Goal: Task Accomplishment & Management: Manage account settings

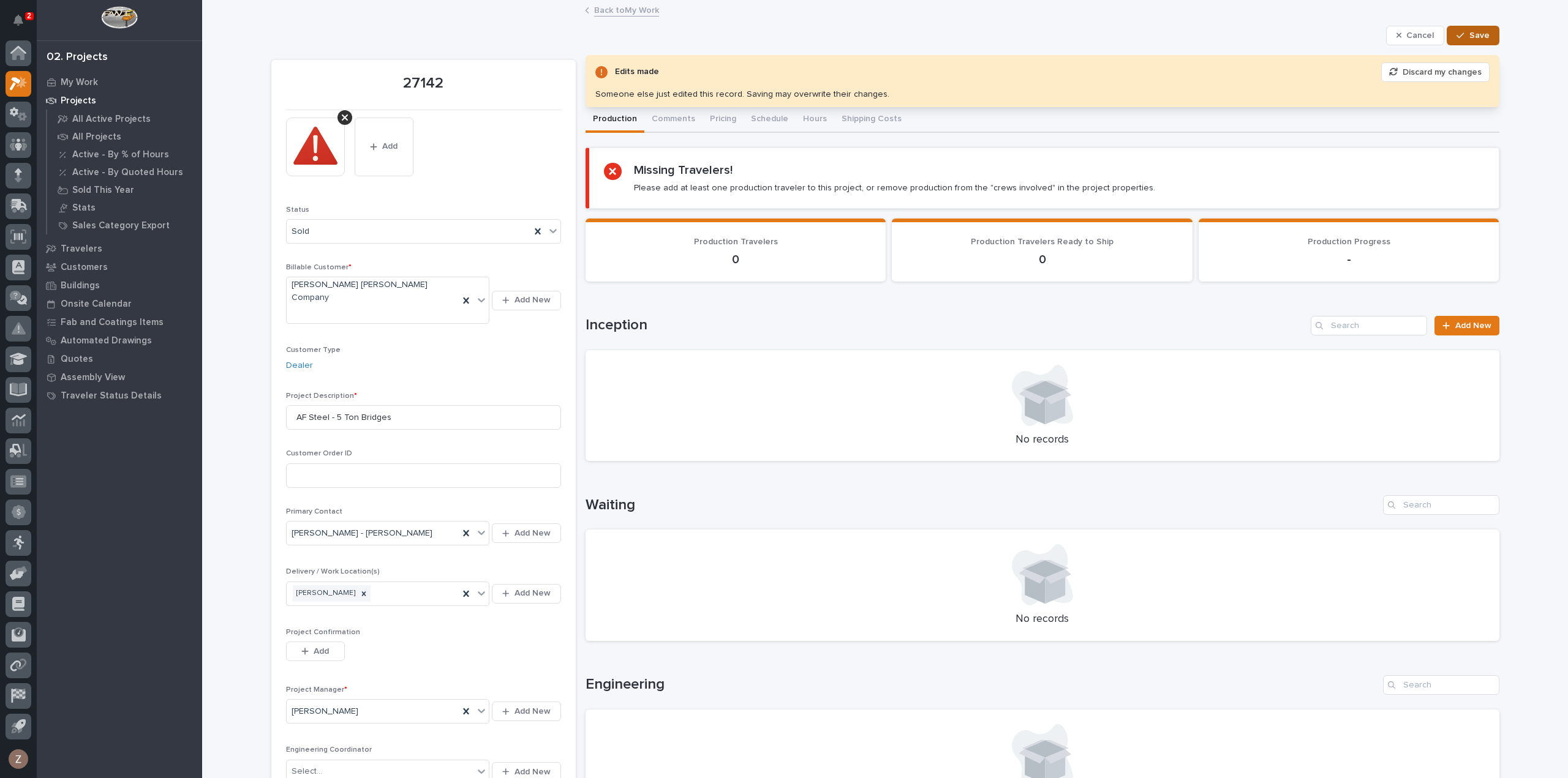
click at [1480, 33] on span "Save" at bounding box center [1479, 35] width 20 height 11
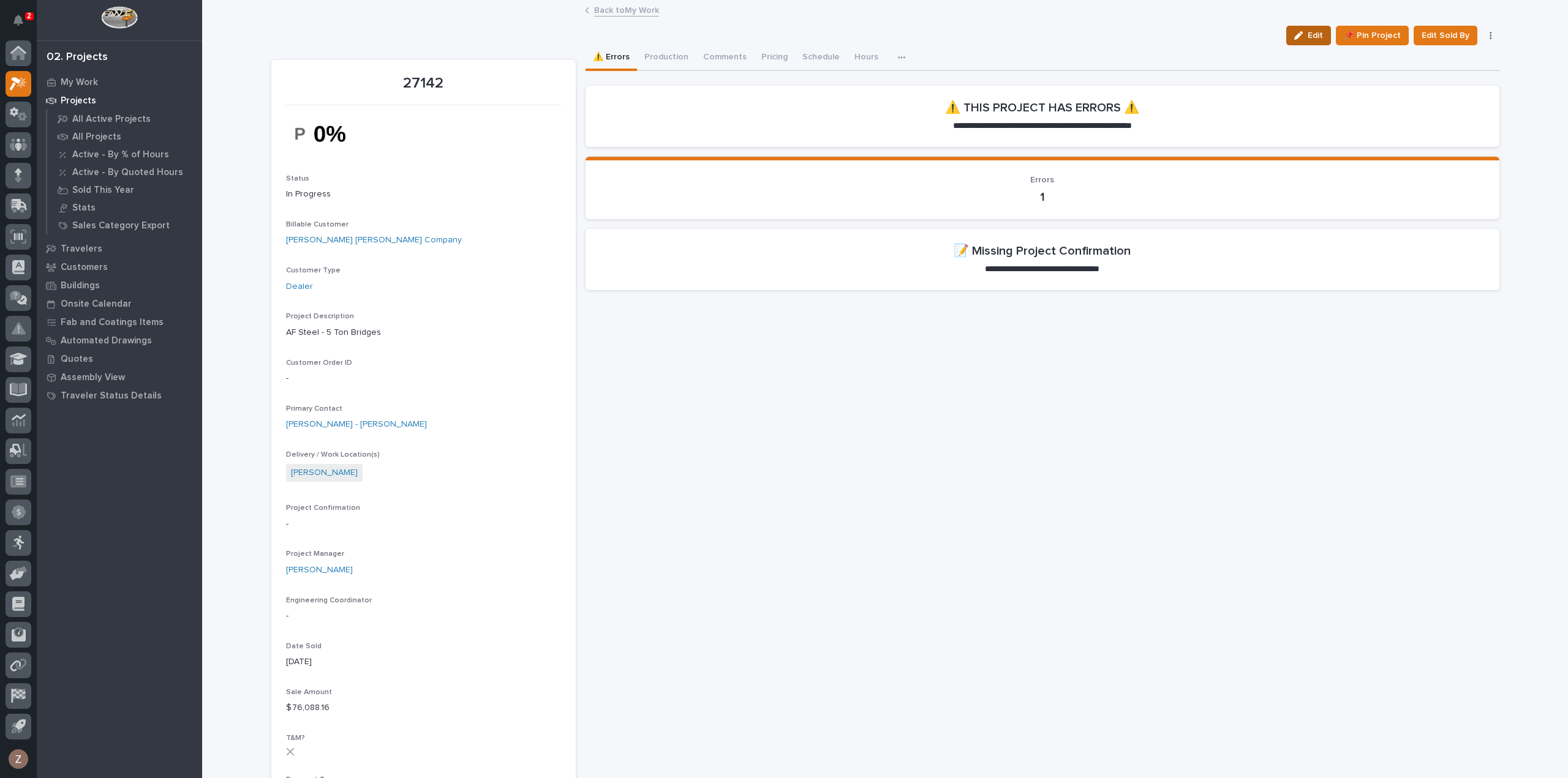
click at [1307, 32] on div "button" at bounding box center [1300, 35] width 14 height 8
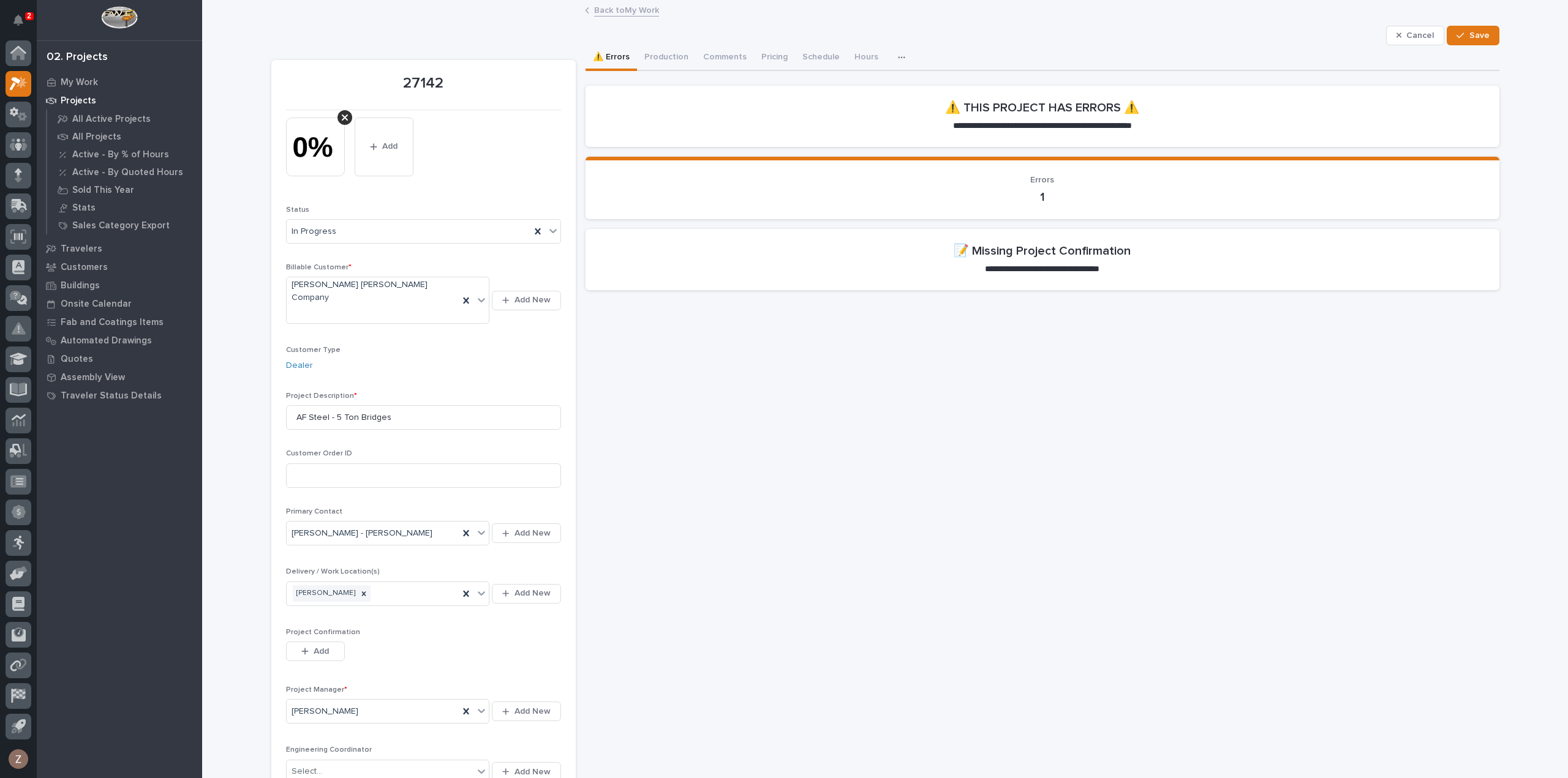
drag, startPoint x: 304, startPoint y: 627, endPoint x: 343, endPoint y: 631, distance: 39.2
click at [304, 647] on div "button" at bounding box center [307, 651] width 12 height 8
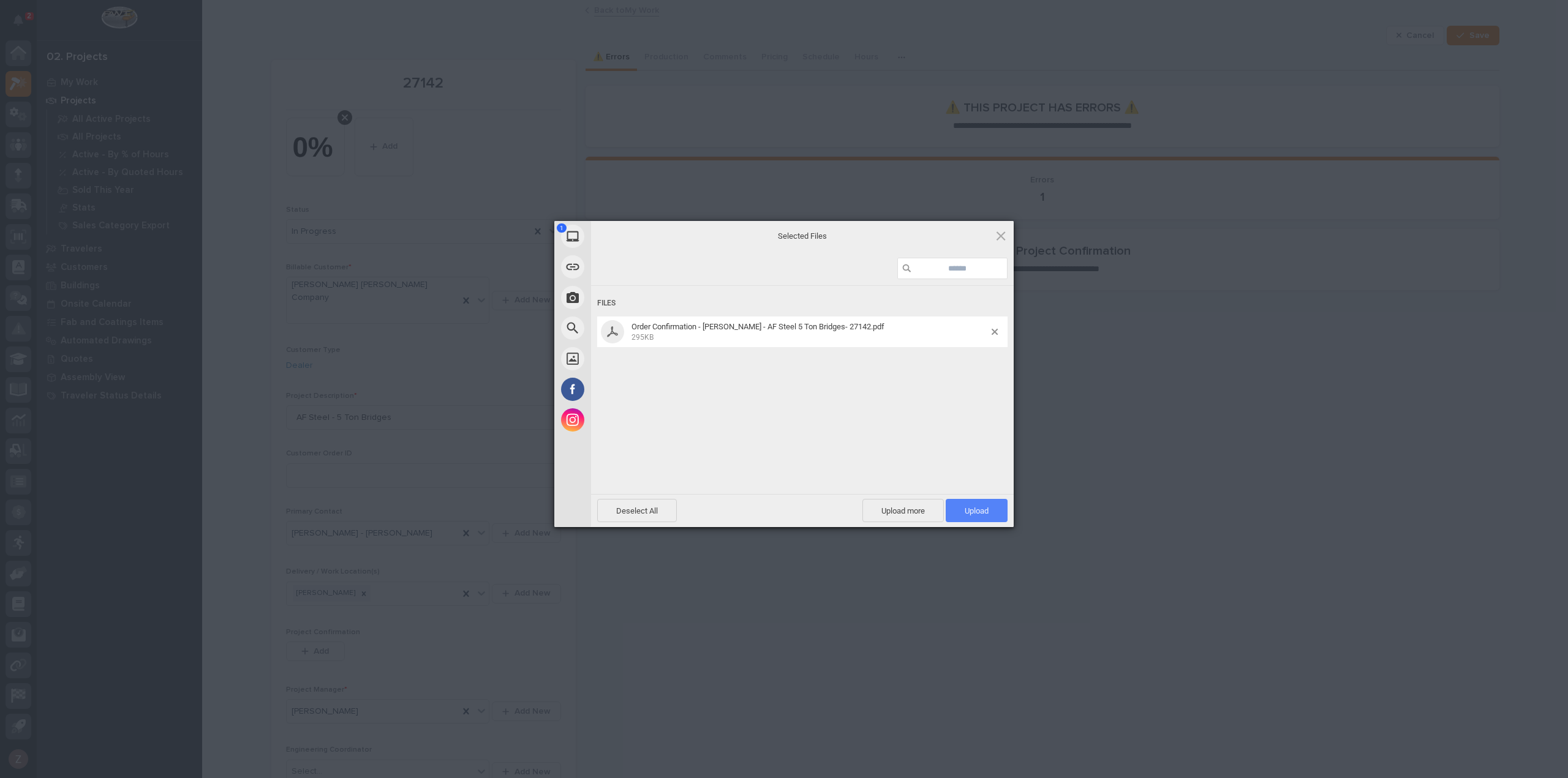
click at [970, 497] on div "Deselect All Upload more Upload 1" at bounding box center [802, 511] width 423 height 33
click at [993, 521] on span "Upload 1" at bounding box center [976, 510] width 62 height 23
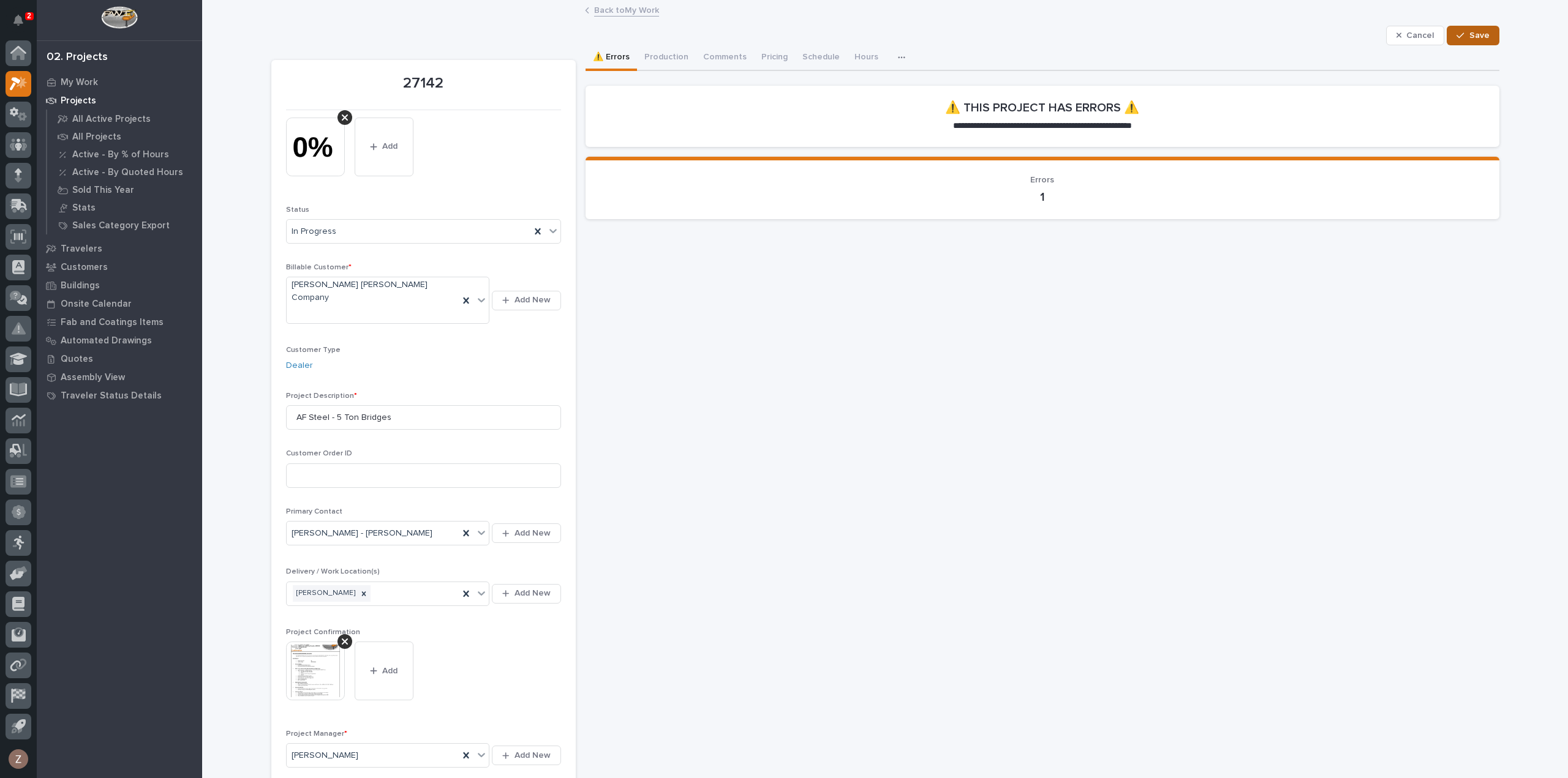
click at [1476, 29] on button "Save" at bounding box center [1472, 35] width 52 height 19
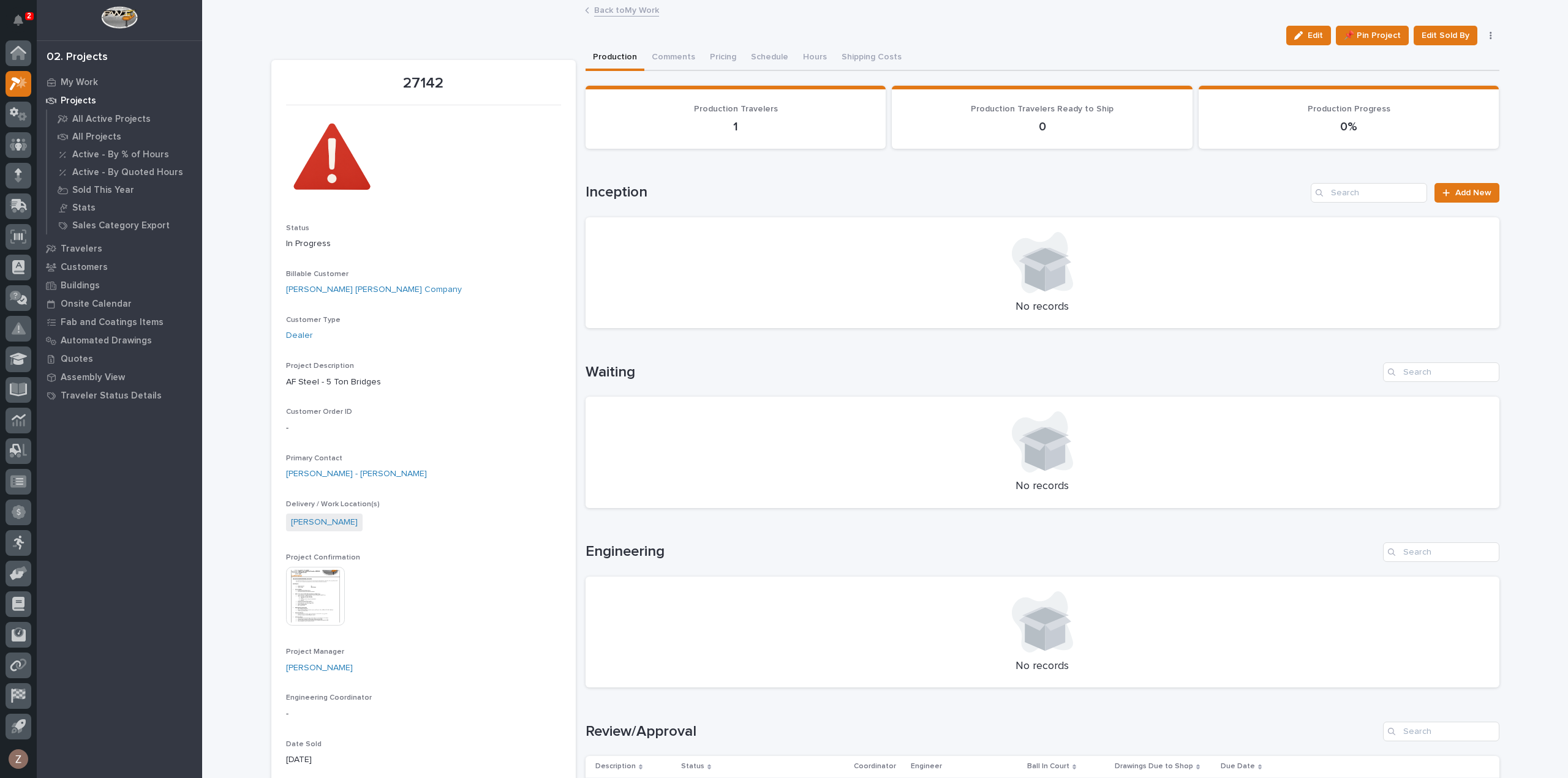
click at [609, 7] on link "Back to My Work" at bounding box center [627, 9] width 65 height 14
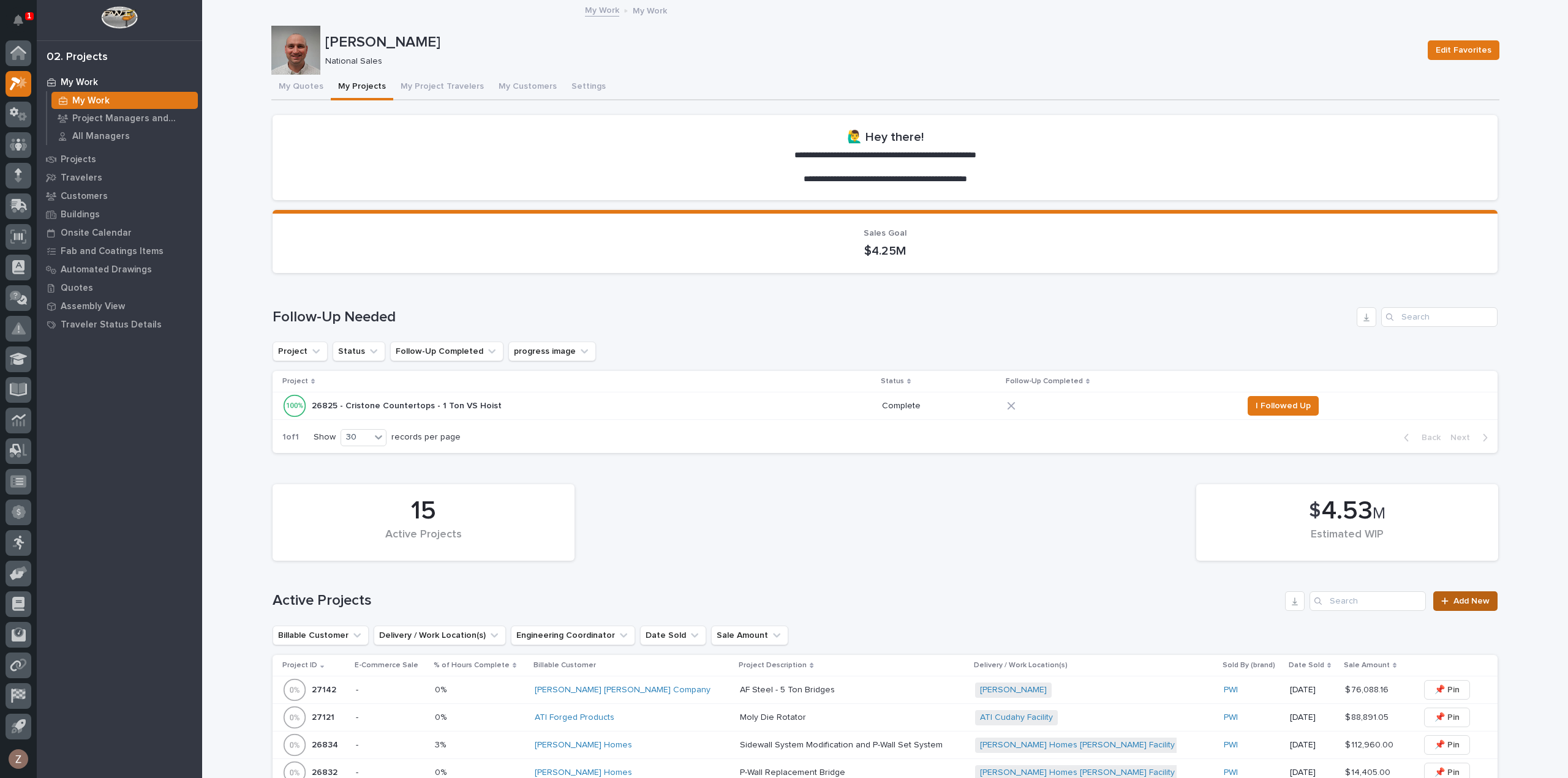
click at [1453, 599] on span "Add New" at bounding box center [1471, 601] width 36 height 8
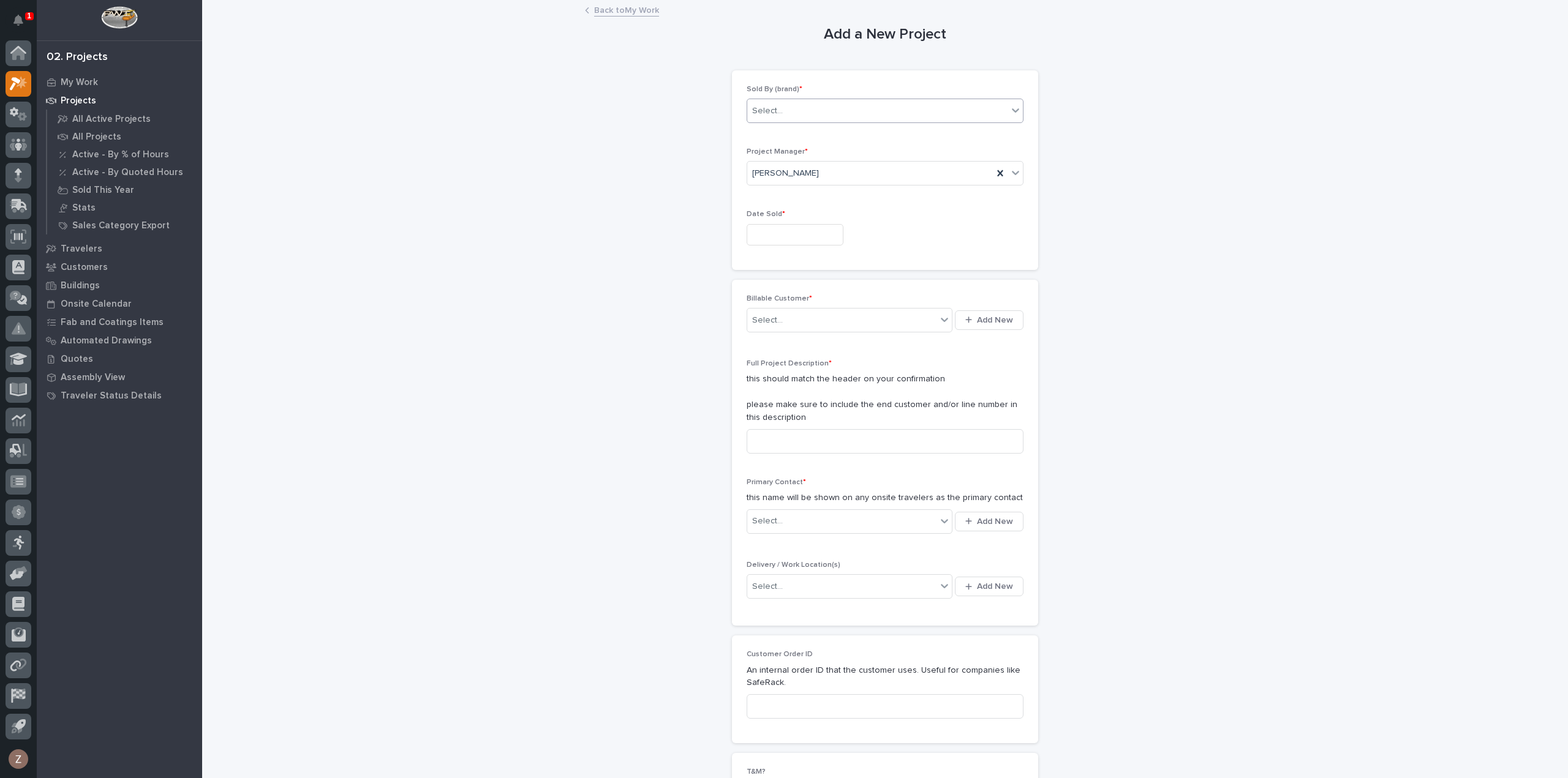
click at [781, 114] on div "Select..." at bounding box center [877, 111] width 261 height 20
click at [786, 159] on div "PWI" at bounding box center [879, 155] width 275 height 21
click at [788, 230] on input "text" at bounding box center [795, 235] width 96 height 21
click at [806, 95] on div "4" at bounding box center [807, 94] width 17 height 17
type input "**********"
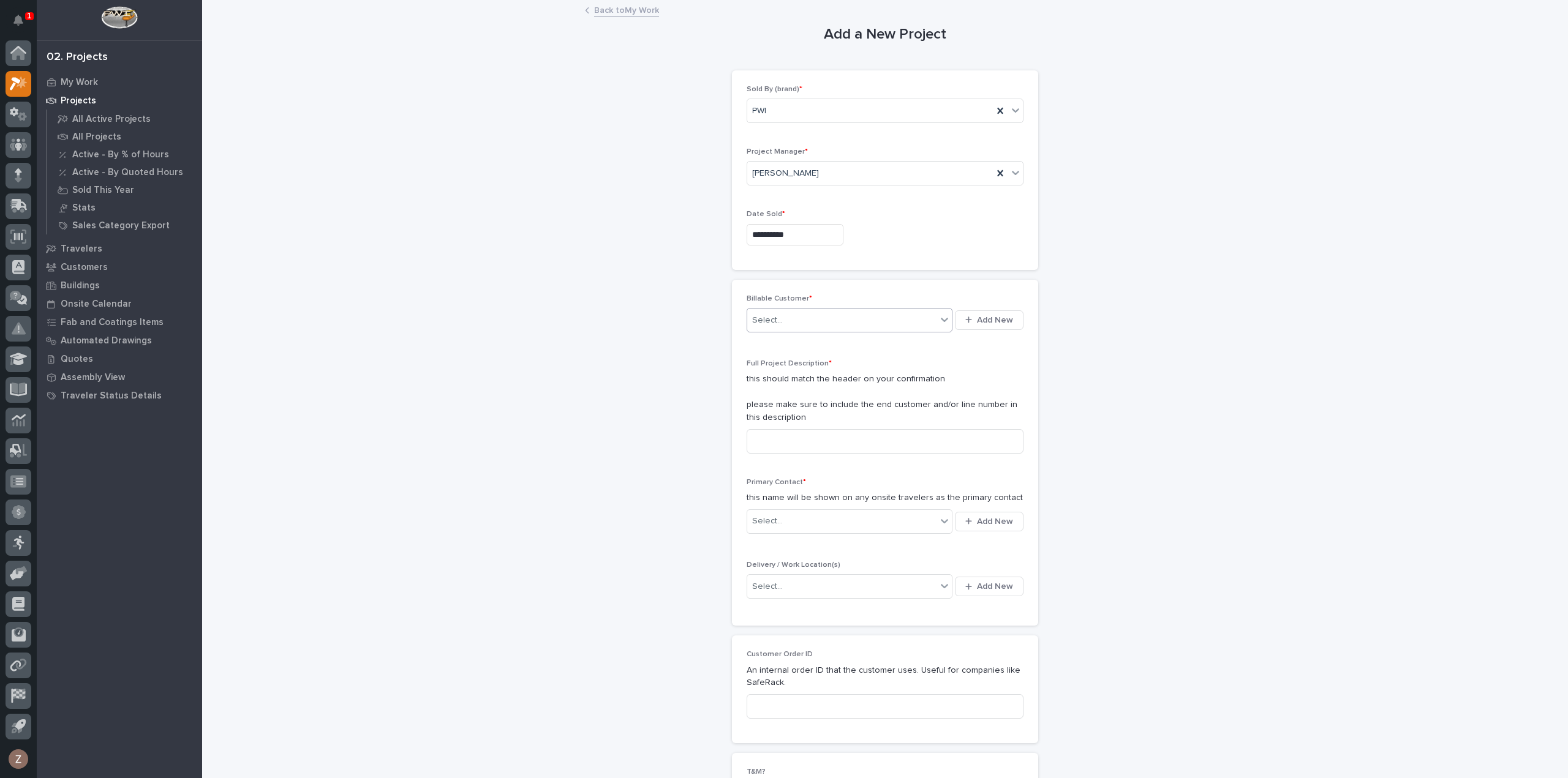
click at [827, 323] on div "Select..." at bounding box center [842, 321] width 189 height 20
type input "********"
click at [818, 338] on div "Cristone Countertops" at bounding box center [845, 341] width 206 height 21
click at [828, 434] on input at bounding box center [885, 441] width 277 height 24
type input "Air Festoon Kit"
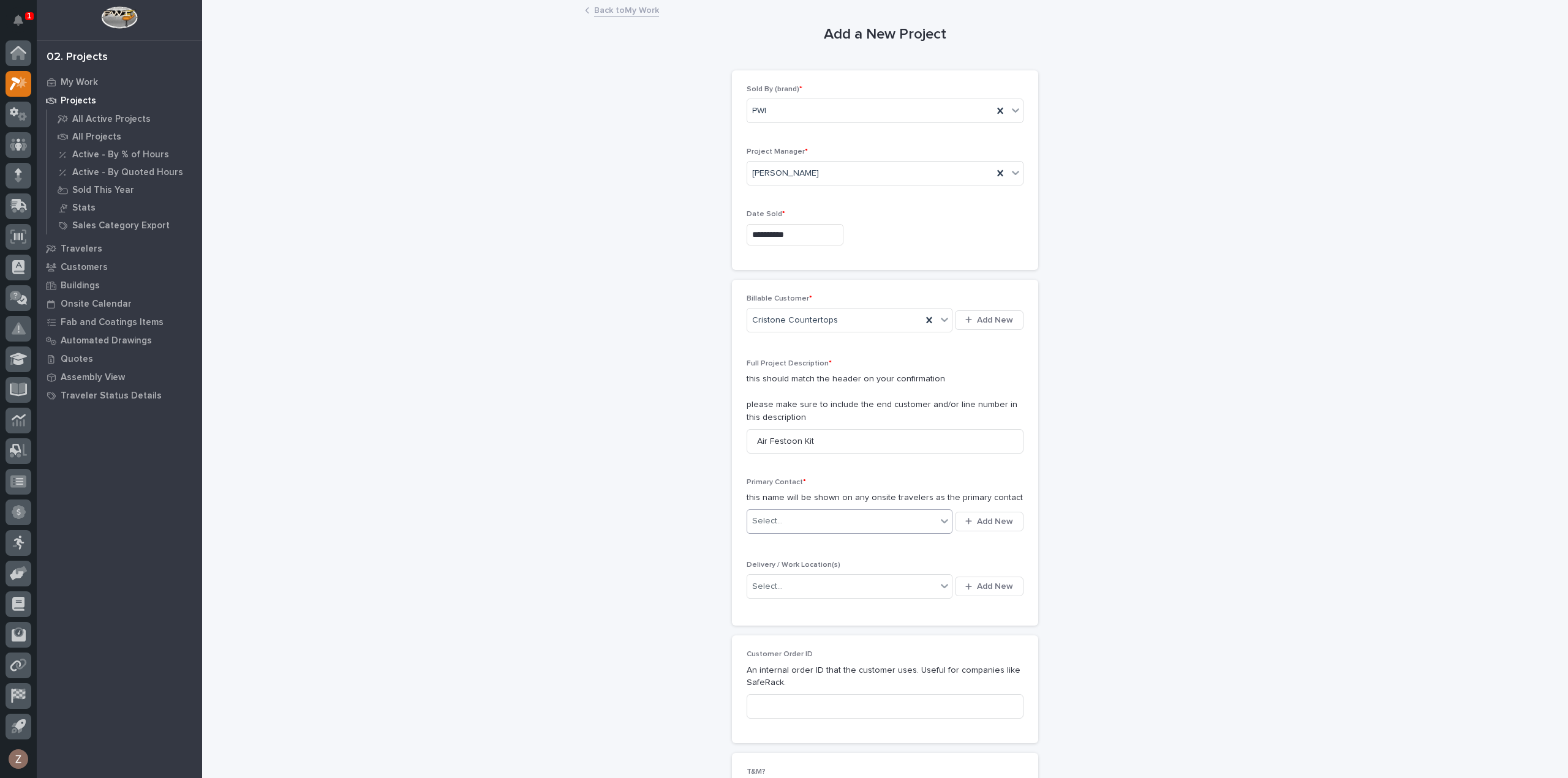
click at [844, 520] on div "Select..." at bounding box center [842, 521] width 189 height 20
type input "*******"
click at [809, 547] on div "[DEMOGRAPHIC_DATA] Countertops - [PERSON_NAME][DEMOGRAPHIC_DATA]" at bounding box center [845, 542] width 206 height 21
click at [856, 599] on div "Select..." at bounding box center [842, 609] width 189 height 20
type input "********"
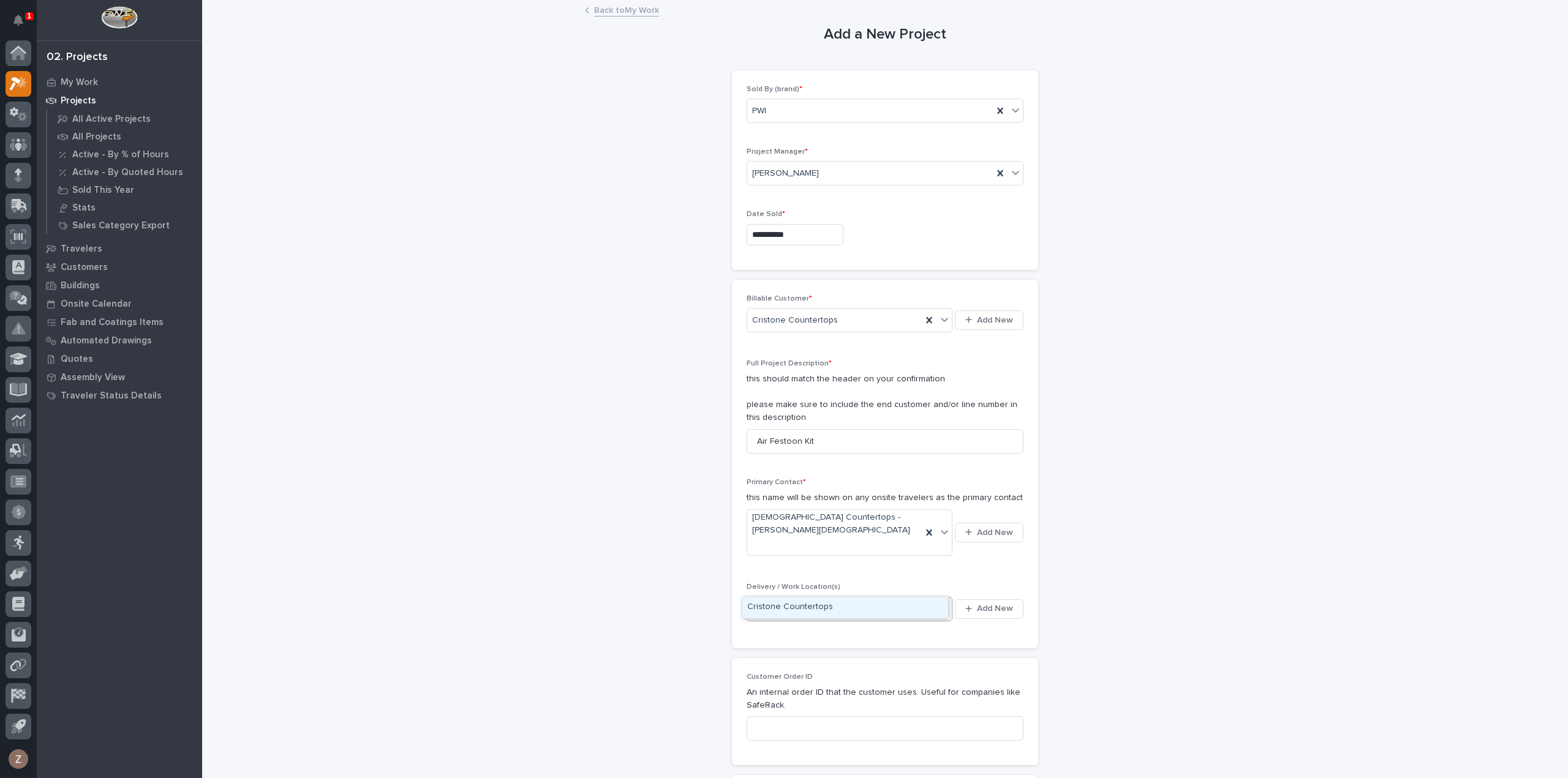
click at [809, 605] on div "Cristone Countertops" at bounding box center [845, 607] width 206 height 21
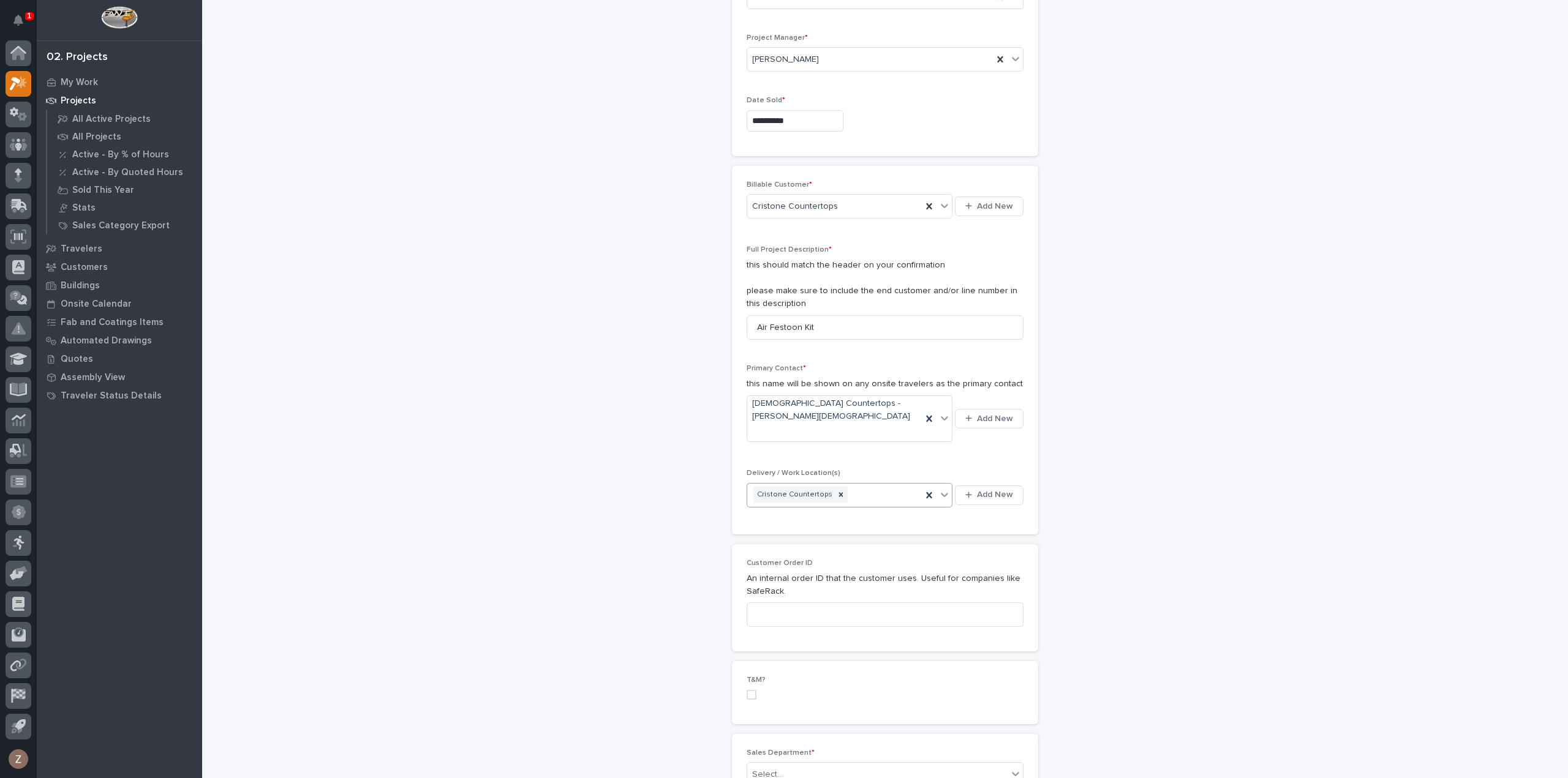
scroll to position [306, 0]
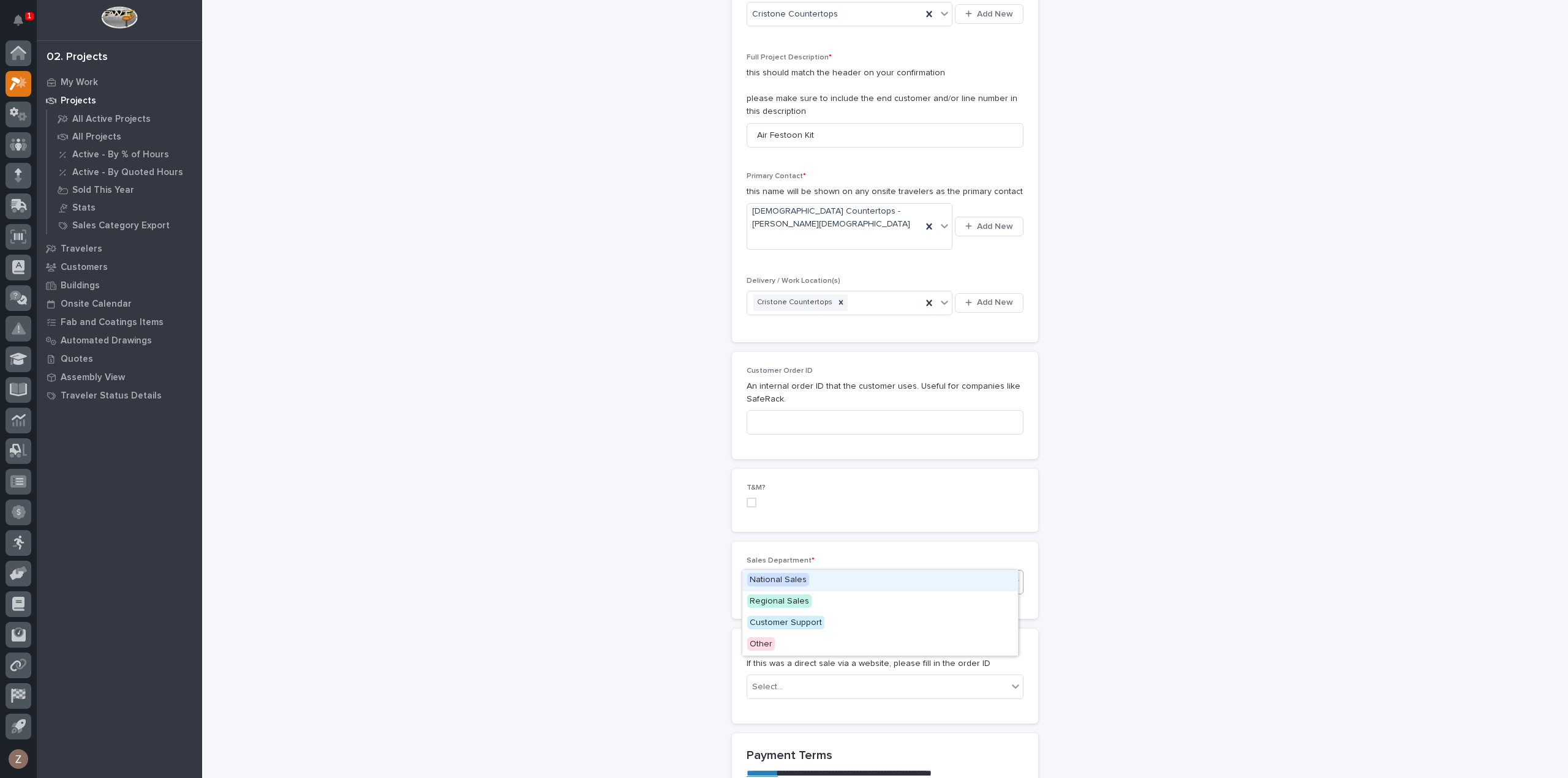
click at [825, 572] on div "Select..." at bounding box center [877, 582] width 261 height 20
click at [817, 582] on div "National Sales" at bounding box center [879, 580] width 275 height 21
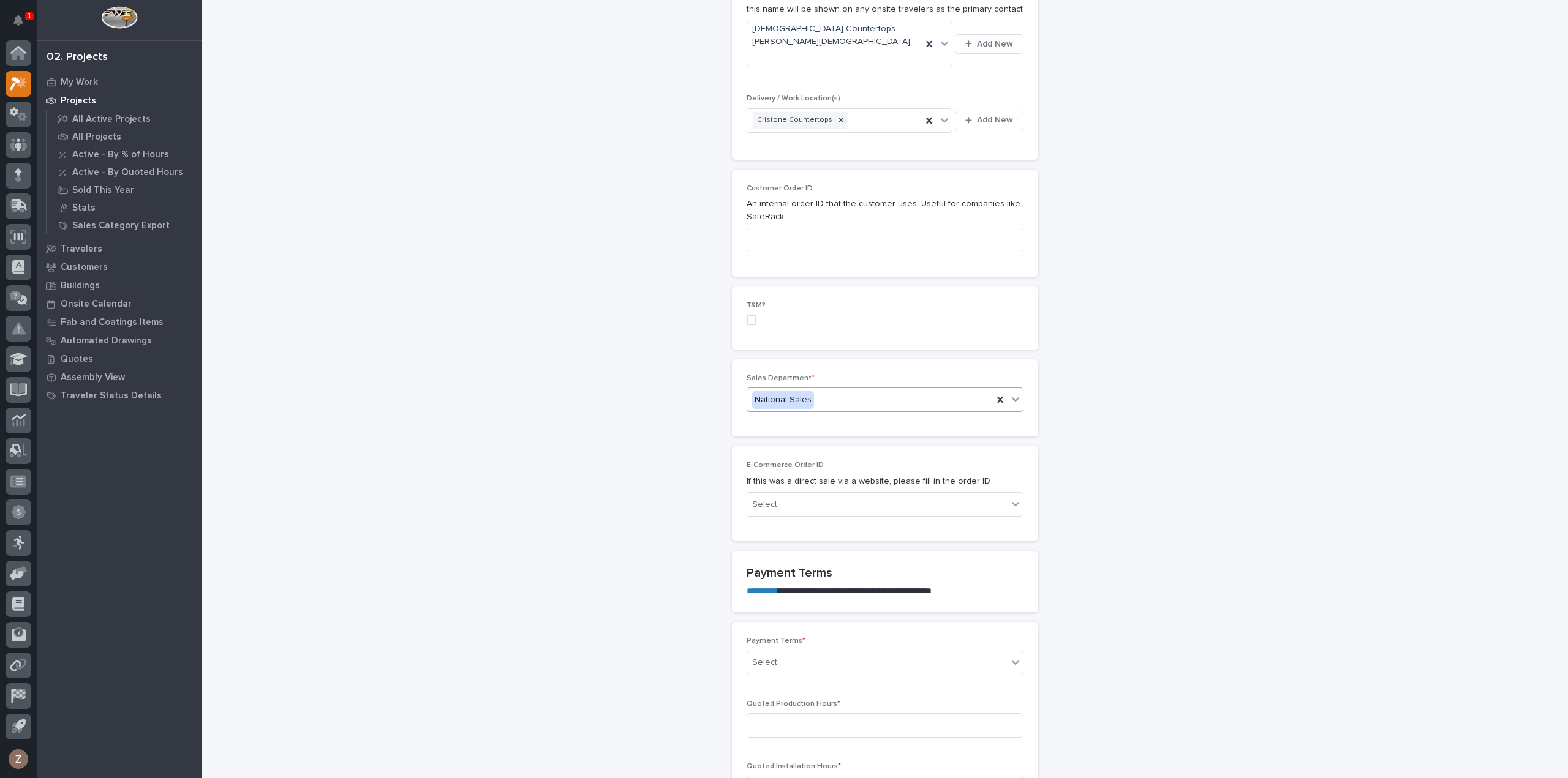
scroll to position [490, 0]
click at [812, 652] on div "Select..." at bounding box center [877, 662] width 261 height 20
click at [849, 681] on div "100%" at bounding box center [879, 680] width 275 height 21
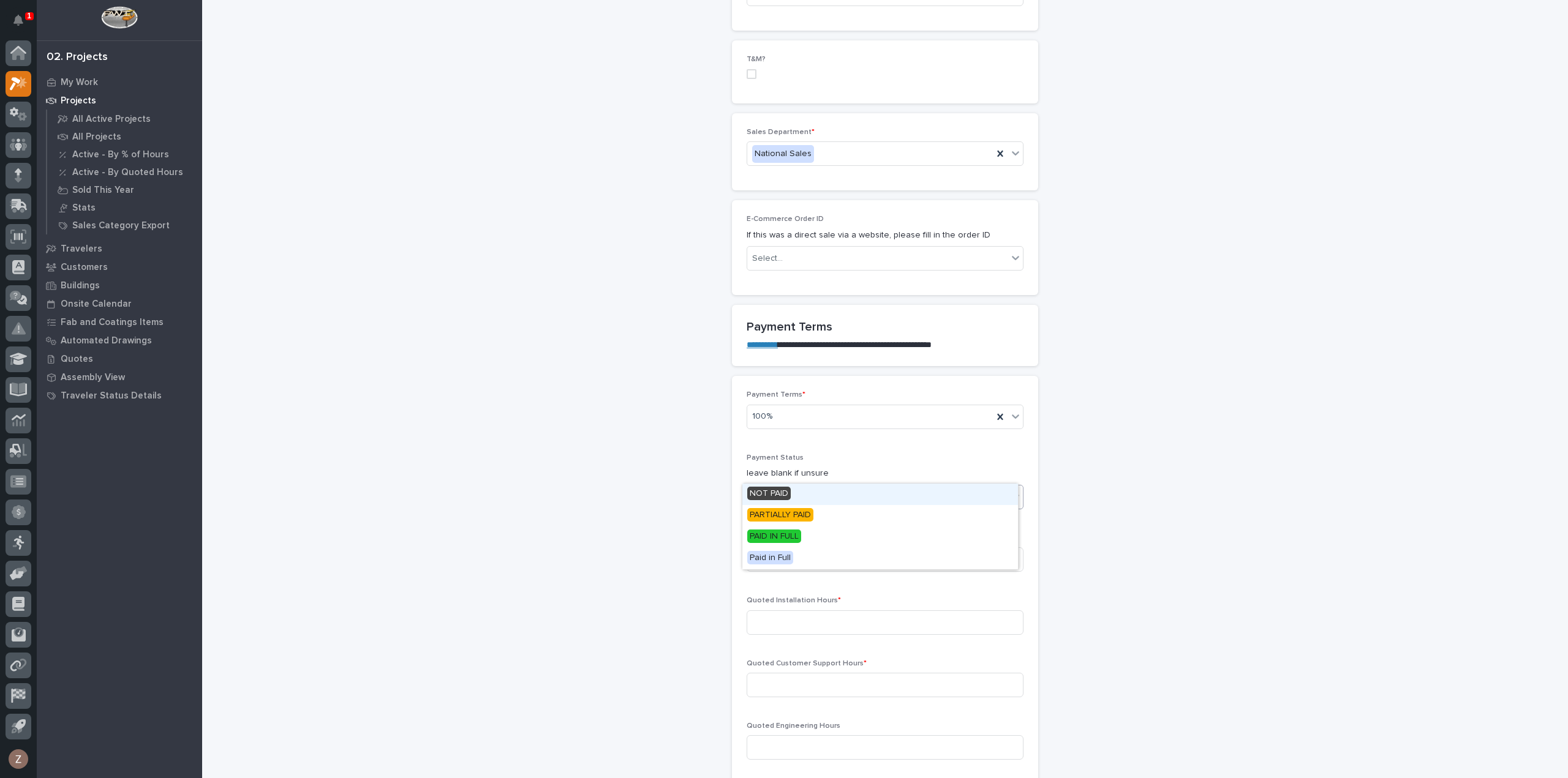
click at [793, 487] on div "Select..." at bounding box center [877, 497] width 261 height 20
click at [897, 426] on div "Payment Terms * 100% Payment Status leave blank if unsure option NOT PAID focus…" at bounding box center [885, 580] width 277 height 379
click at [793, 547] on input at bounding box center [885, 559] width 277 height 24
click at [818, 610] on input at bounding box center [885, 622] width 277 height 24
type input "0"
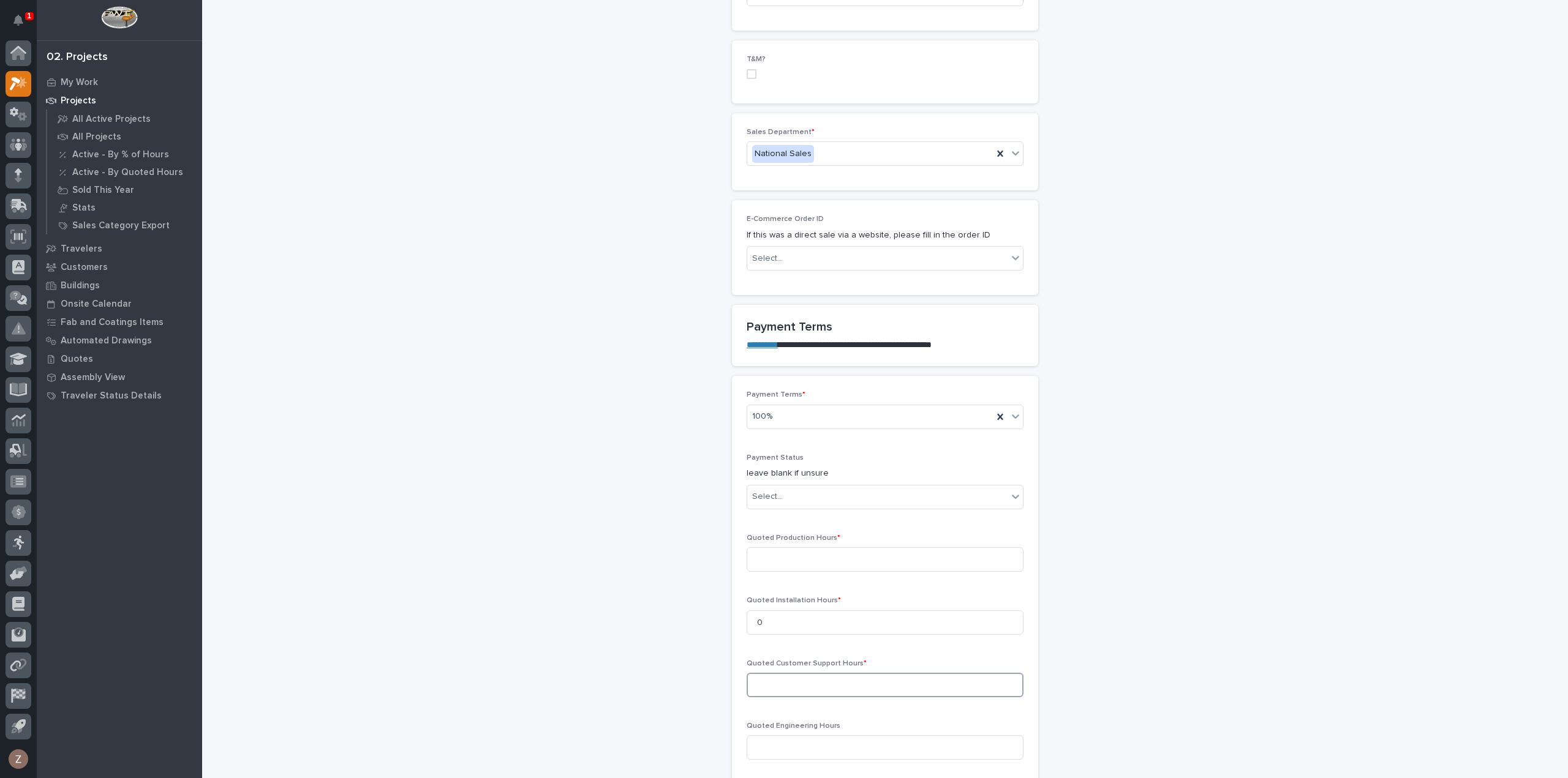
click at [814, 673] on input at bounding box center [885, 685] width 277 height 24
type input "0"
click at [768, 547] on input at bounding box center [885, 559] width 277 height 24
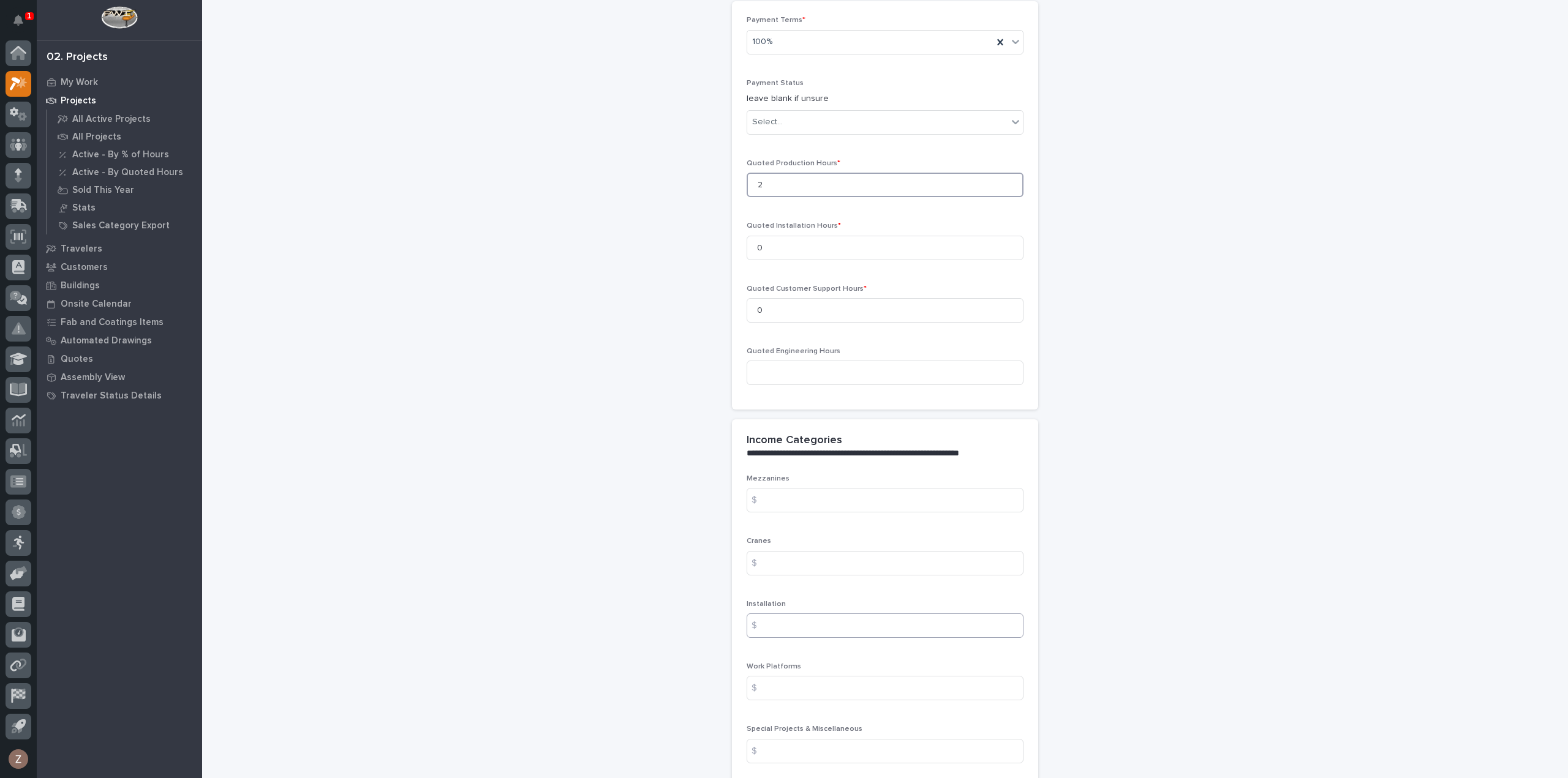
scroll to position [1286, 0]
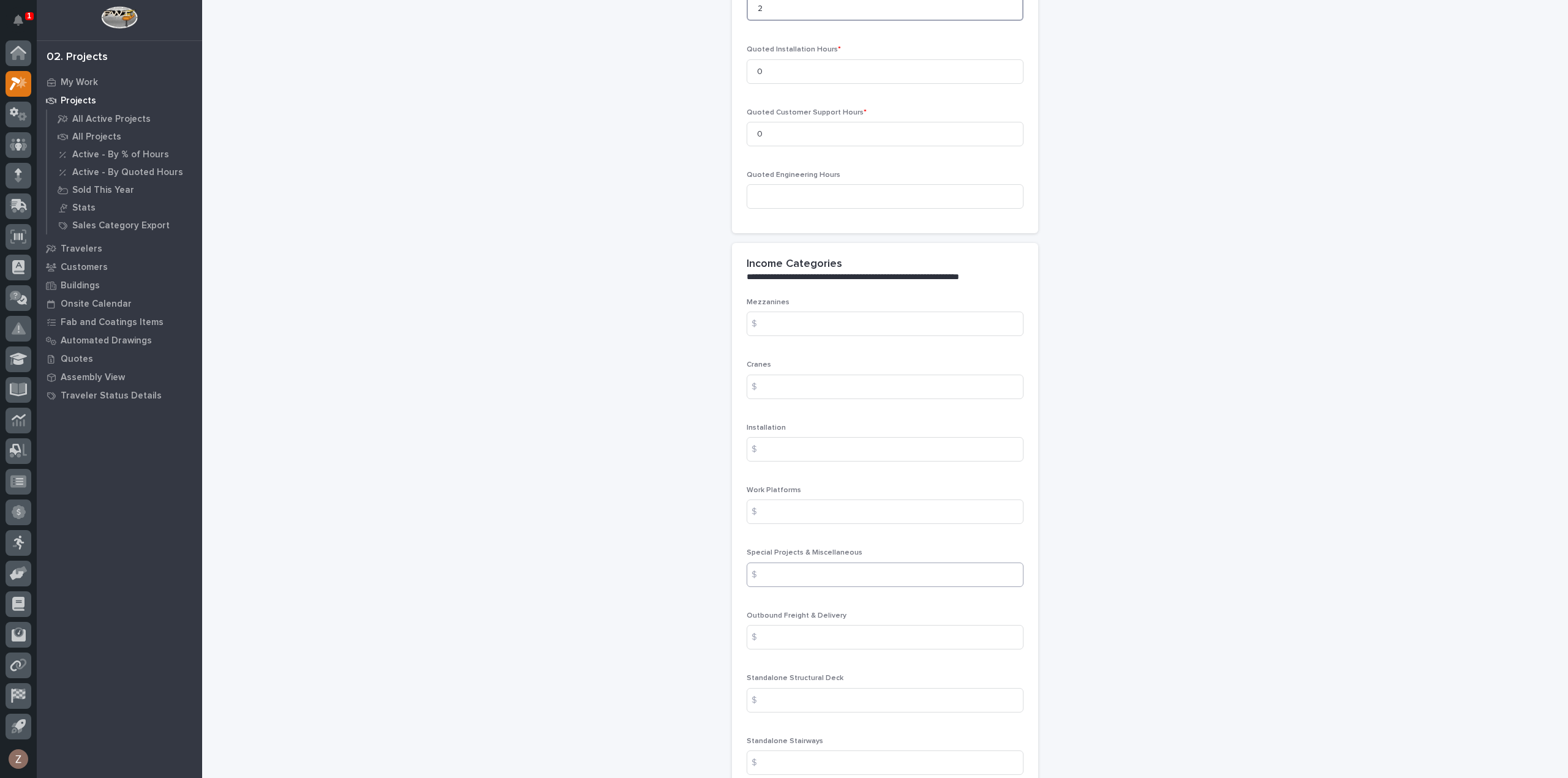
type input "2"
click at [807, 563] on input at bounding box center [885, 575] width 277 height 24
click at [799, 563] on input at bounding box center [885, 575] width 277 height 24
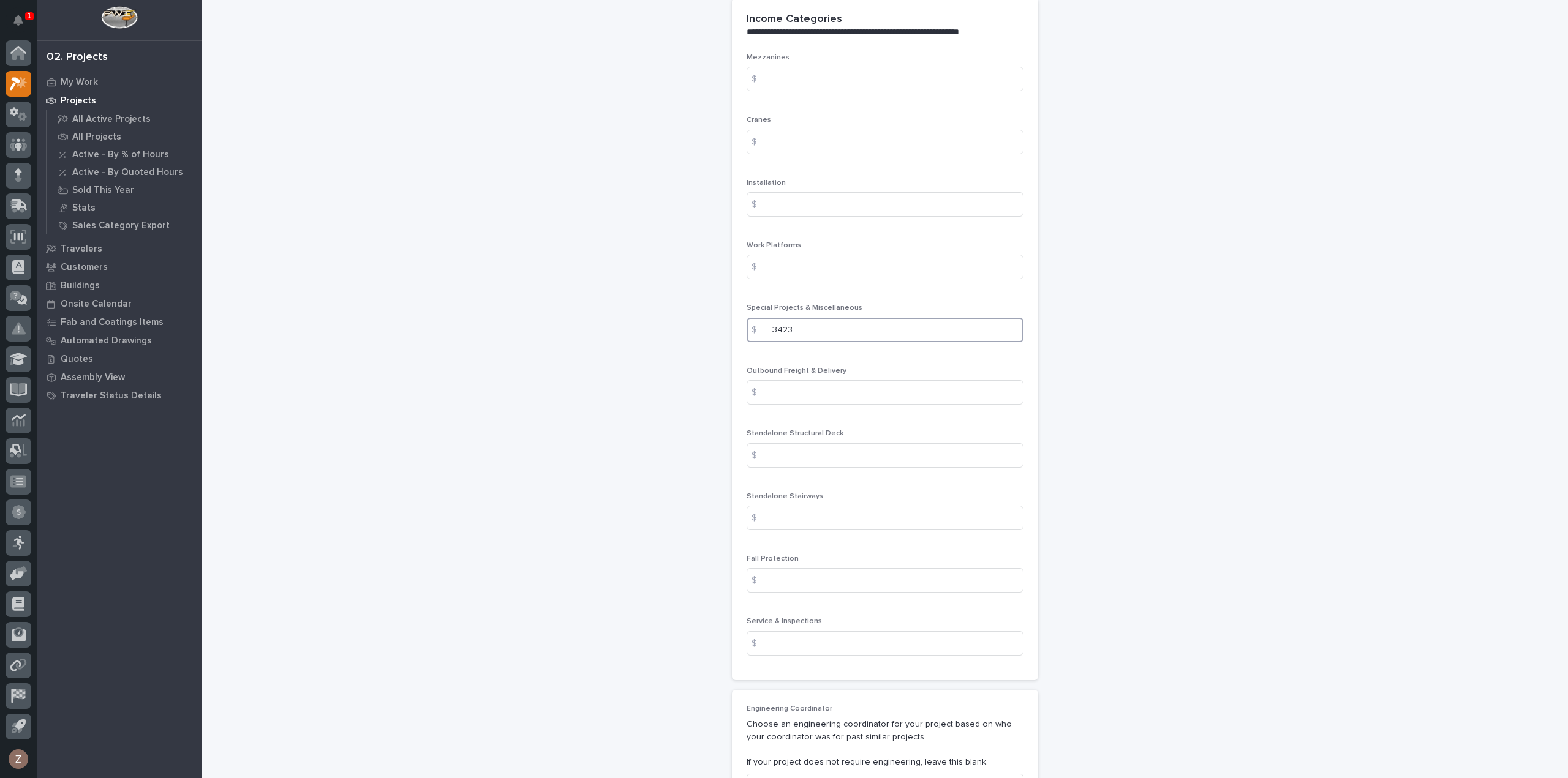
scroll to position [1898, 0]
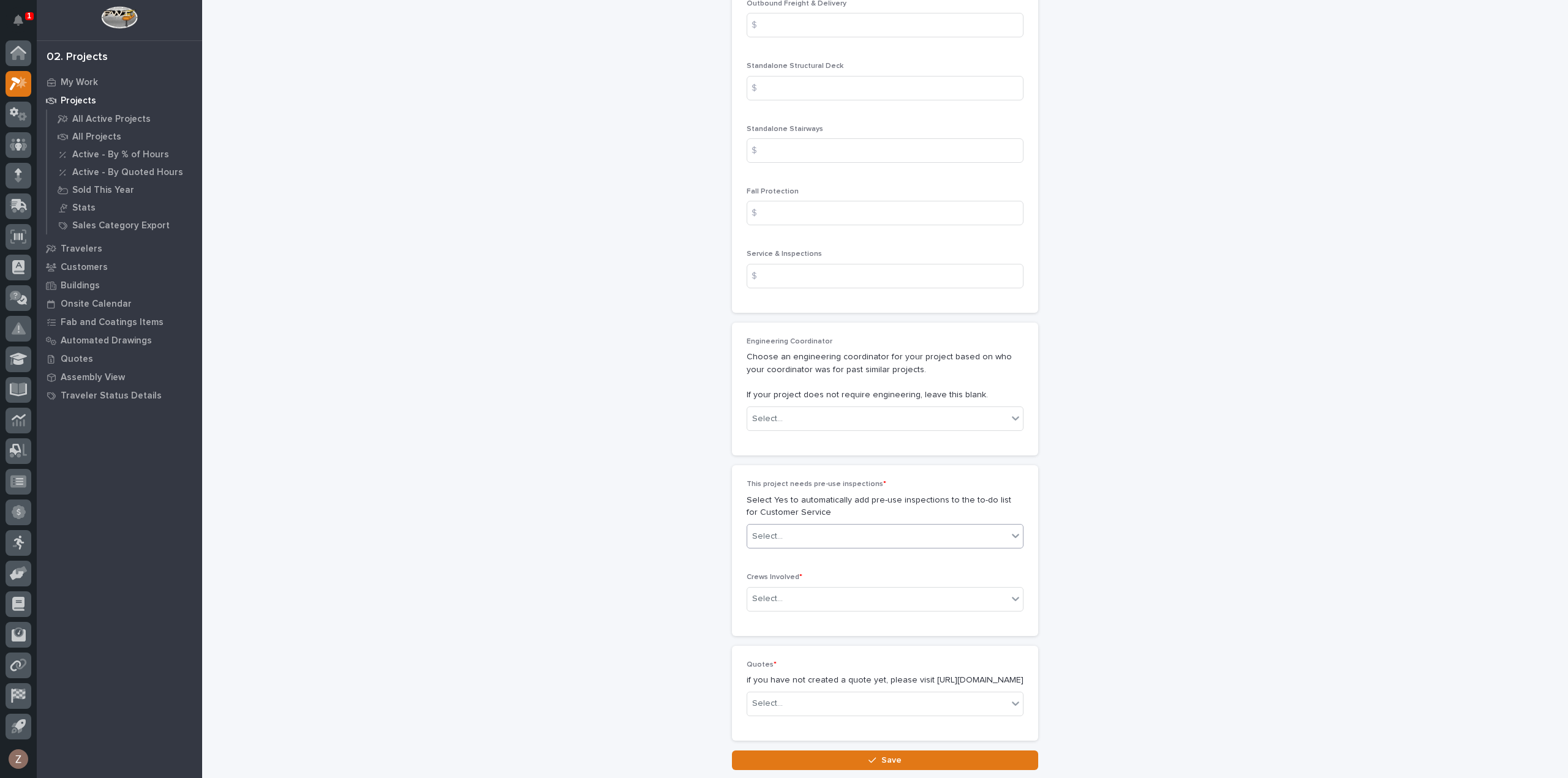
type input "3423"
click at [825, 527] on div "Select..." at bounding box center [877, 537] width 261 height 20
click at [822, 556] on div "No" at bounding box center [879, 554] width 275 height 21
click at [807, 589] on div "Select..." at bounding box center [877, 599] width 261 height 20
click at [795, 594] on div "Production" at bounding box center [879, 595] width 275 height 21
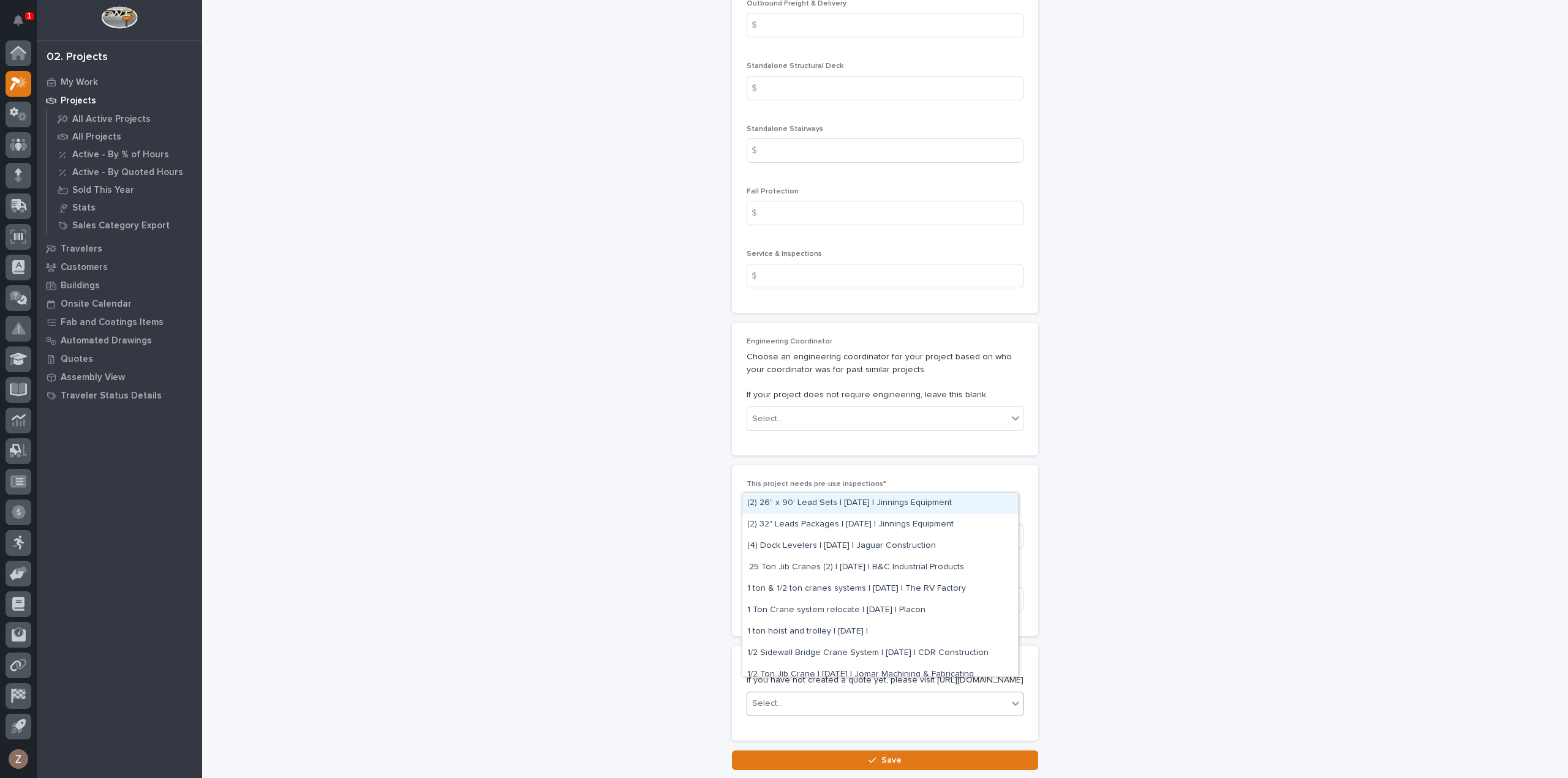
click at [827, 694] on div "Select..." at bounding box center [877, 704] width 261 height 20
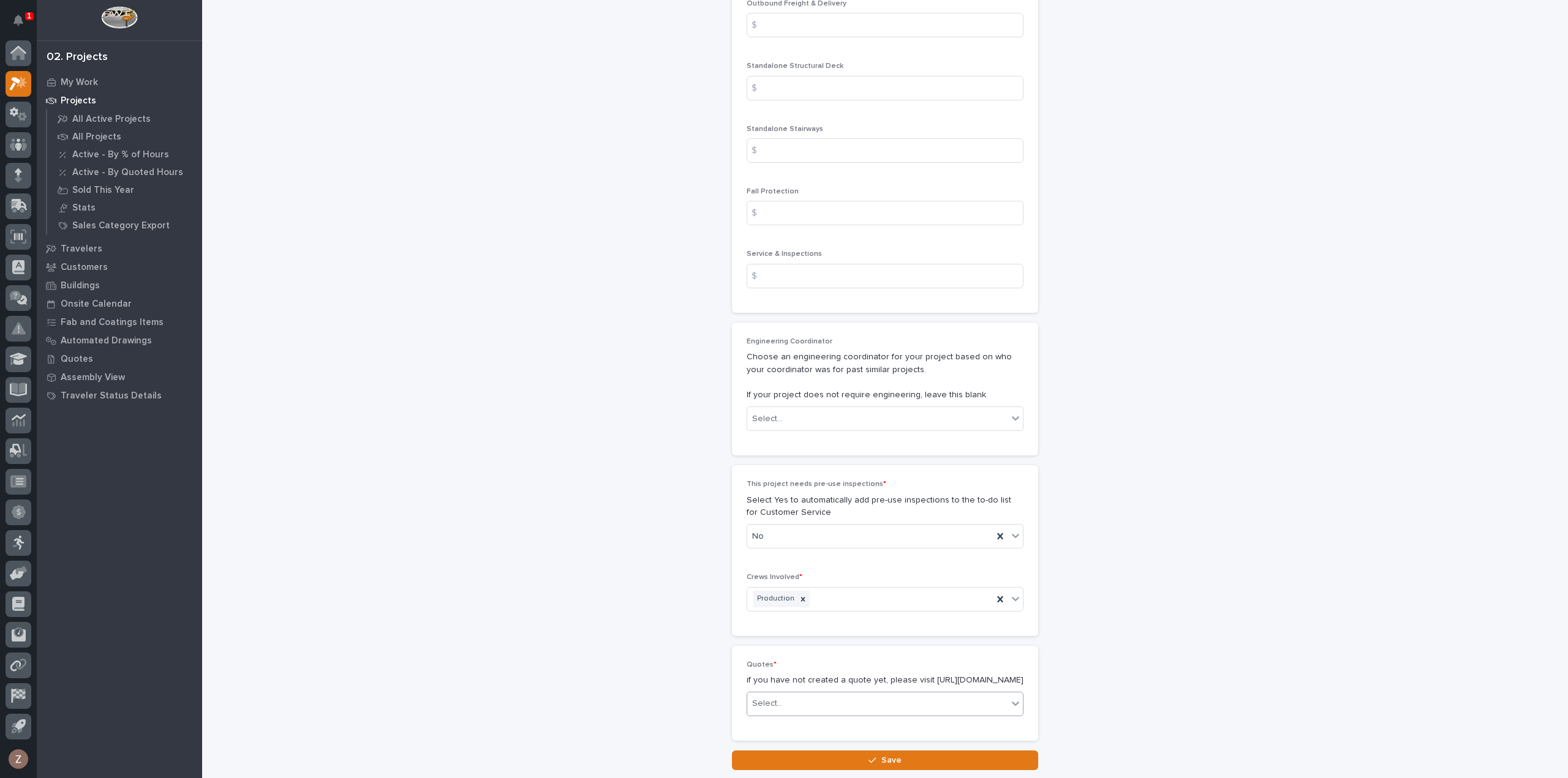
click at [873, 694] on div "Select..." at bounding box center [877, 704] width 261 height 20
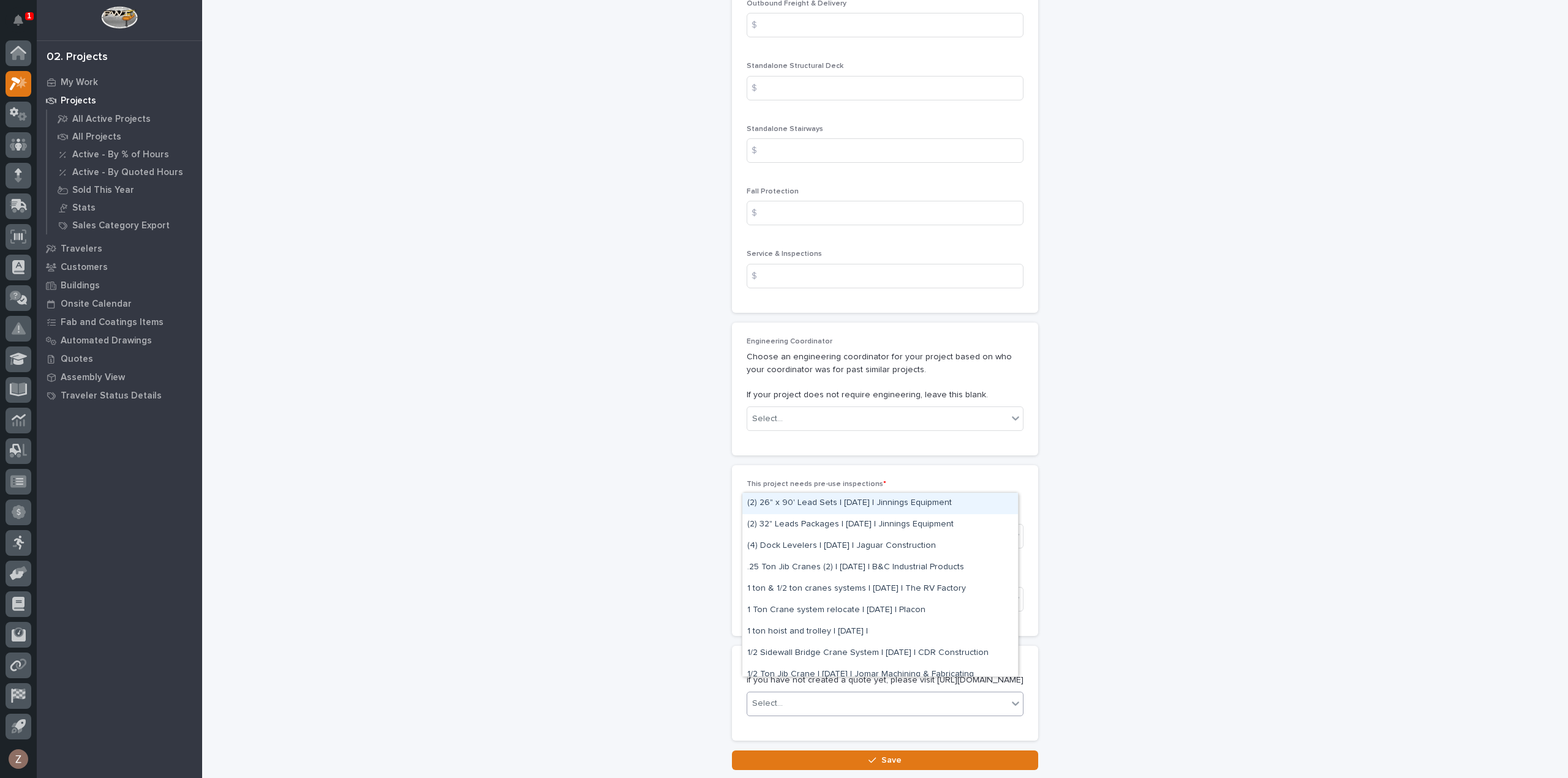
click at [873, 694] on div "Select..." at bounding box center [877, 704] width 261 height 20
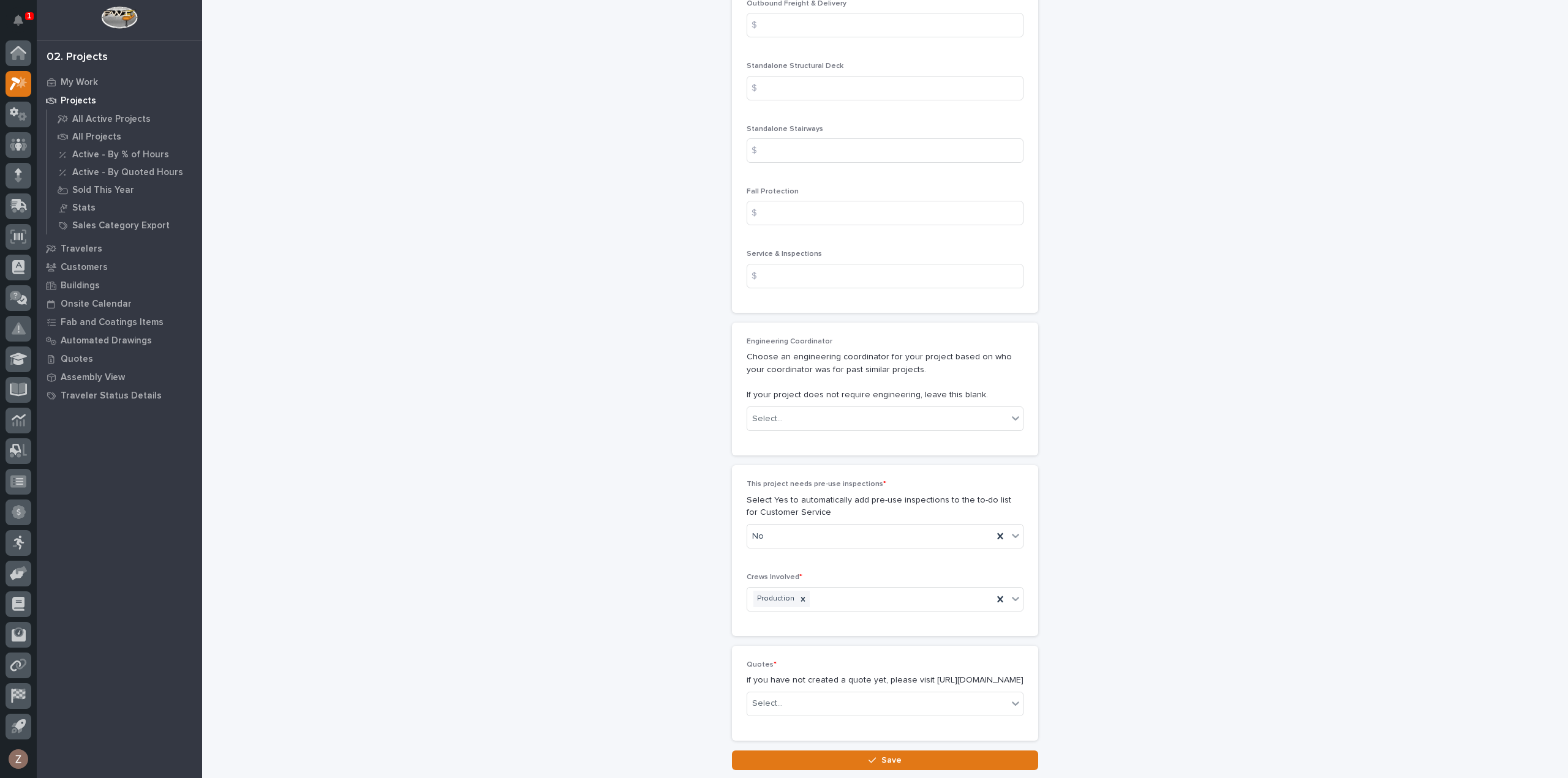
drag, startPoint x: 924, startPoint y: 669, endPoint x: 719, endPoint y: 673, distance: 205.0
click at [867, 674] on p "if you have not created a quote yet, please visit [URL][DOMAIN_NAME]" at bounding box center [885, 681] width 277 height 13
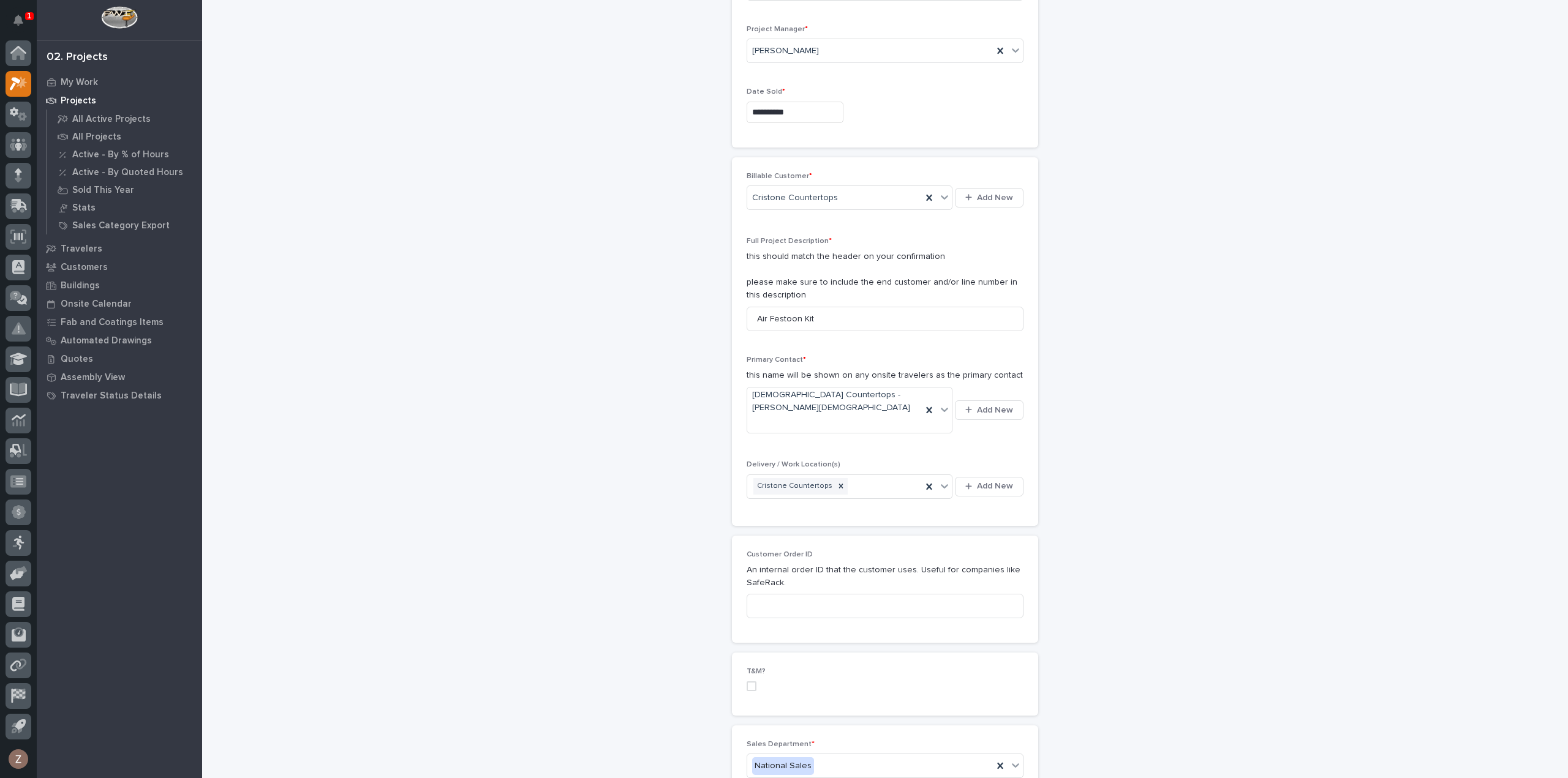
scroll to position [0, 0]
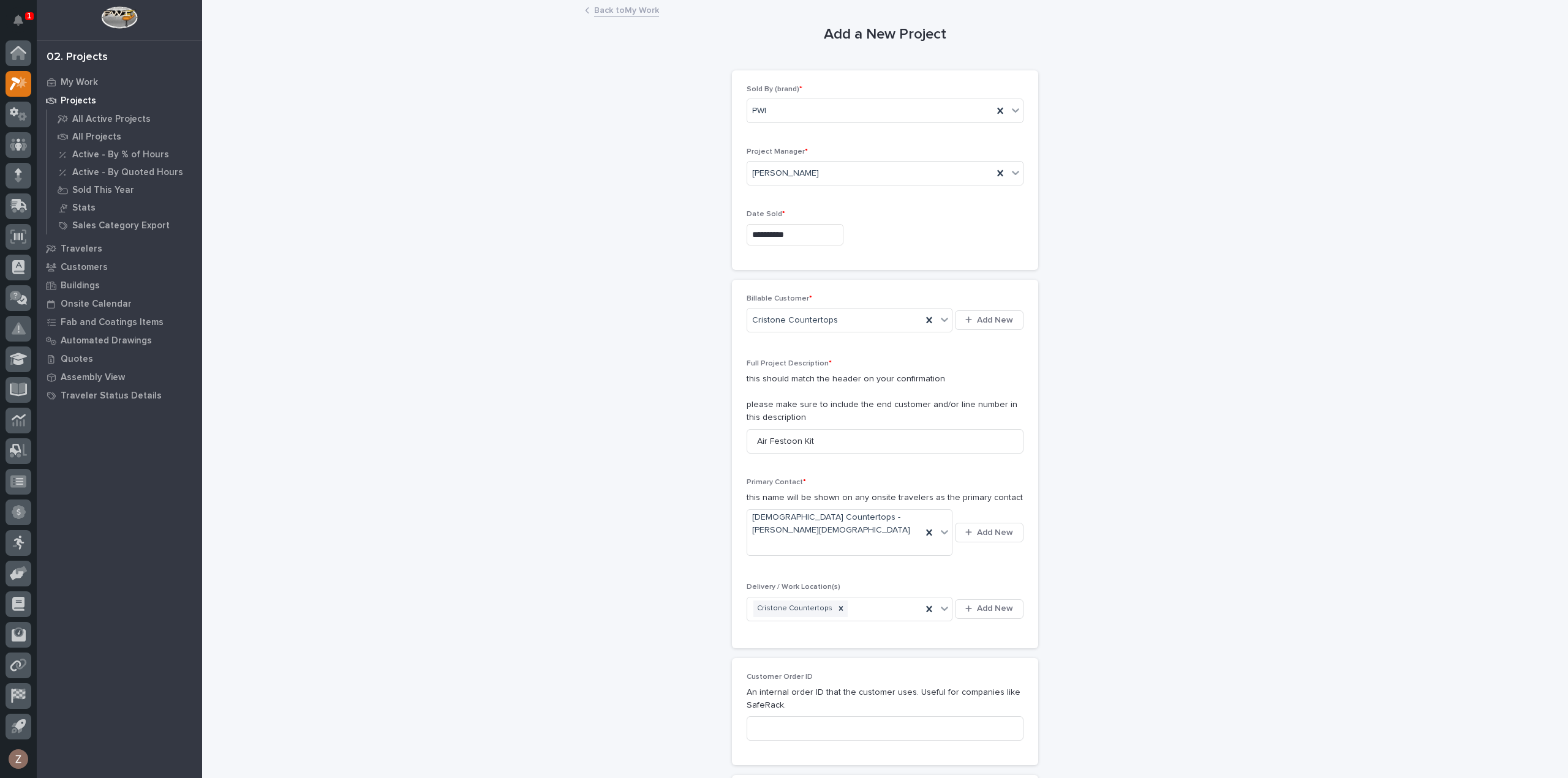
click at [618, 8] on link "Back to My Work" at bounding box center [627, 9] width 65 height 14
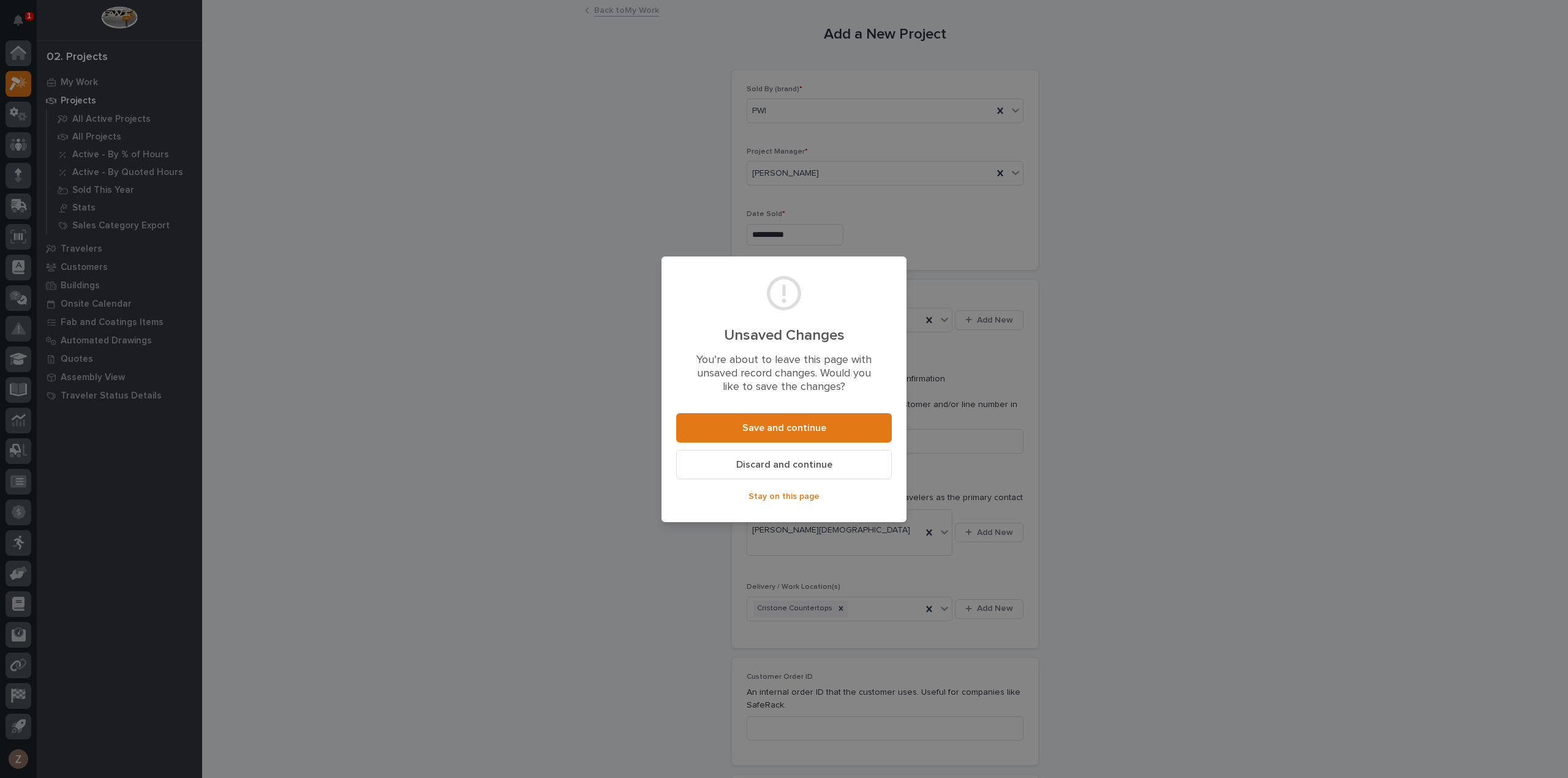
click at [825, 470] on span "Discard and continue" at bounding box center [784, 466] width 96 height 13
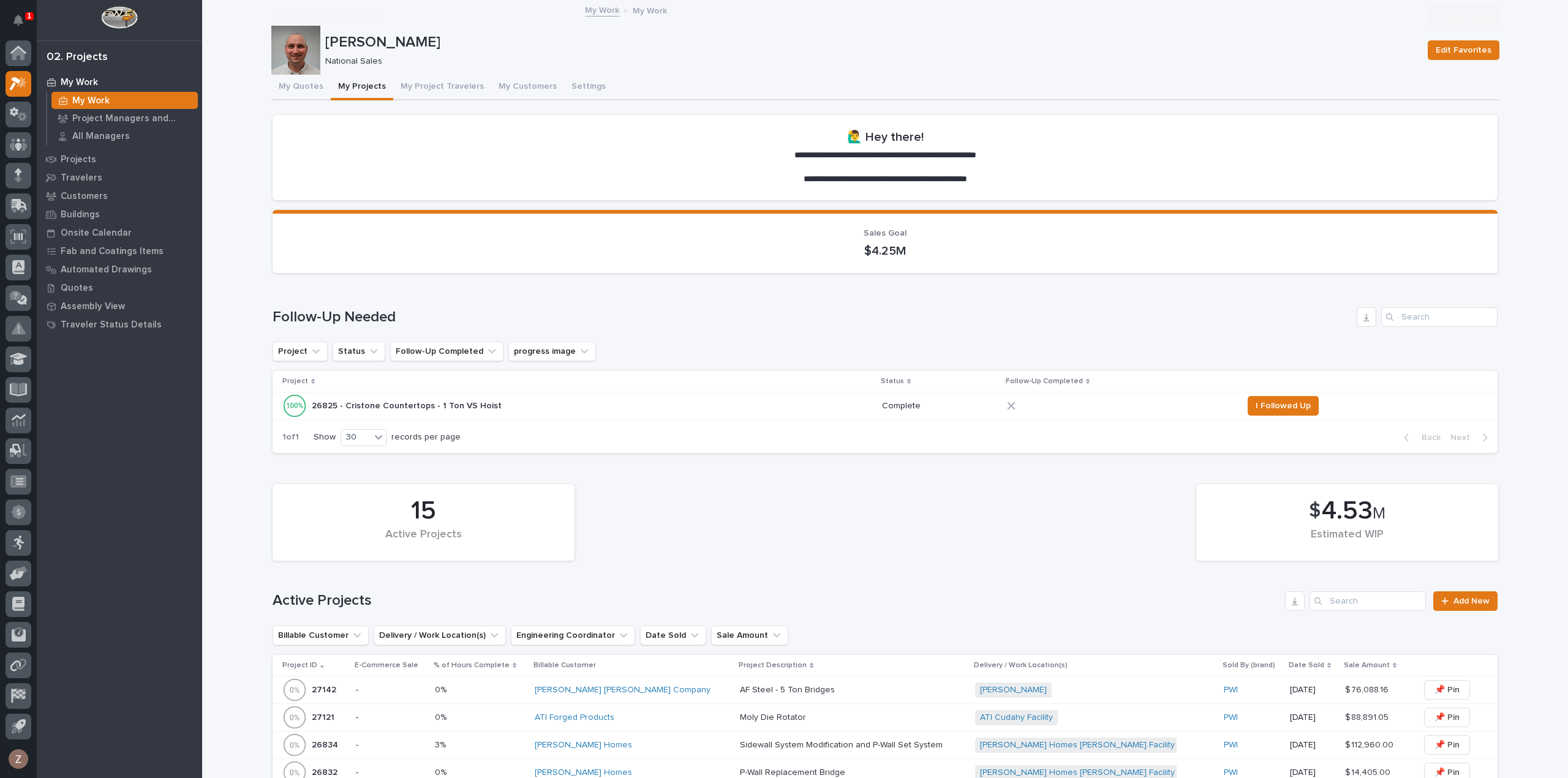
scroll to position [551, 0]
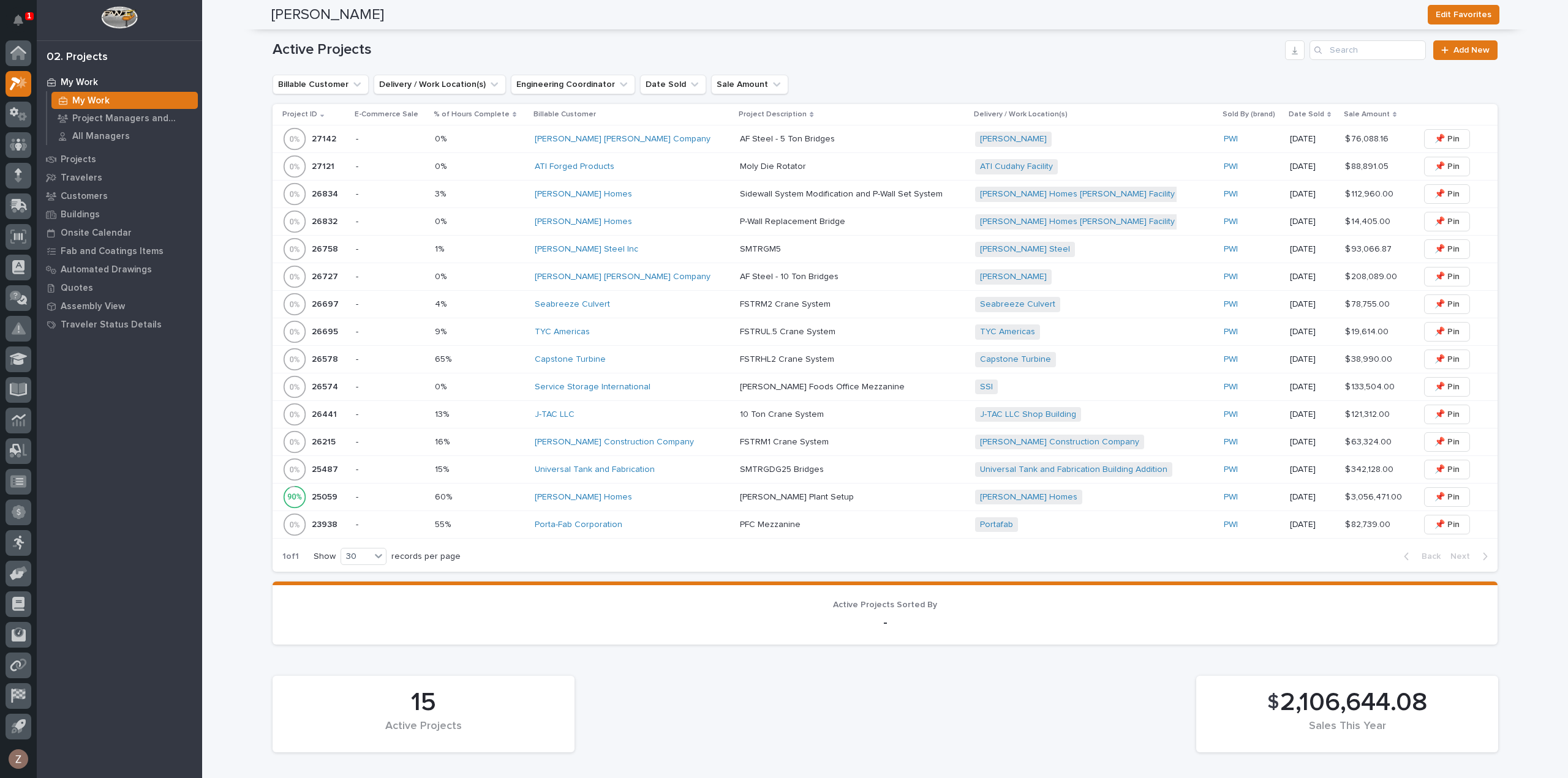
click at [1067, 517] on div "Portafab + 0" at bounding box center [1081, 525] width 214 height 16
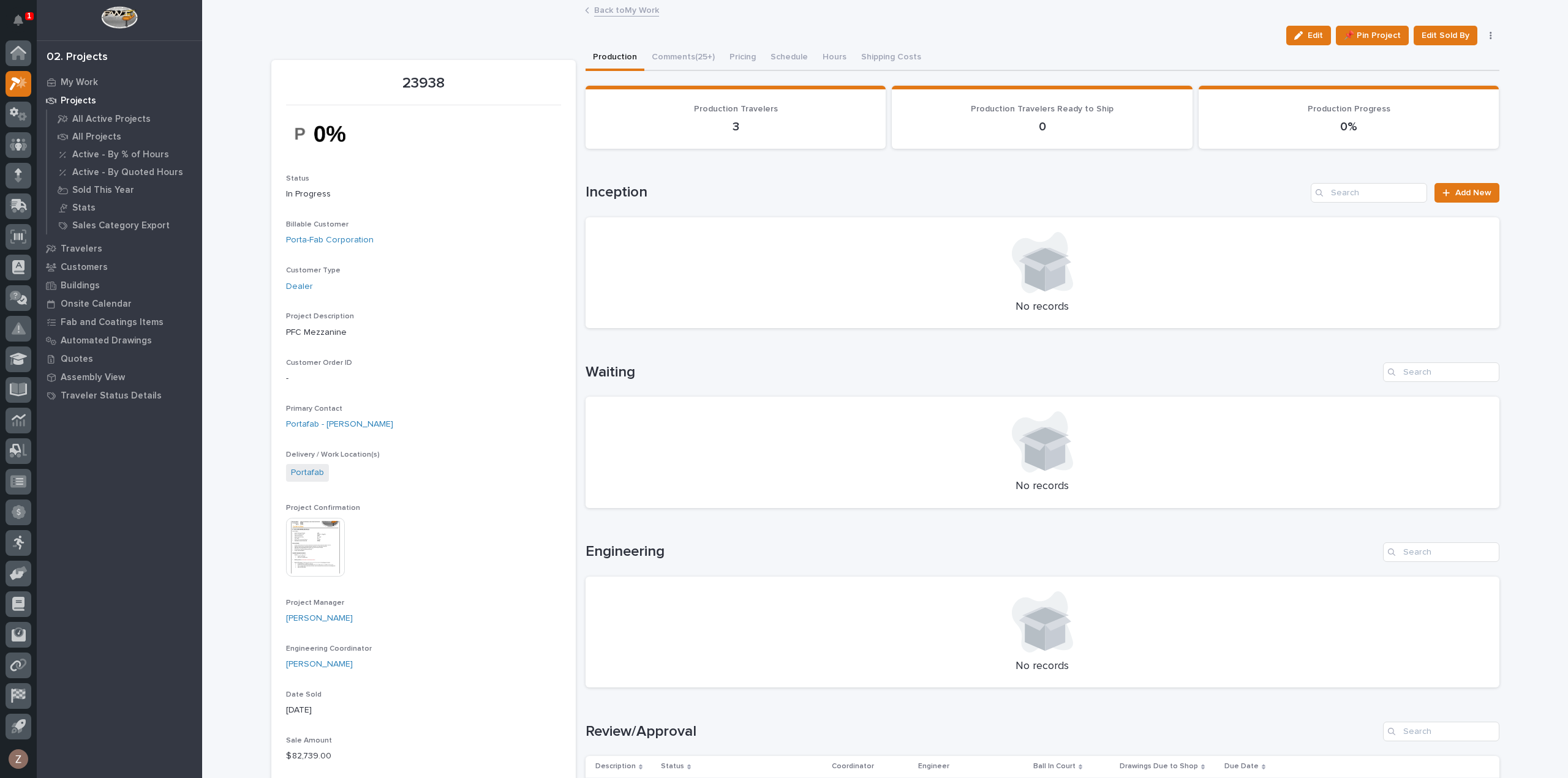
click at [1485, 29] on div "Edit 📌 Pin Project Edit Sold By Cancel" at bounding box center [1390, 35] width 218 height 19
click at [1489, 33] on icon "button" at bounding box center [1490, 35] width 3 height 8
click at [1439, 57] on span "Cancel" at bounding box center [1434, 60] width 28 height 15
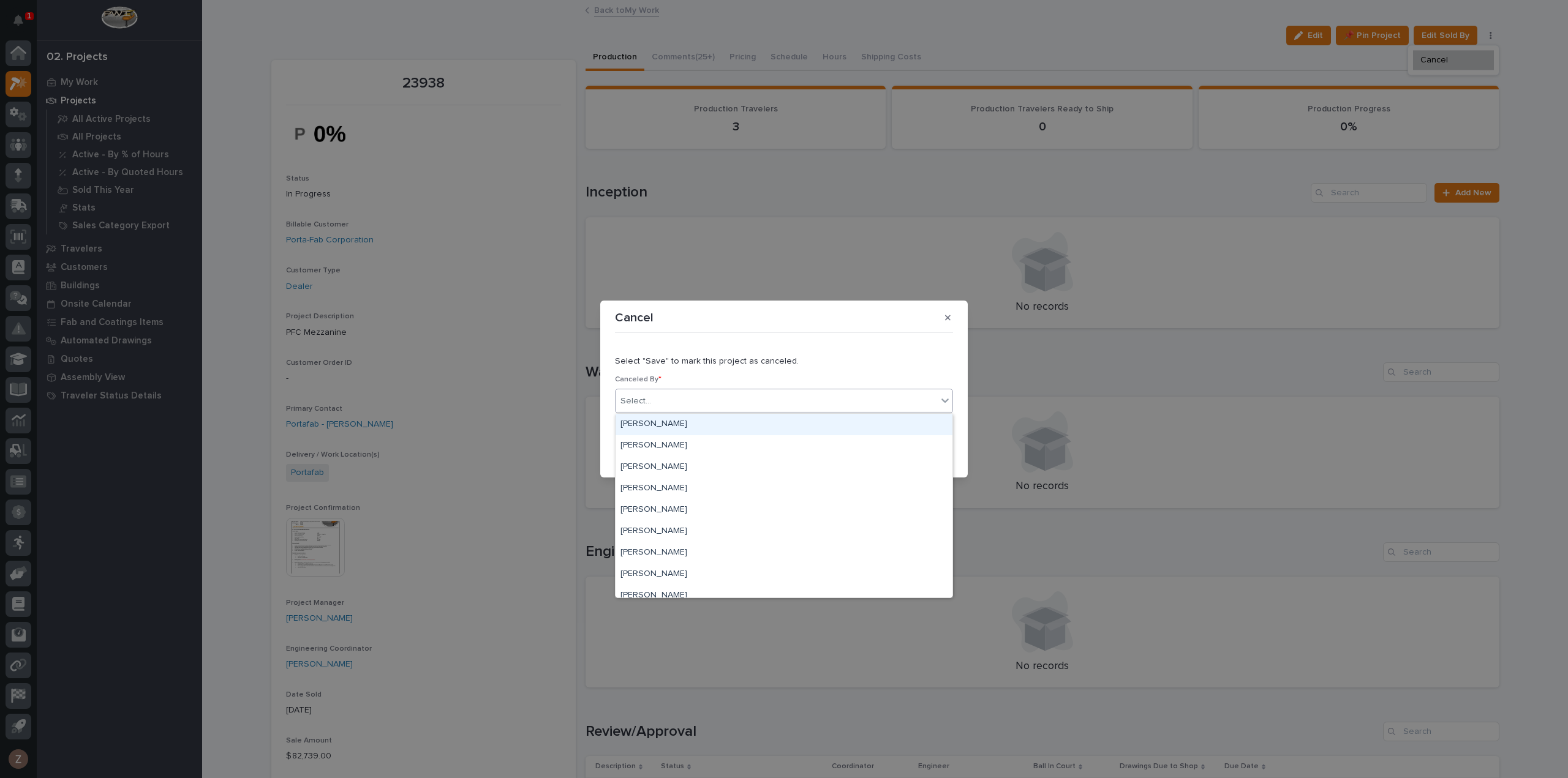
click at [729, 399] on div "Select..." at bounding box center [776, 402] width 322 height 20
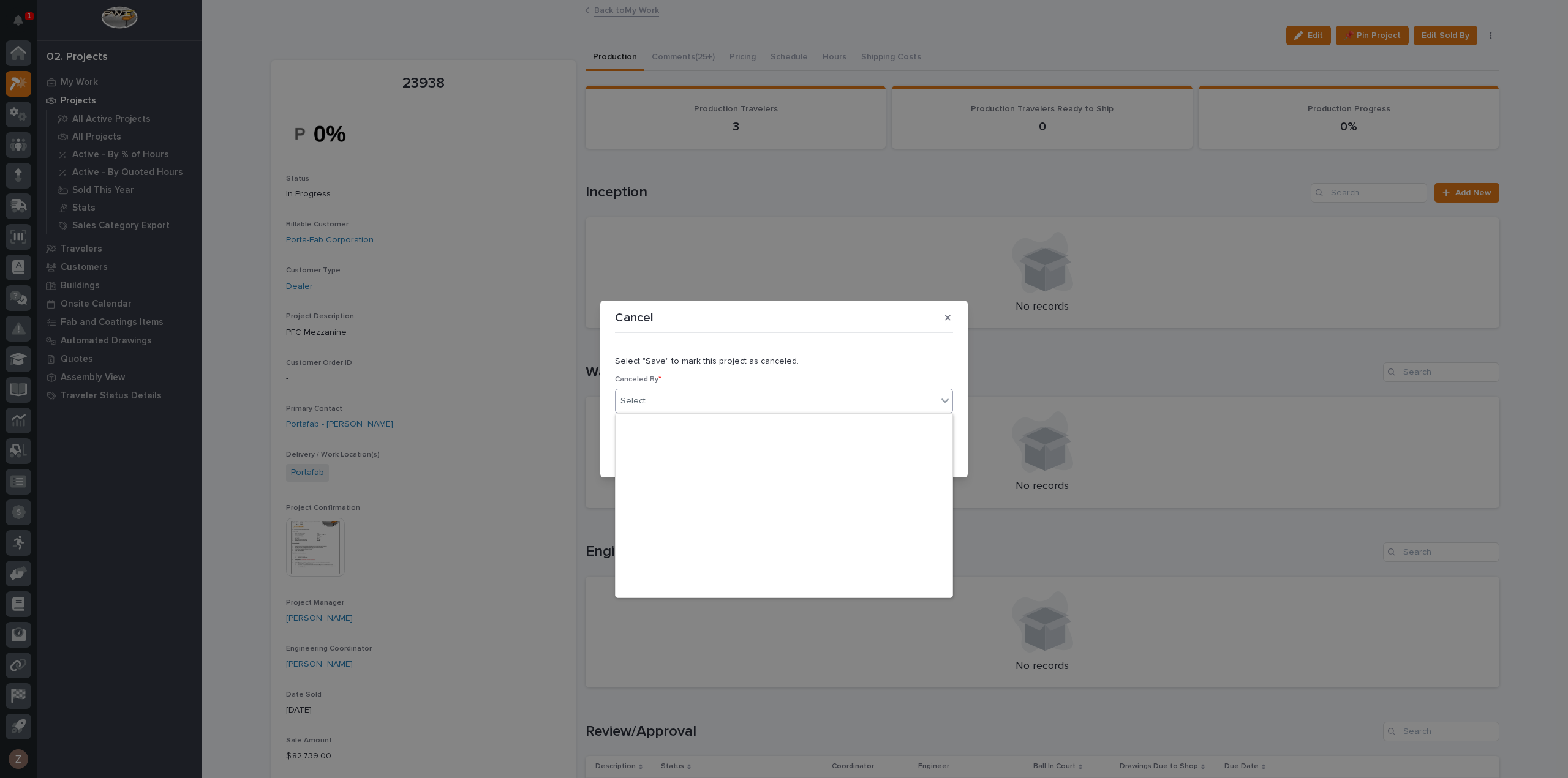
scroll to position [4060, 0]
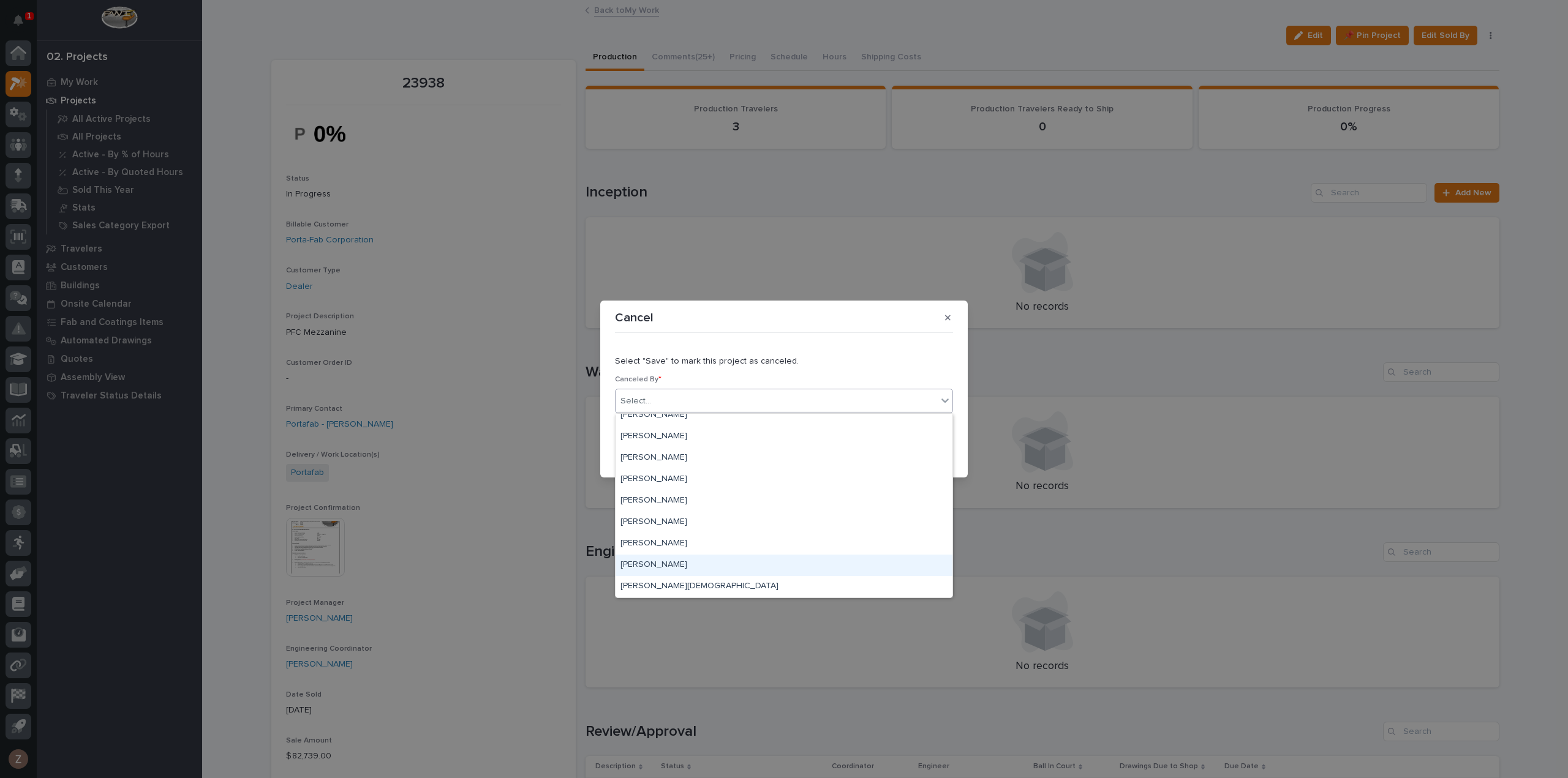
click at [793, 568] on div "[PERSON_NAME]" at bounding box center [784, 565] width 337 height 21
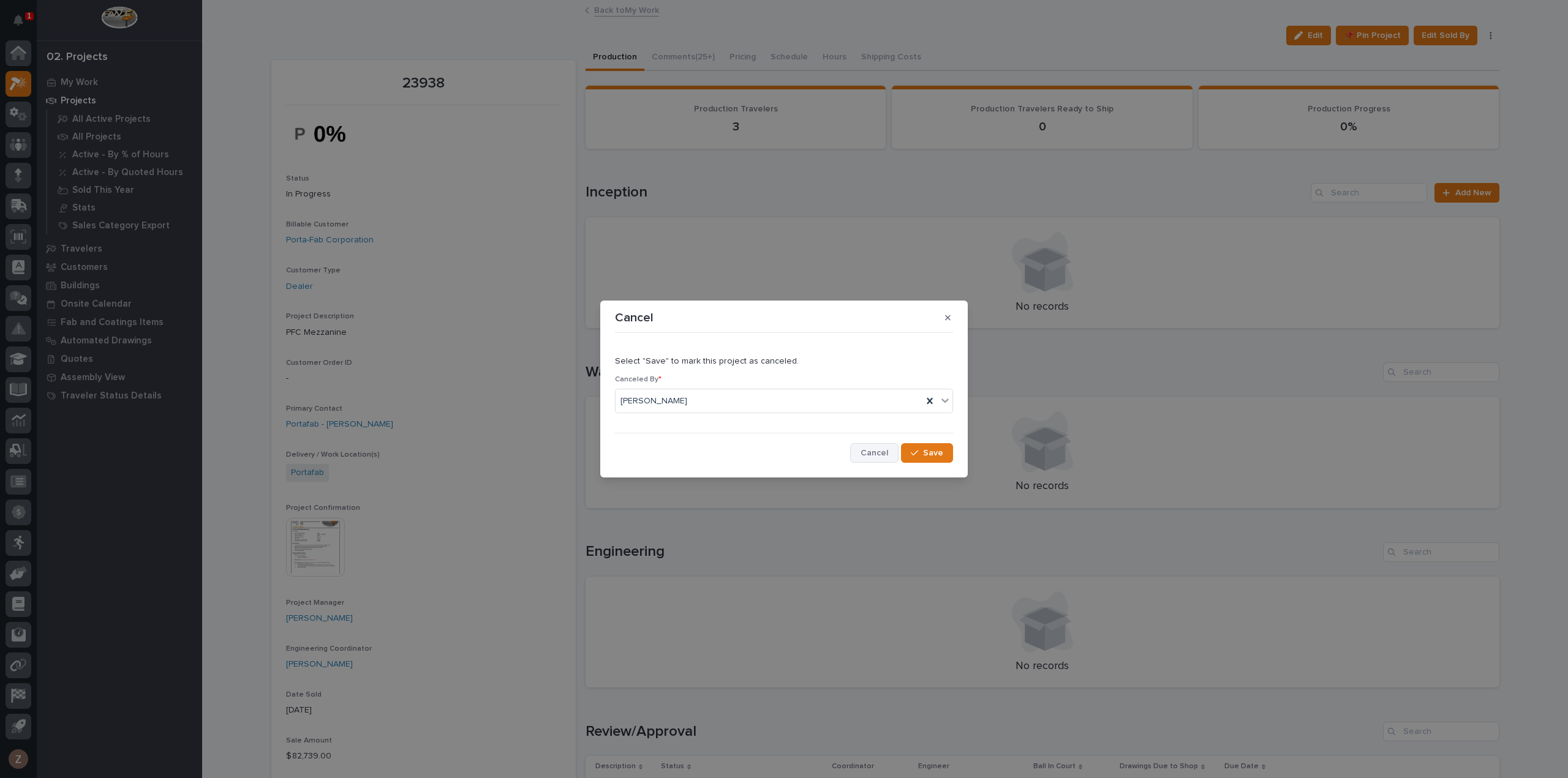
click at [868, 450] on span "Cancel" at bounding box center [874, 453] width 28 height 11
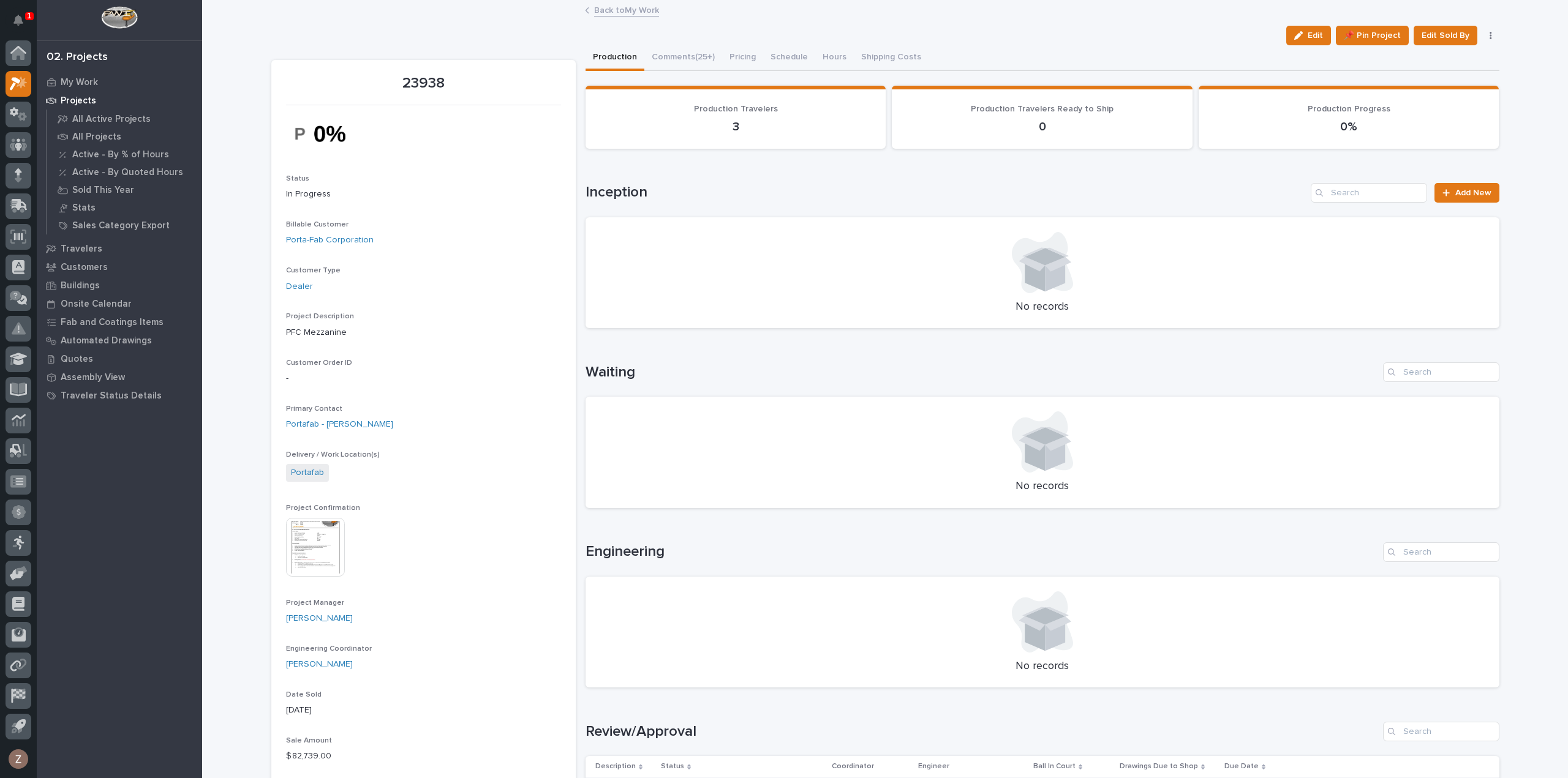
click at [617, 14] on link "Back to My Work" at bounding box center [627, 9] width 65 height 14
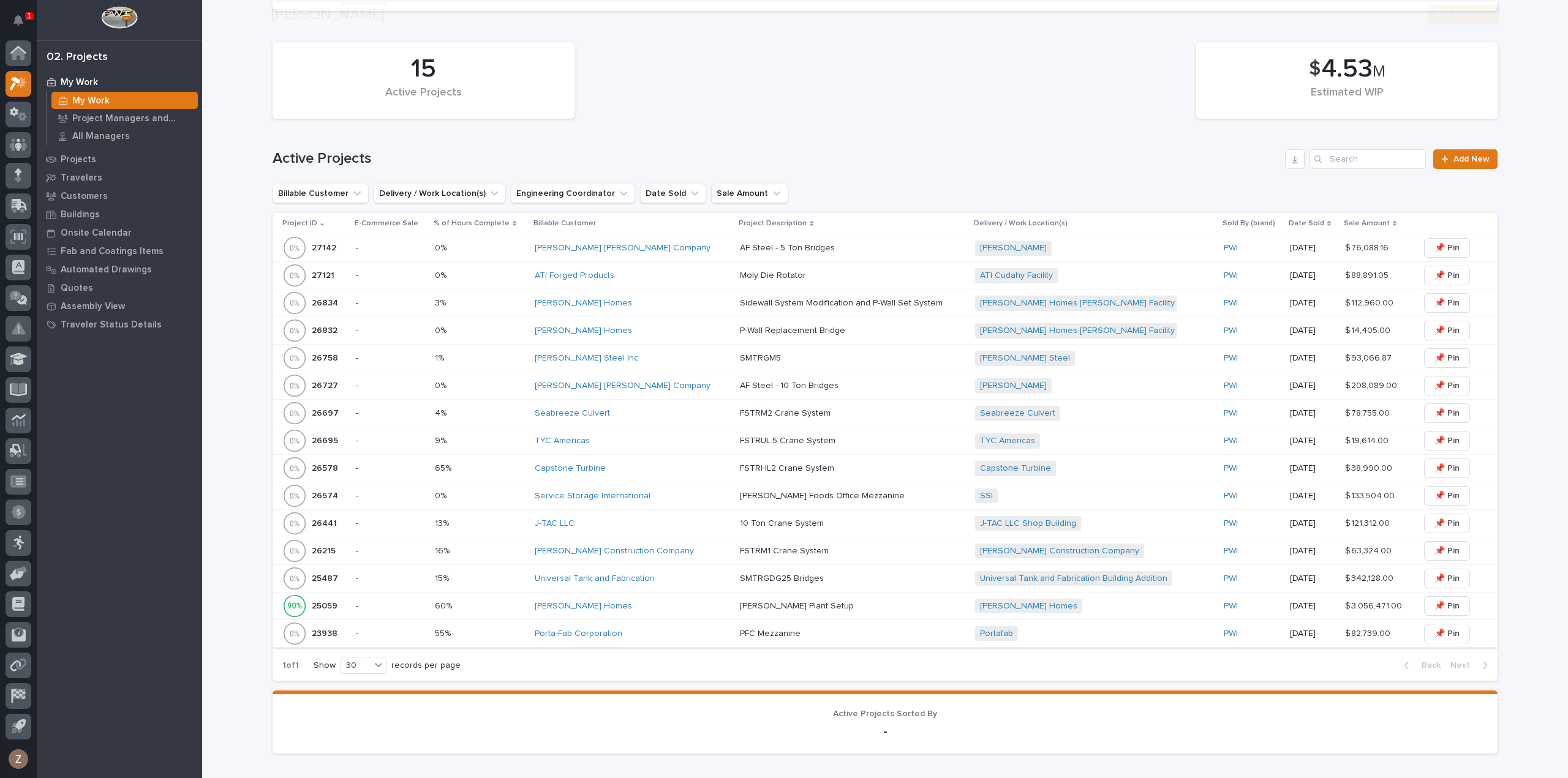
scroll to position [612, 0]
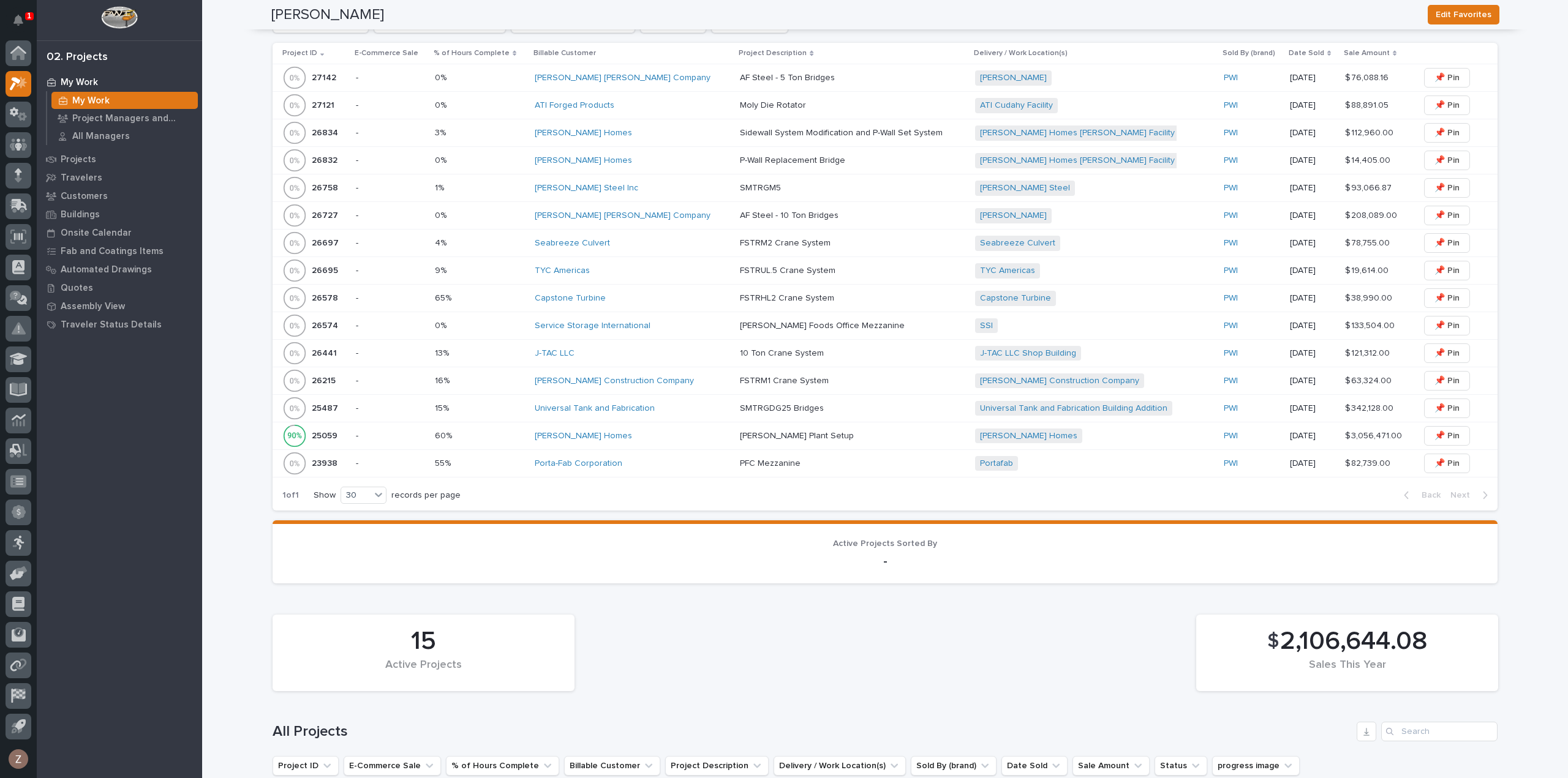
click at [904, 459] on p at bounding box center [847, 464] width 214 height 10
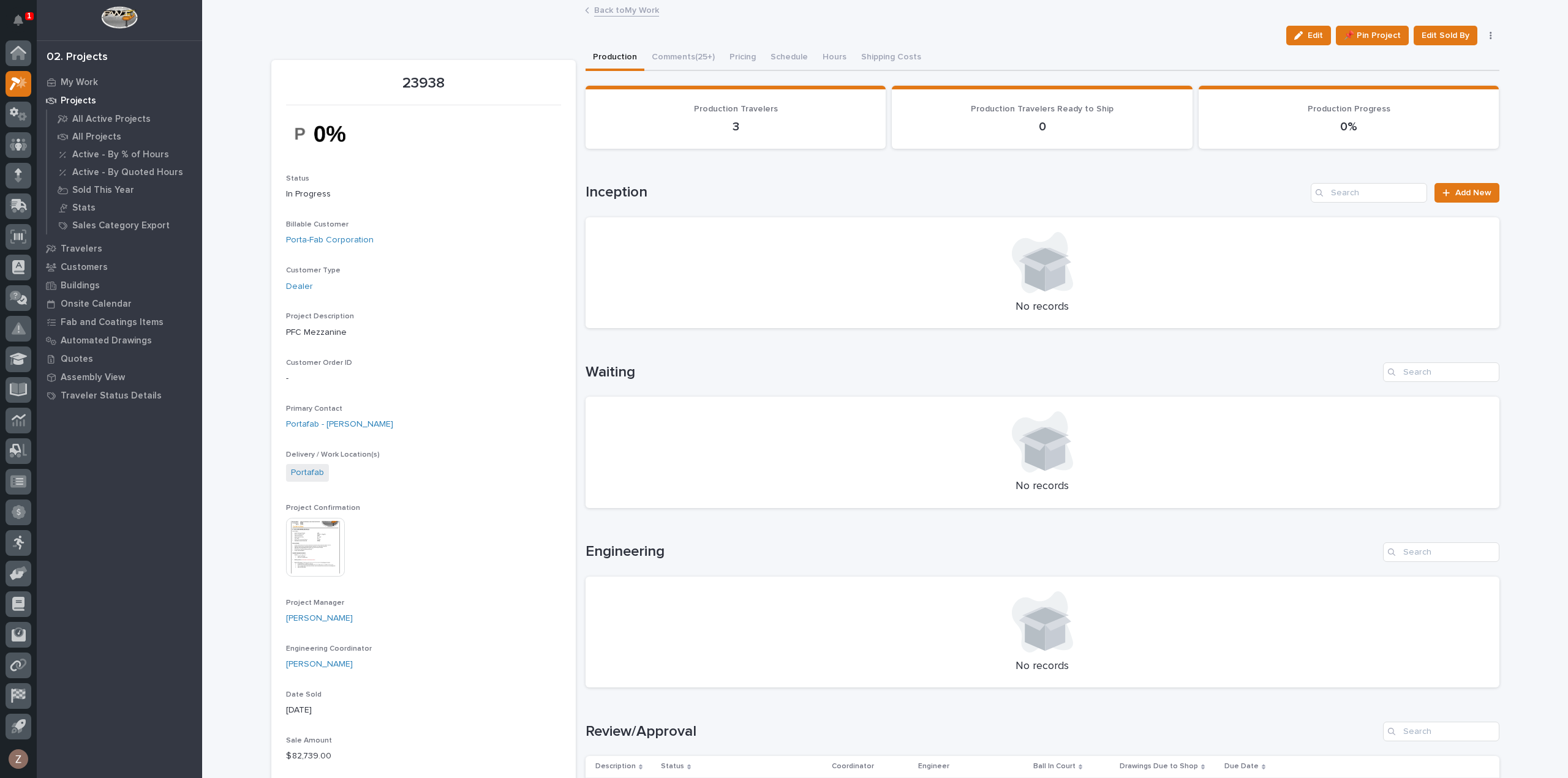
click at [1485, 37] on button "button" at bounding box center [1490, 35] width 17 height 8
click at [1449, 62] on button "Cancel" at bounding box center [1453, 59] width 81 height 19
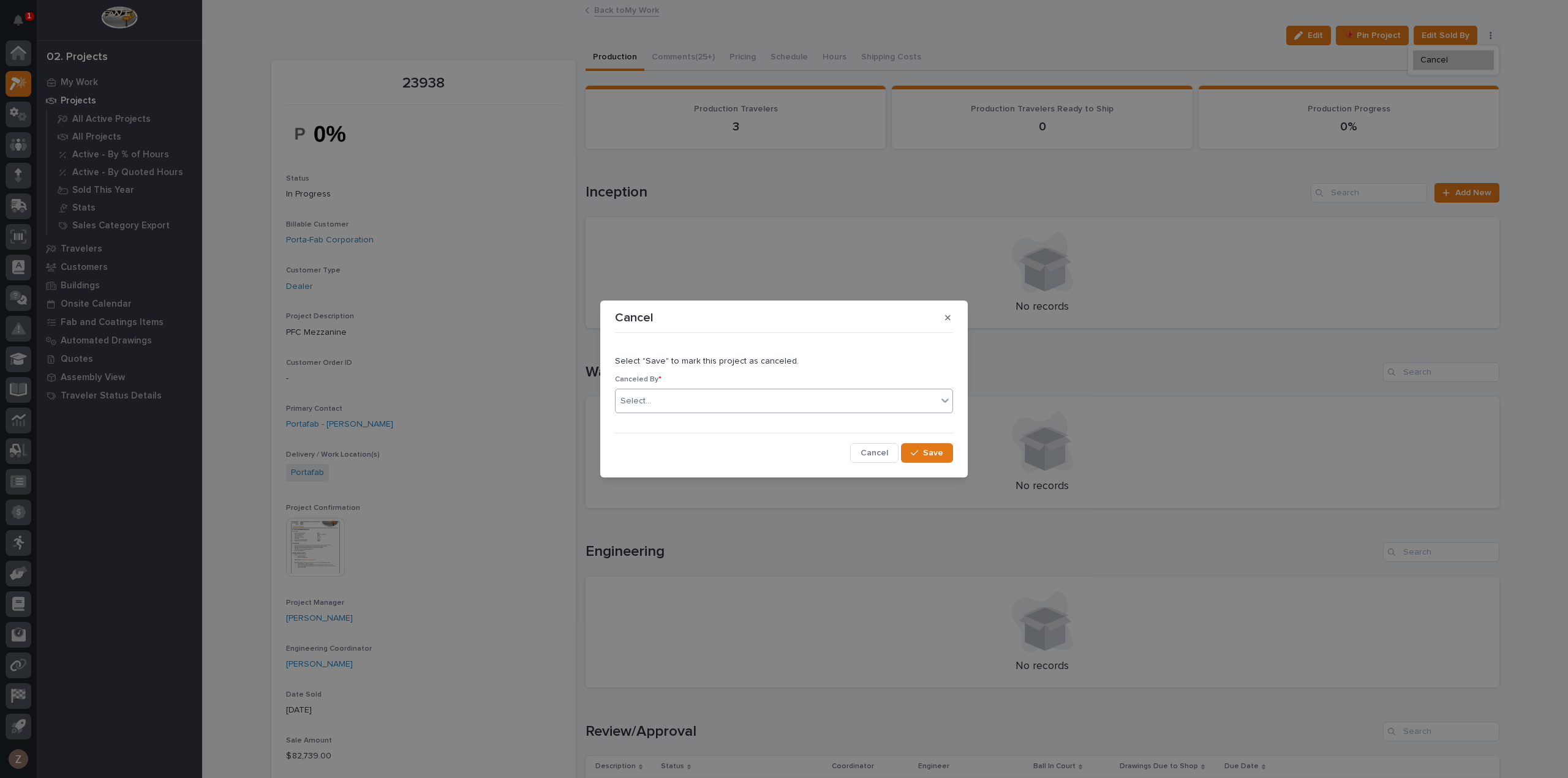
click at [776, 407] on div "Select..." at bounding box center [776, 402] width 322 height 20
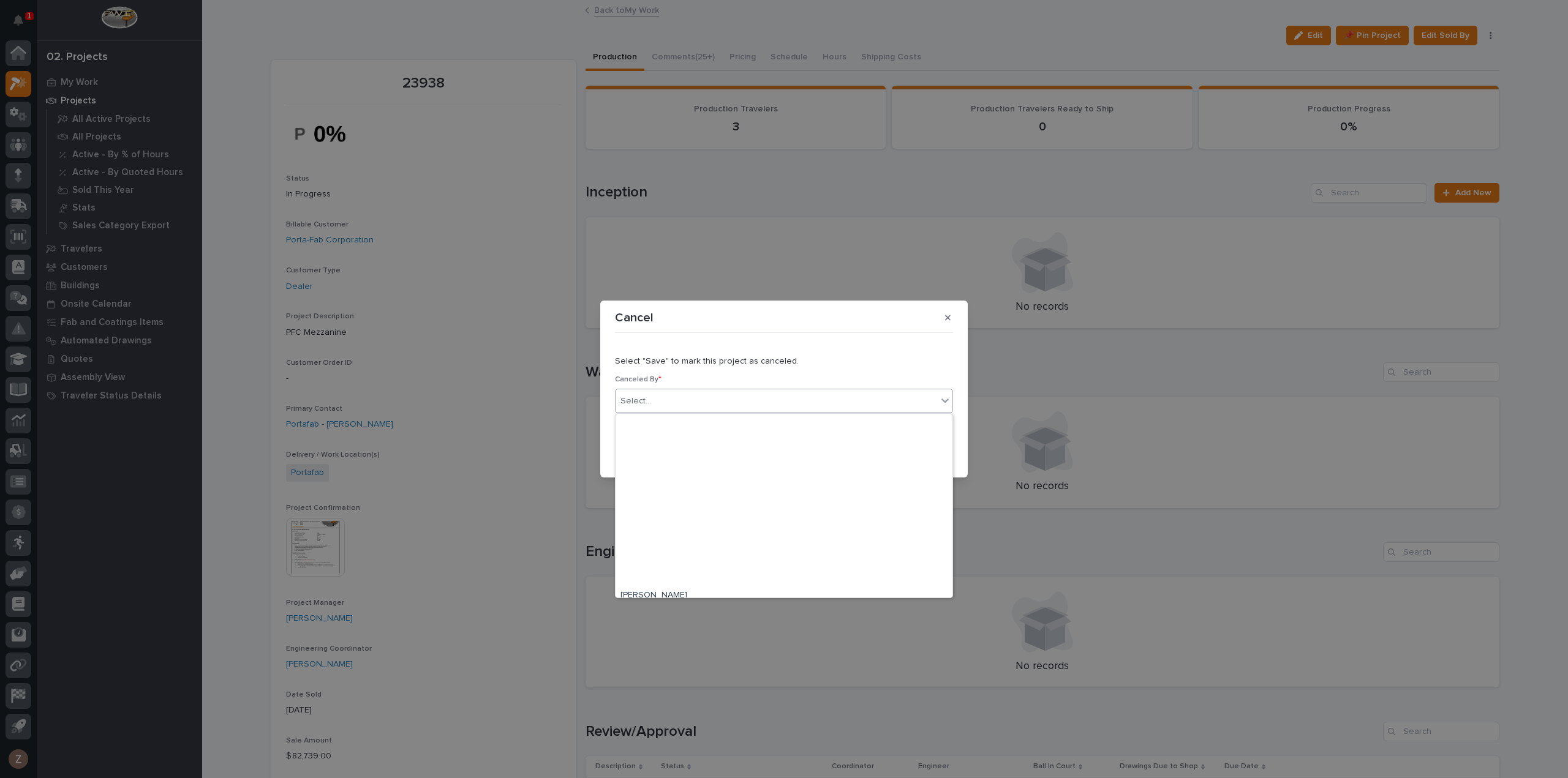
scroll to position [4060, 0]
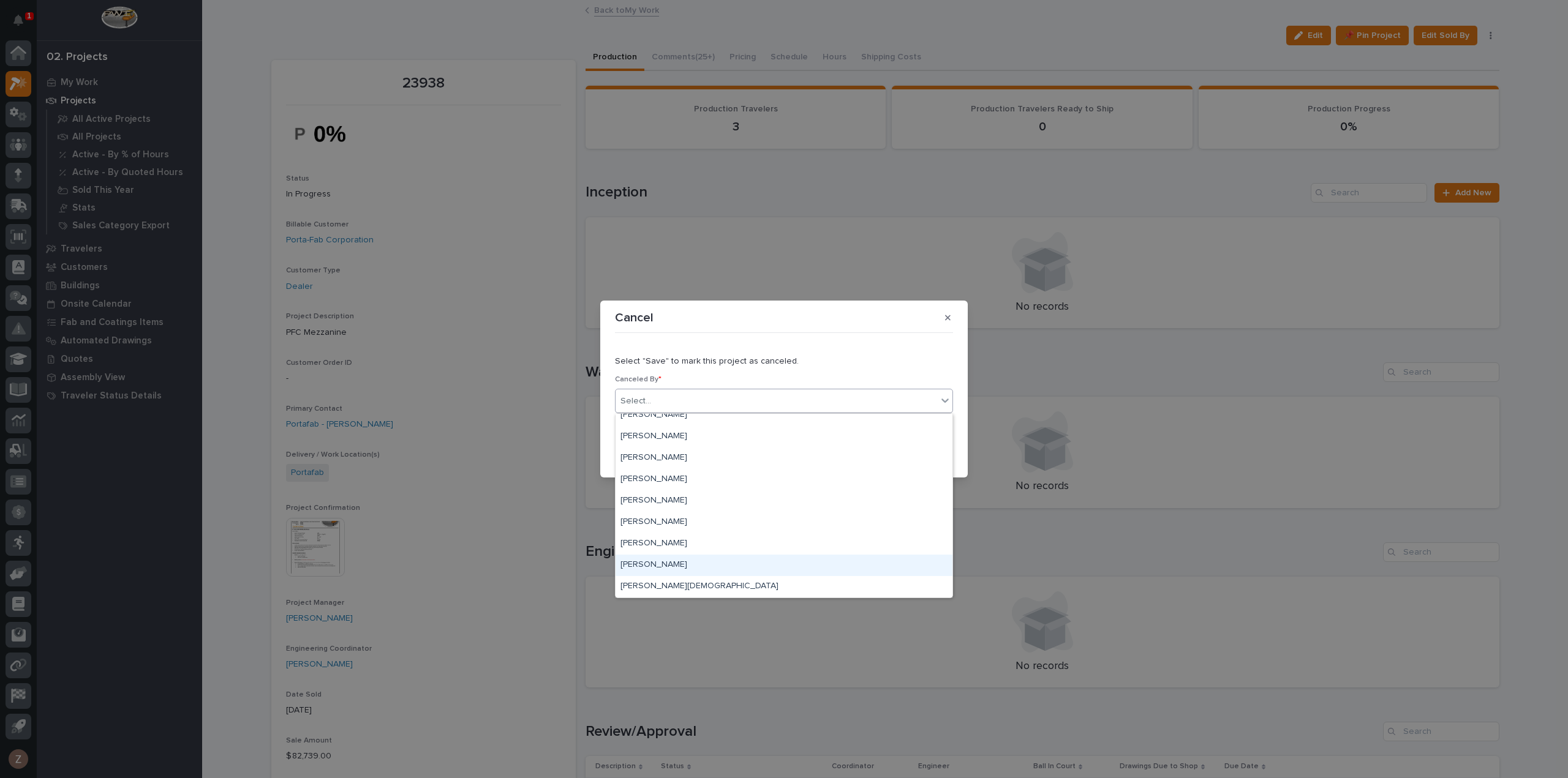
click at [741, 564] on div "[PERSON_NAME]" at bounding box center [784, 565] width 337 height 21
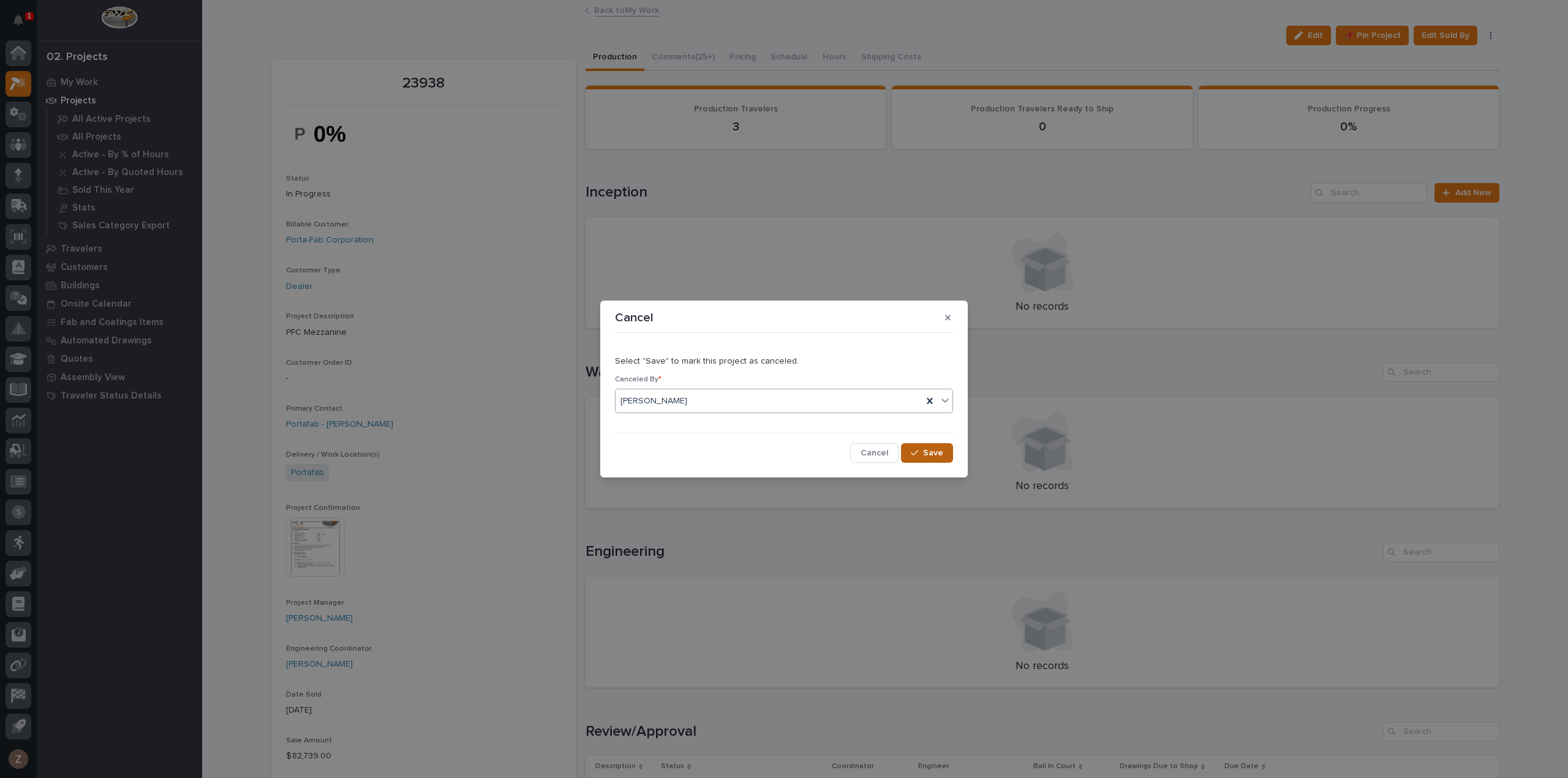
click at [929, 449] on span "Save" at bounding box center [933, 453] width 20 height 11
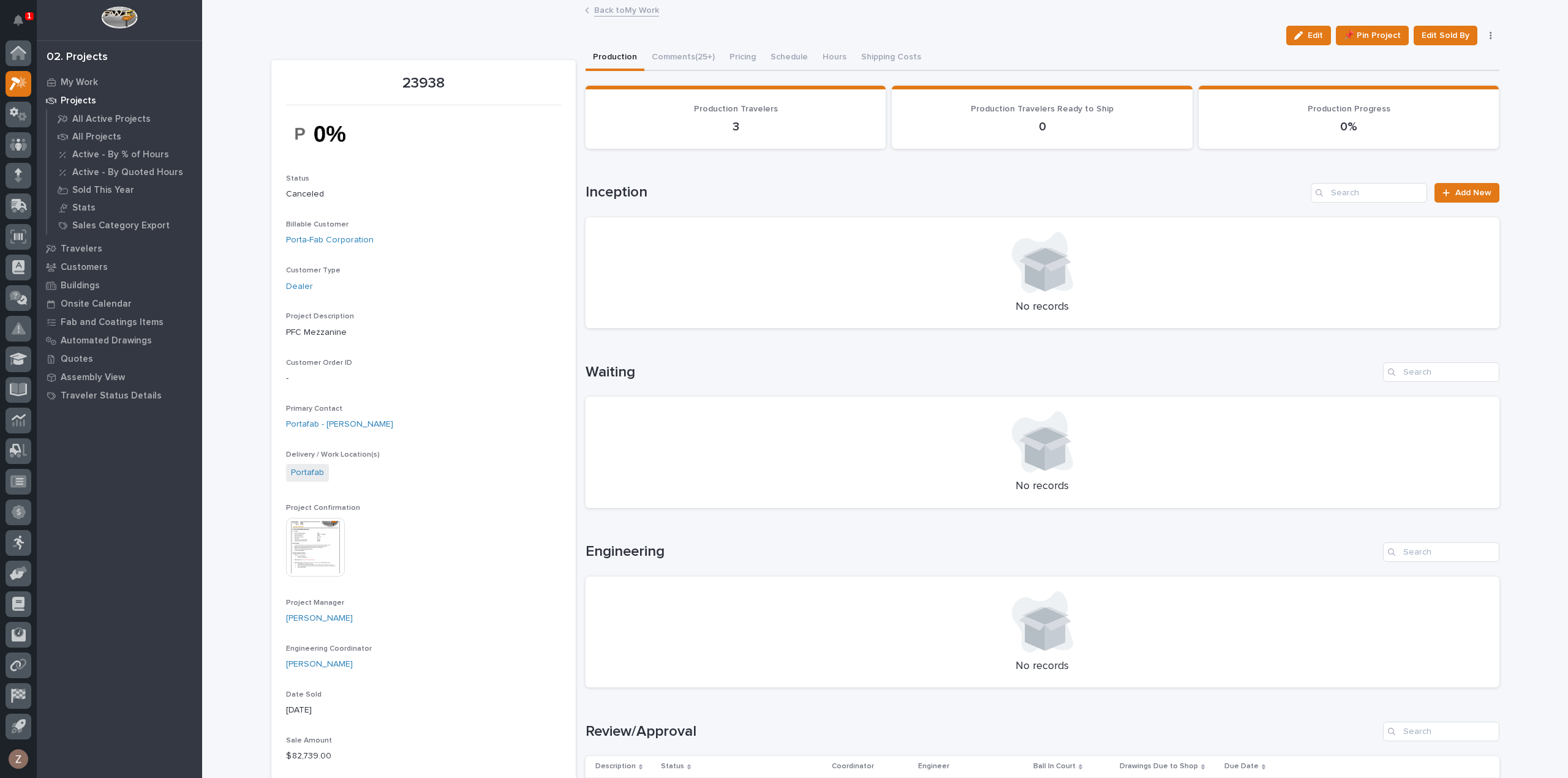
click at [629, 13] on link "Back to My Work" at bounding box center [627, 9] width 65 height 14
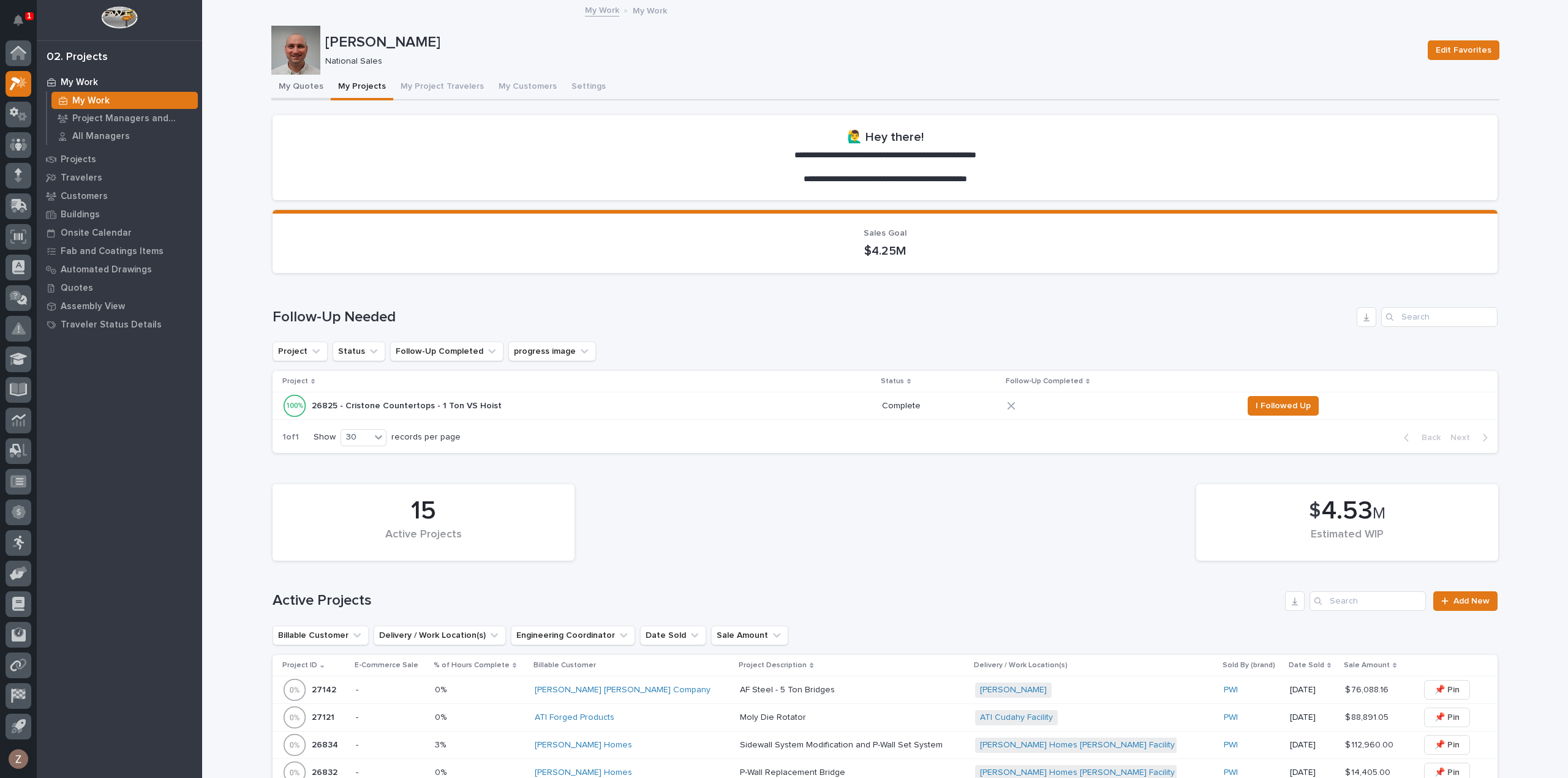
click at [290, 83] on button "My Quotes" at bounding box center [301, 88] width 59 height 26
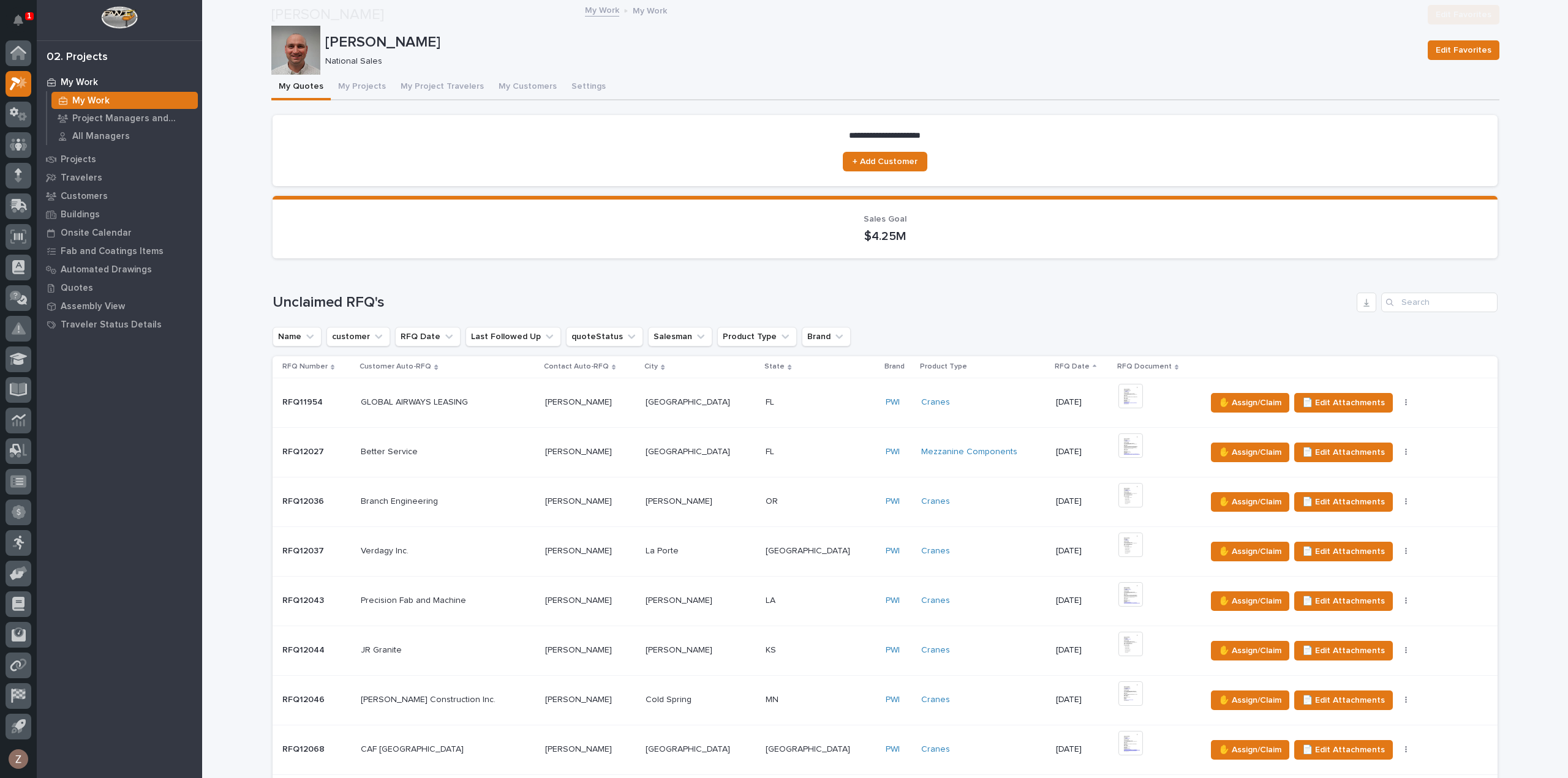
scroll to position [428, 0]
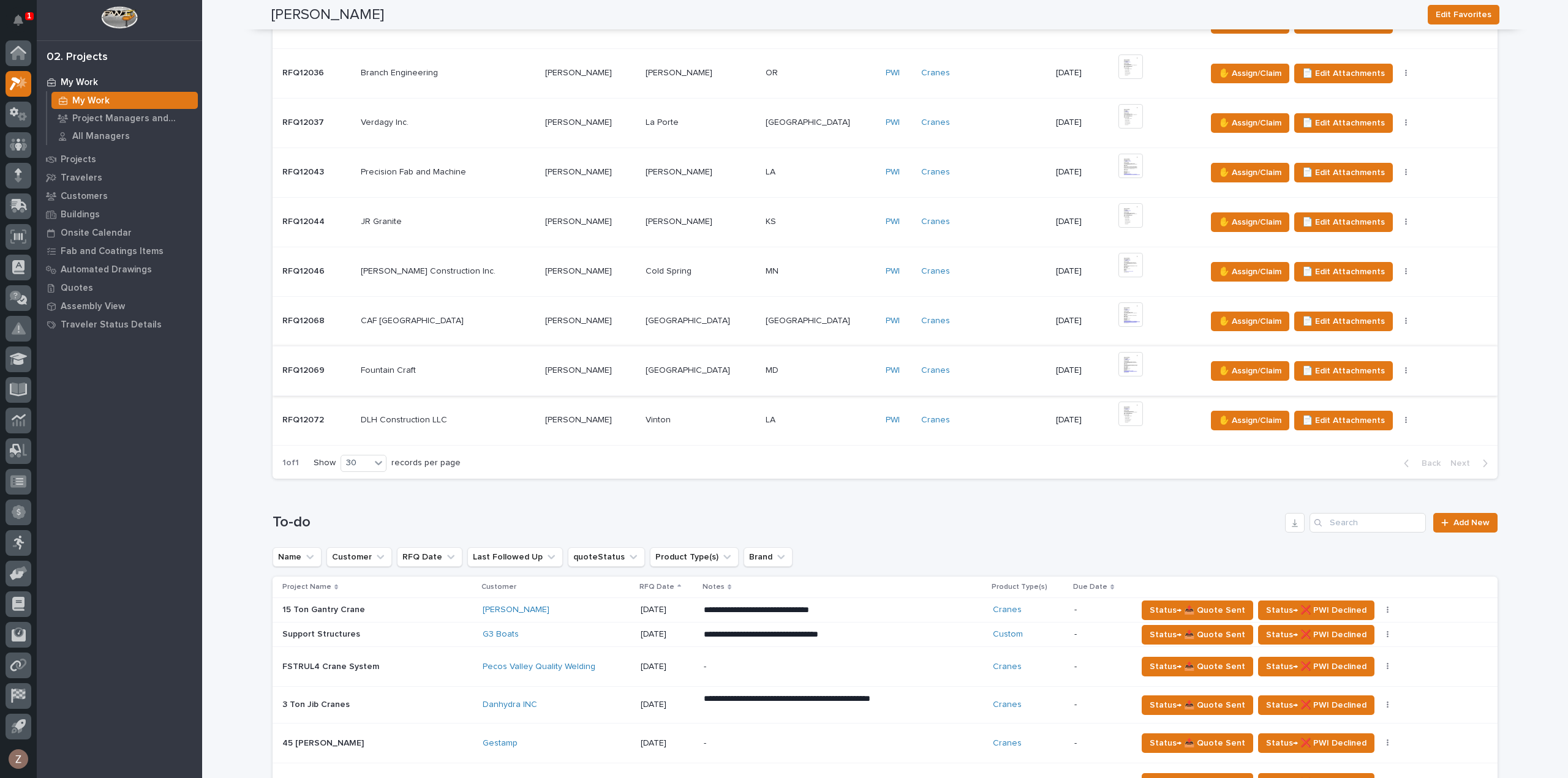
click at [1118, 365] on img at bounding box center [1130, 364] width 24 height 24
click at [1467, 529] on link "Add New" at bounding box center [1464, 522] width 64 height 19
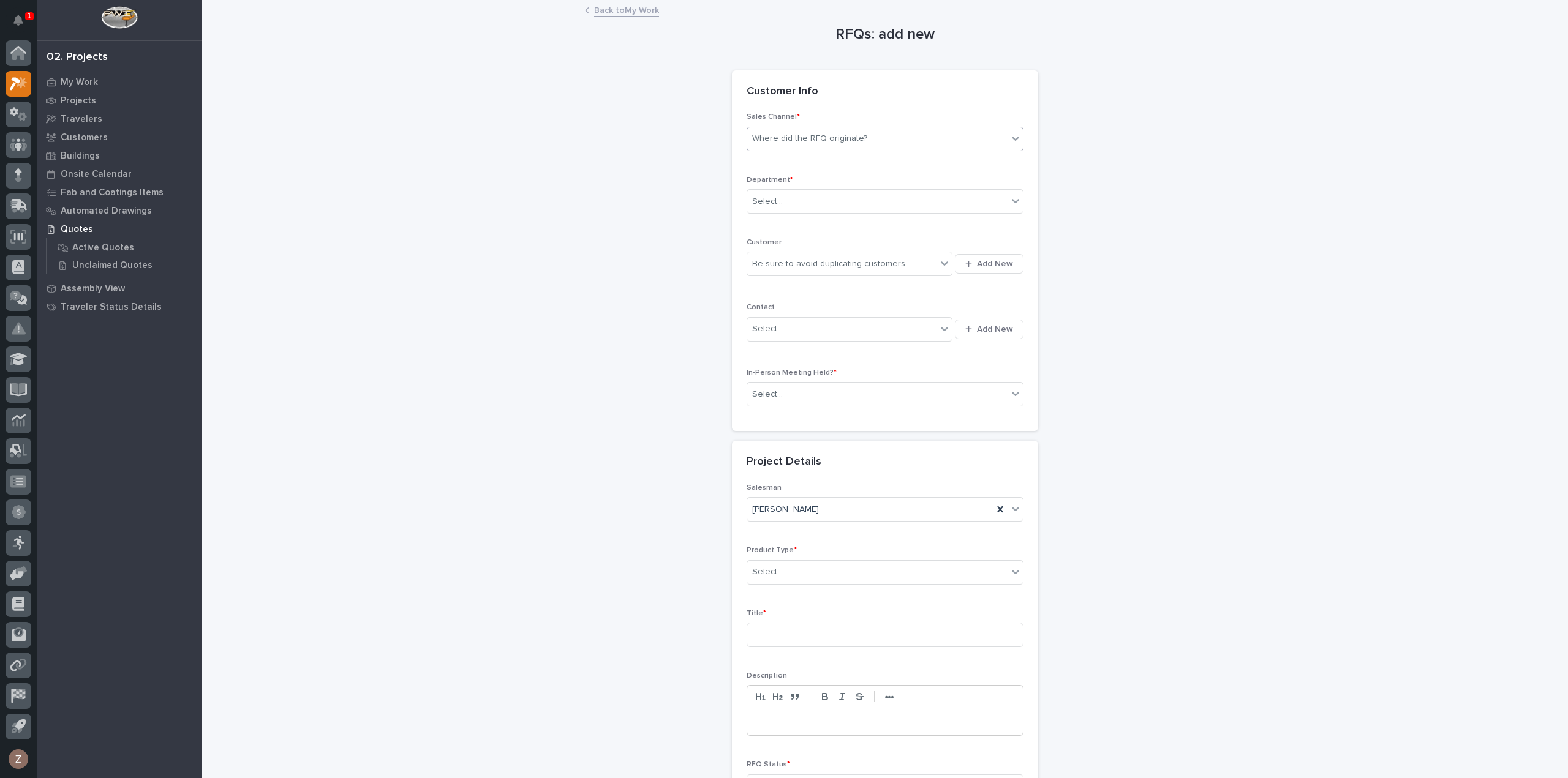
click at [828, 129] on div "Where did the RFQ originate?" at bounding box center [877, 139] width 261 height 20
click at [806, 182] on div "PWI" at bounding box center [879, 183] width 275 height 21
click at [799, 200] on div "Select..." at bounding box center [877, 202] width 261 height 20
click at [818, 220] on div "National Sales" at bounding box center [879, 223] width 275 height 21
click at [794, 264] on div "Be sure to avoid duplicating customers" at bounding box center [828, 264] width 153 height 13
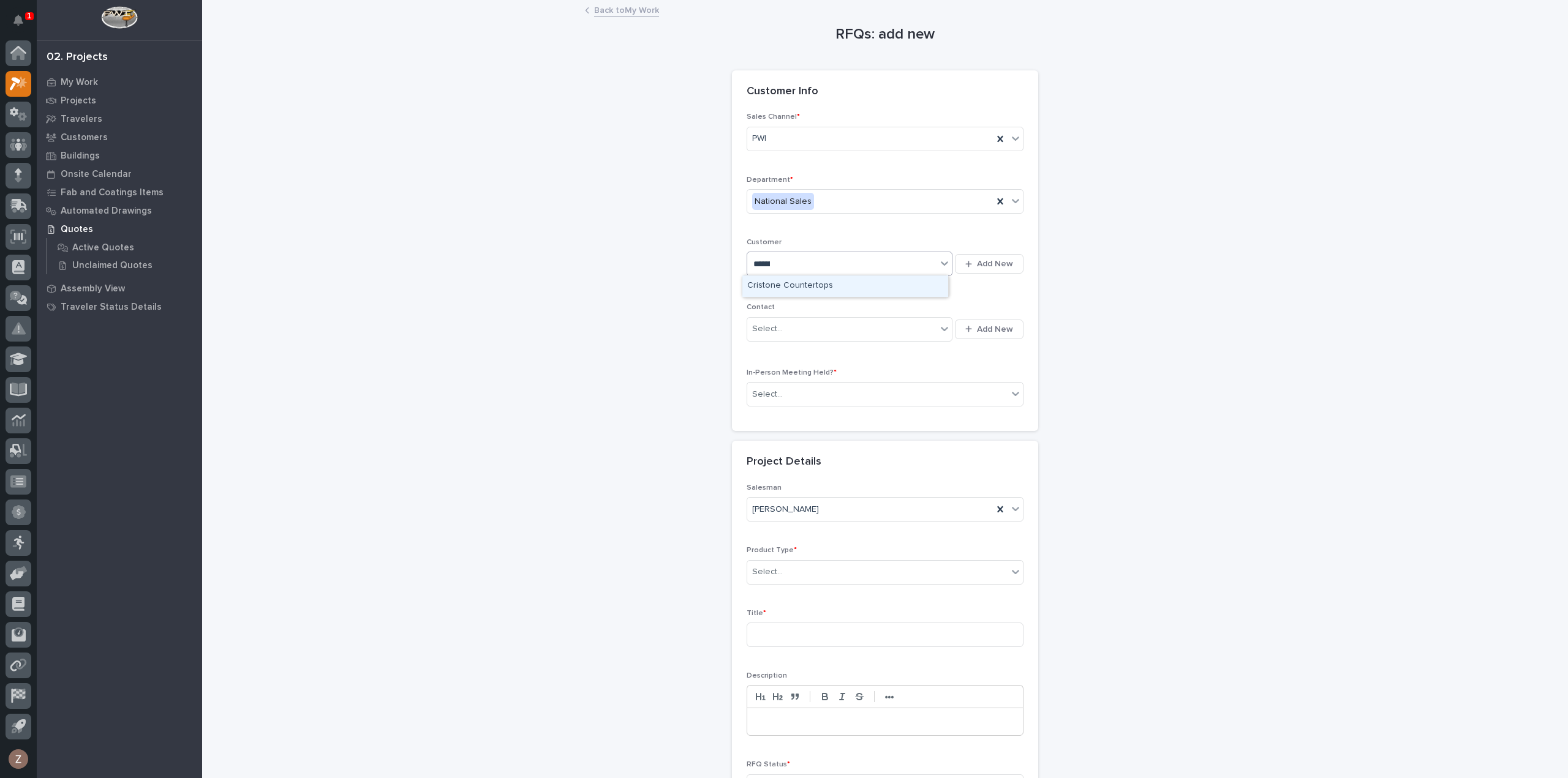
type input "********"
click at [848, 284] on div "Cristone Countertops" at bounding box center [845, 286] width 206 height 21
click at [807, 329] on div "Select..." at bounding box center [842, 329] width 189 height 20
type input "**********"
click at [829, 350] on div "[DEMOGRAPHIC_DATA] Countertops - [PERSON_NAME][DEMOGRAPHIC_DATA]" at bounding box center [845, 351] width 206 height 21
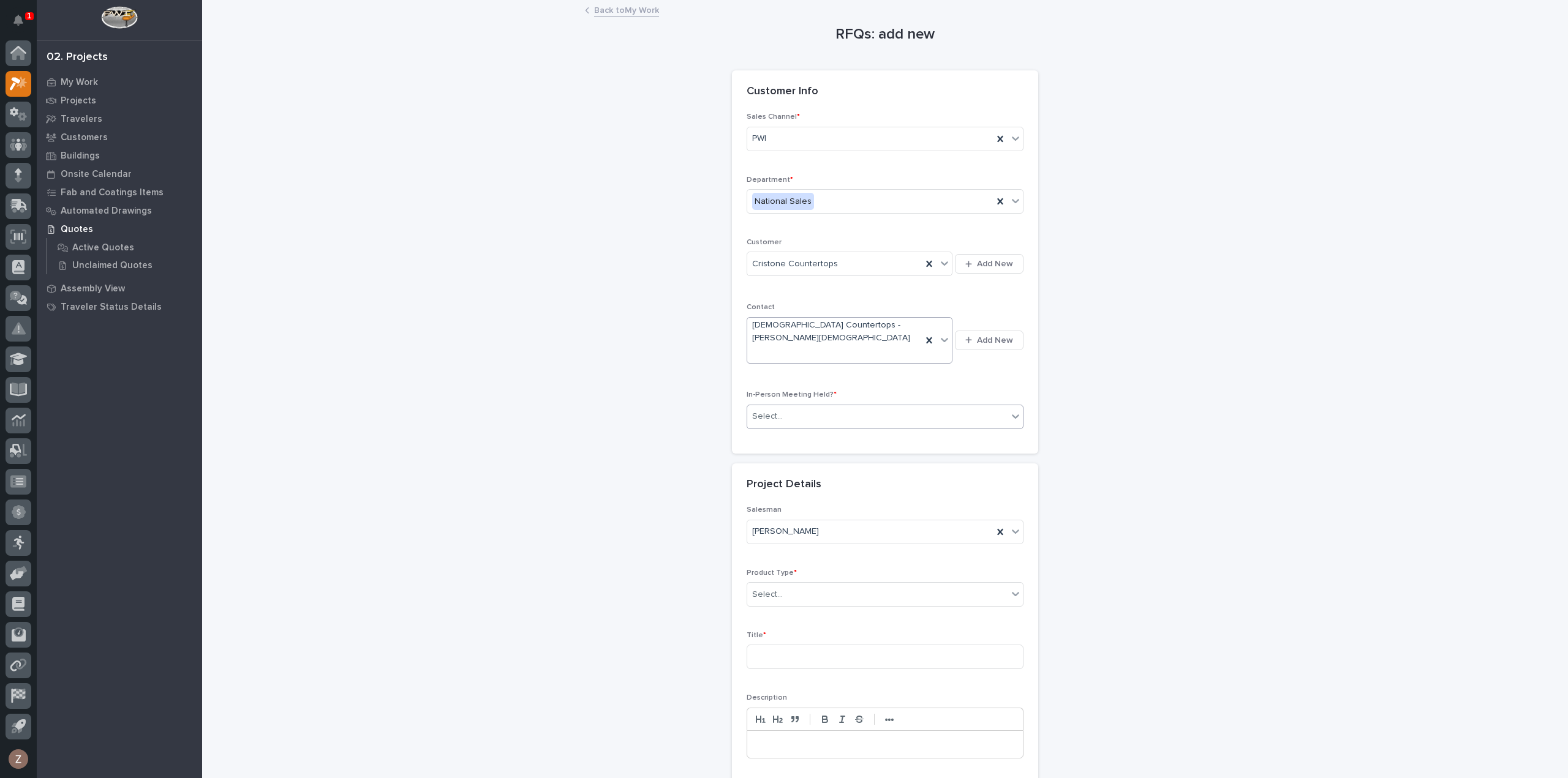
click at [812, 407] on div "Select..." at bounding box center [877, 417] width 261 height 20
click at [801, 433] on div "No" at bounding box center [879, 437] width 275 height 21
click at [812, 585] on div "Select..." at bounding box center [877, 595] width 261 height 20
click at [798, 595] on div "Crane Accessories" at bounding box center [879, 593] width 275 height 21
click at [769, 644] on input at bounding box center [885, 657] width 277 height 24
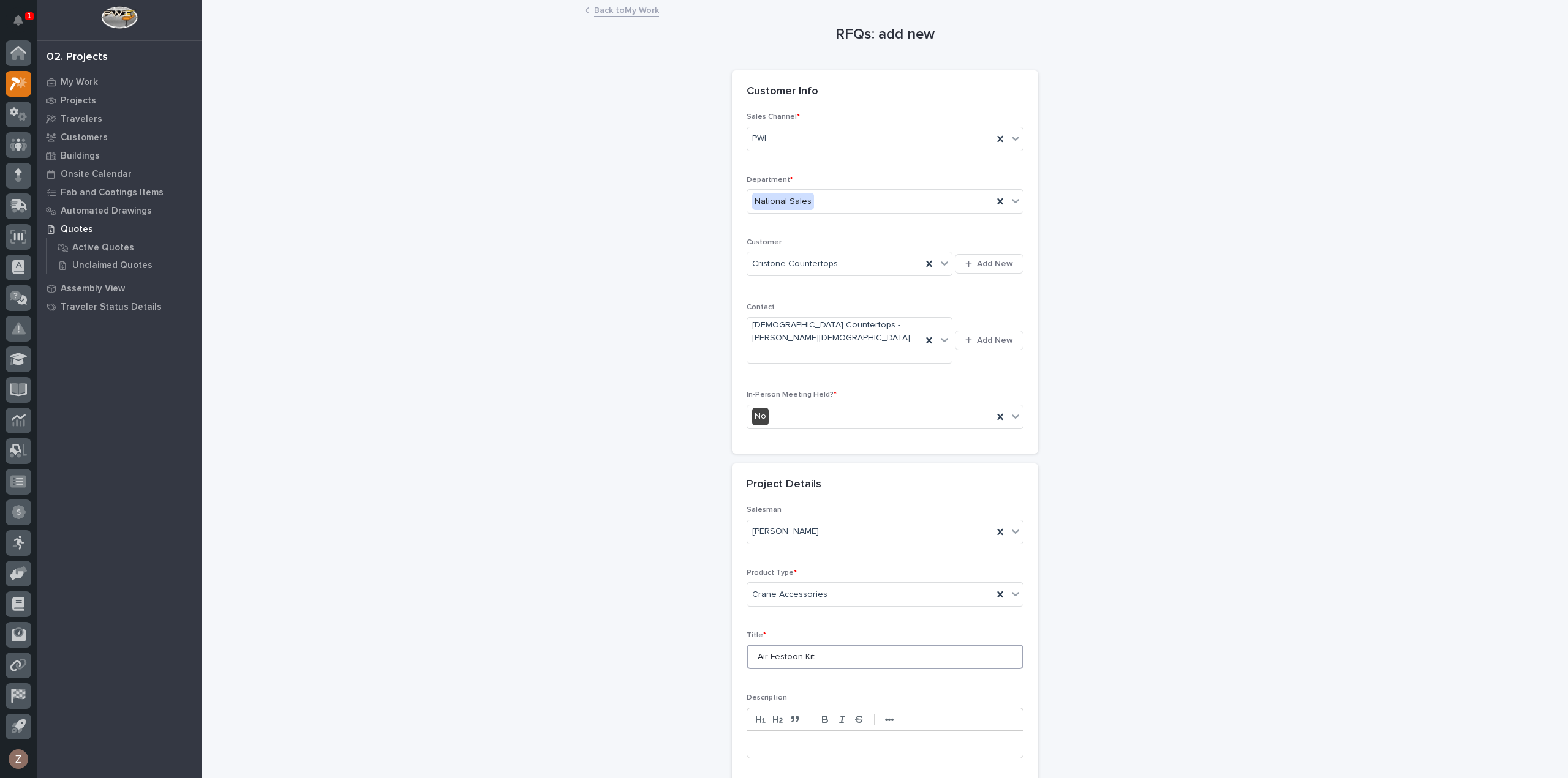
type input "Air Festoon Kit"
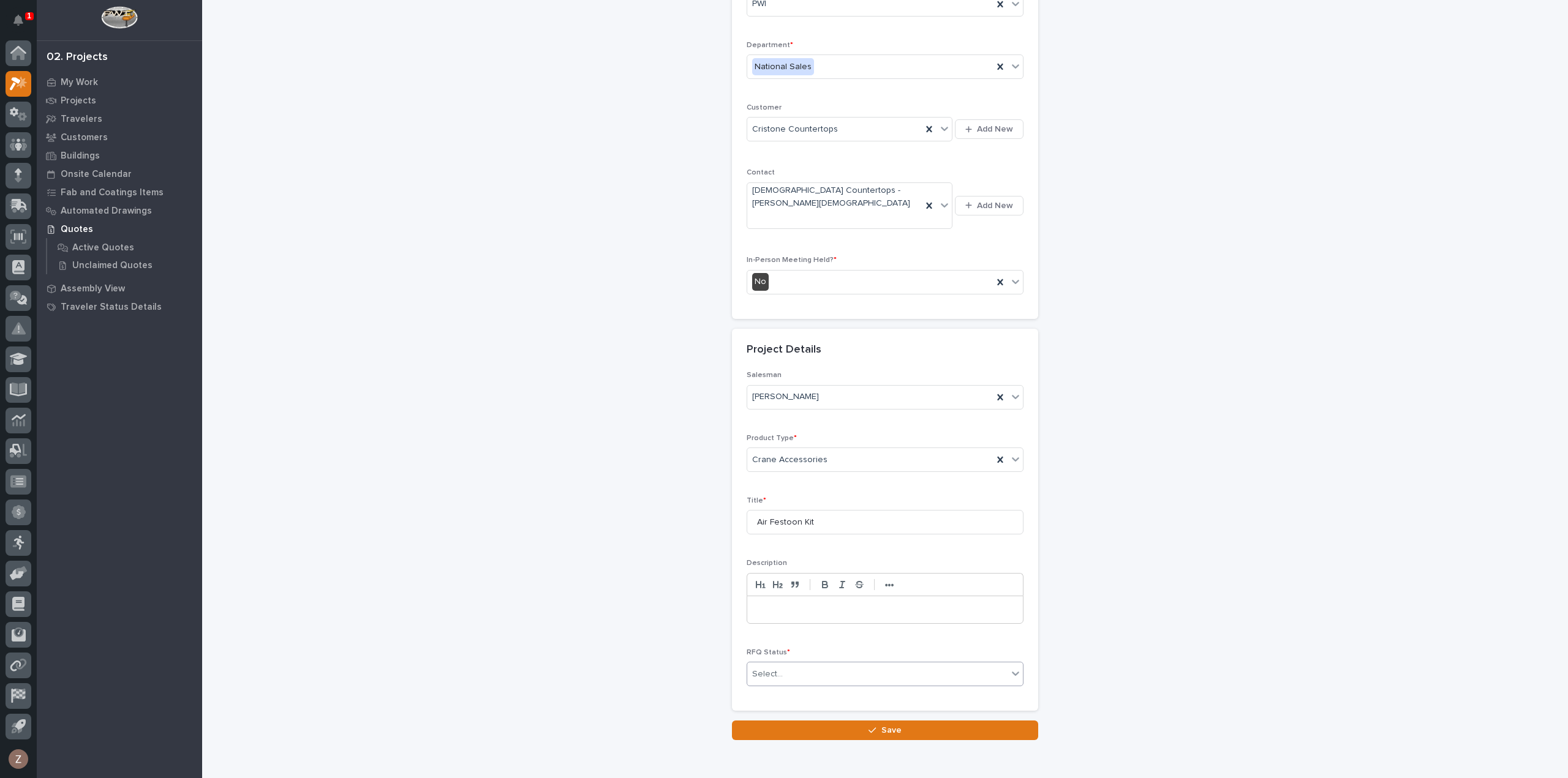
scroll to position [166, 0]
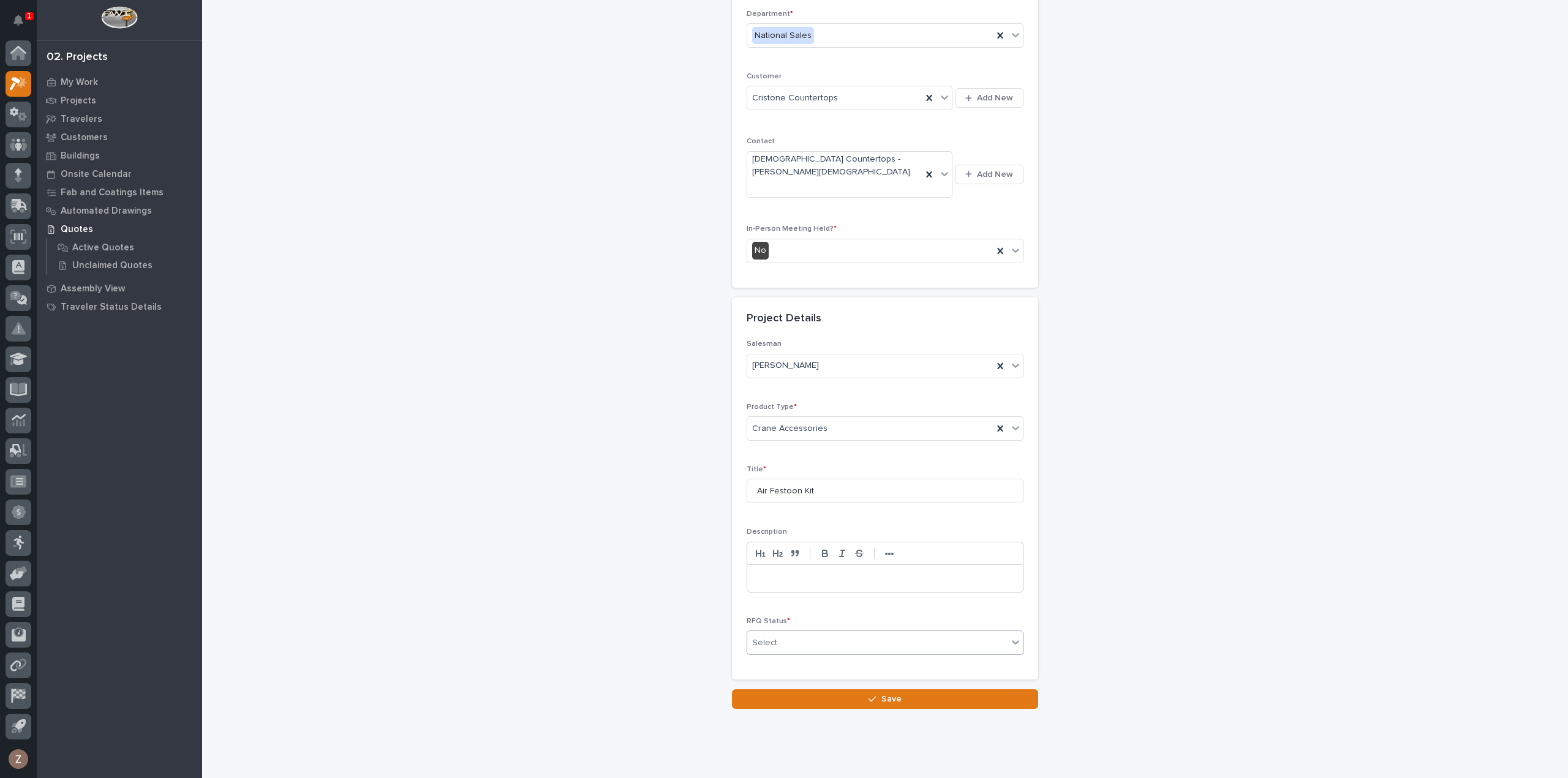
click at [811, 633] on div "Select..." at bounding box center [877, 644] width 261 height 20
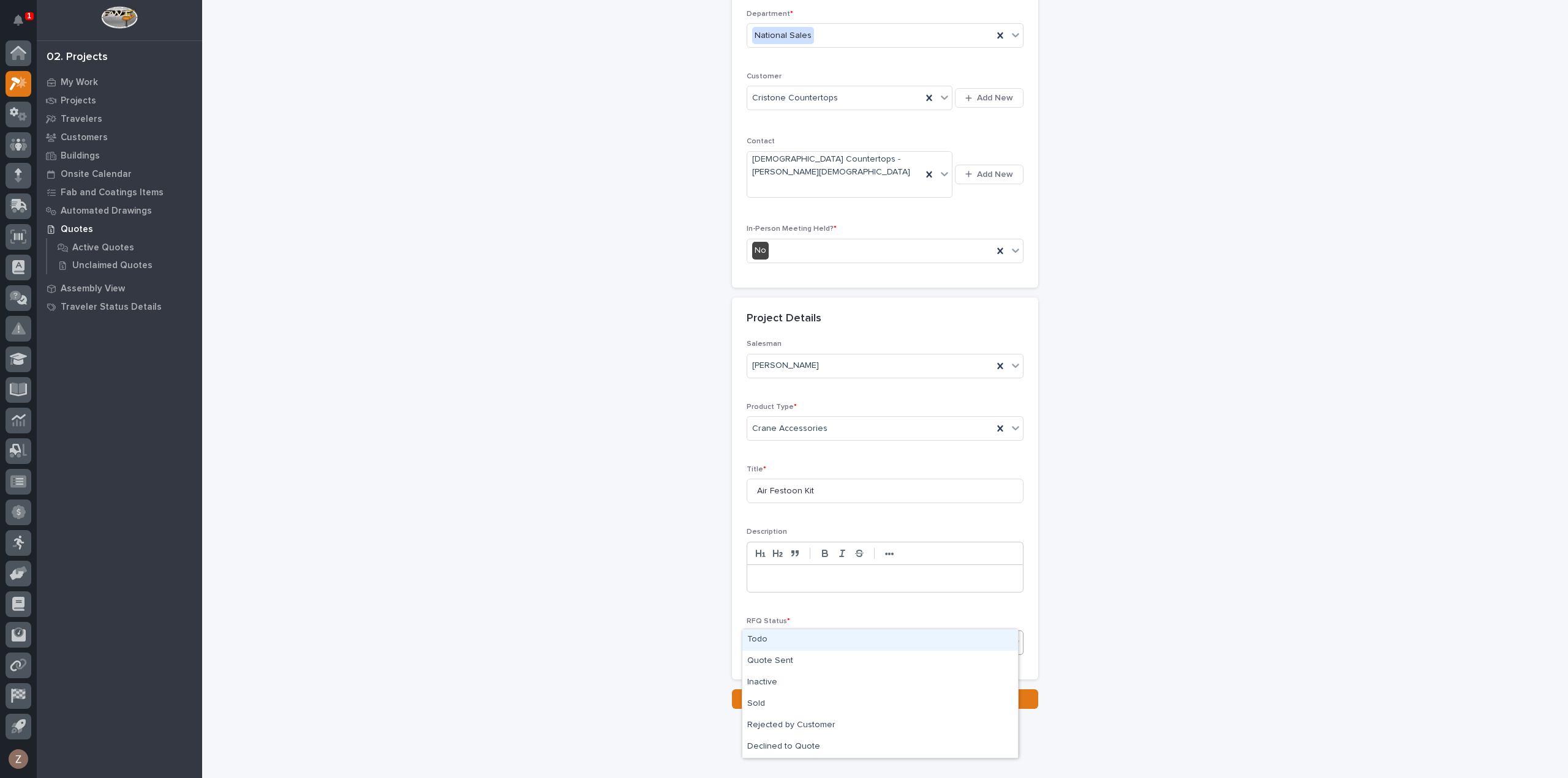
click at [797, 635] on div "Todo" at bounding box center [879, 640] width 275 height 21
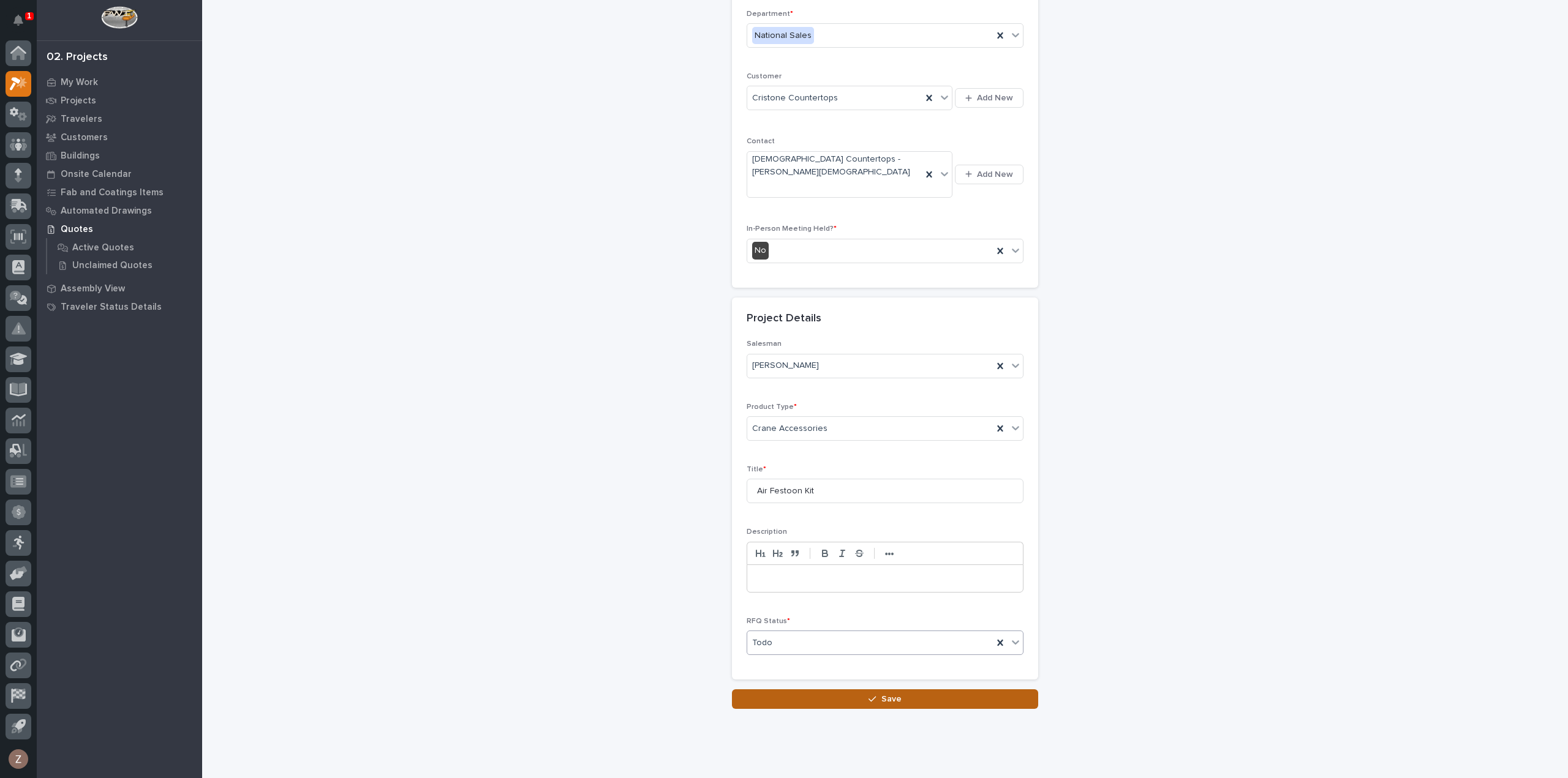
click at [854, 690] on button "Save" at bounding box center [885, 699] width 306 height 19
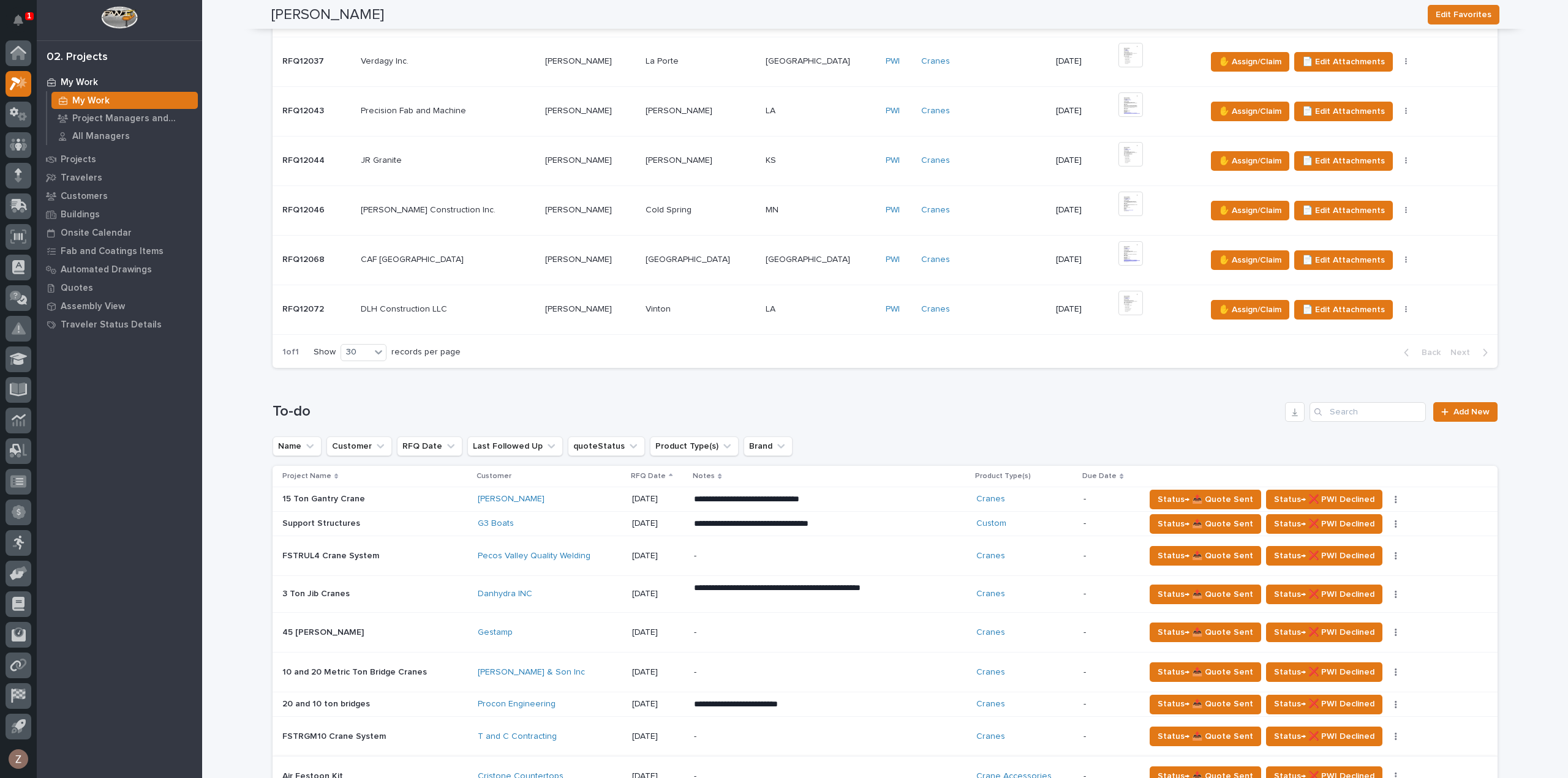
scroll to position [919, 0]
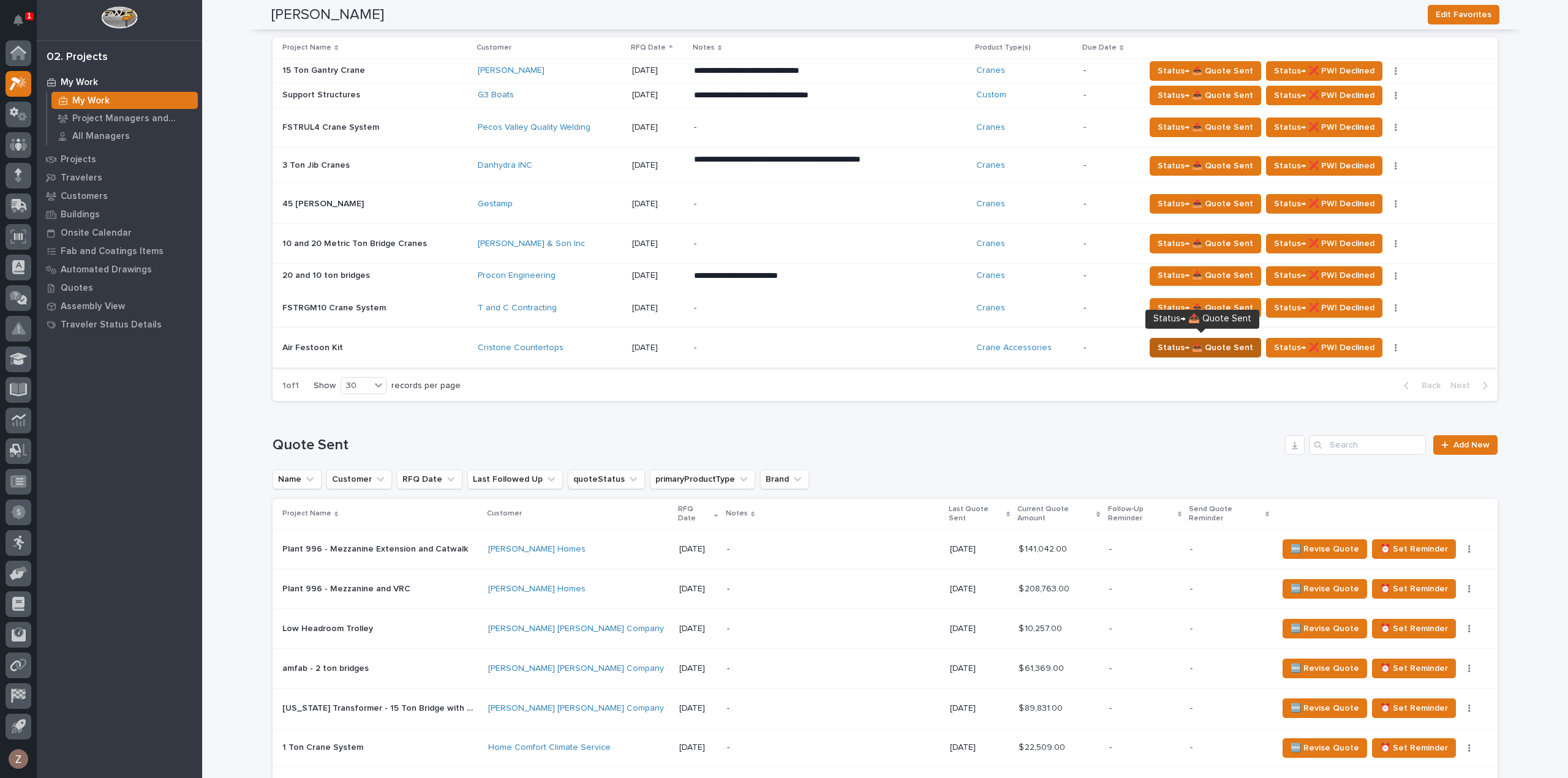
click at [1218, 346] on span "Status→ 📤 Quote Sent" at bounding box center [1205, 348] width 96 height 15
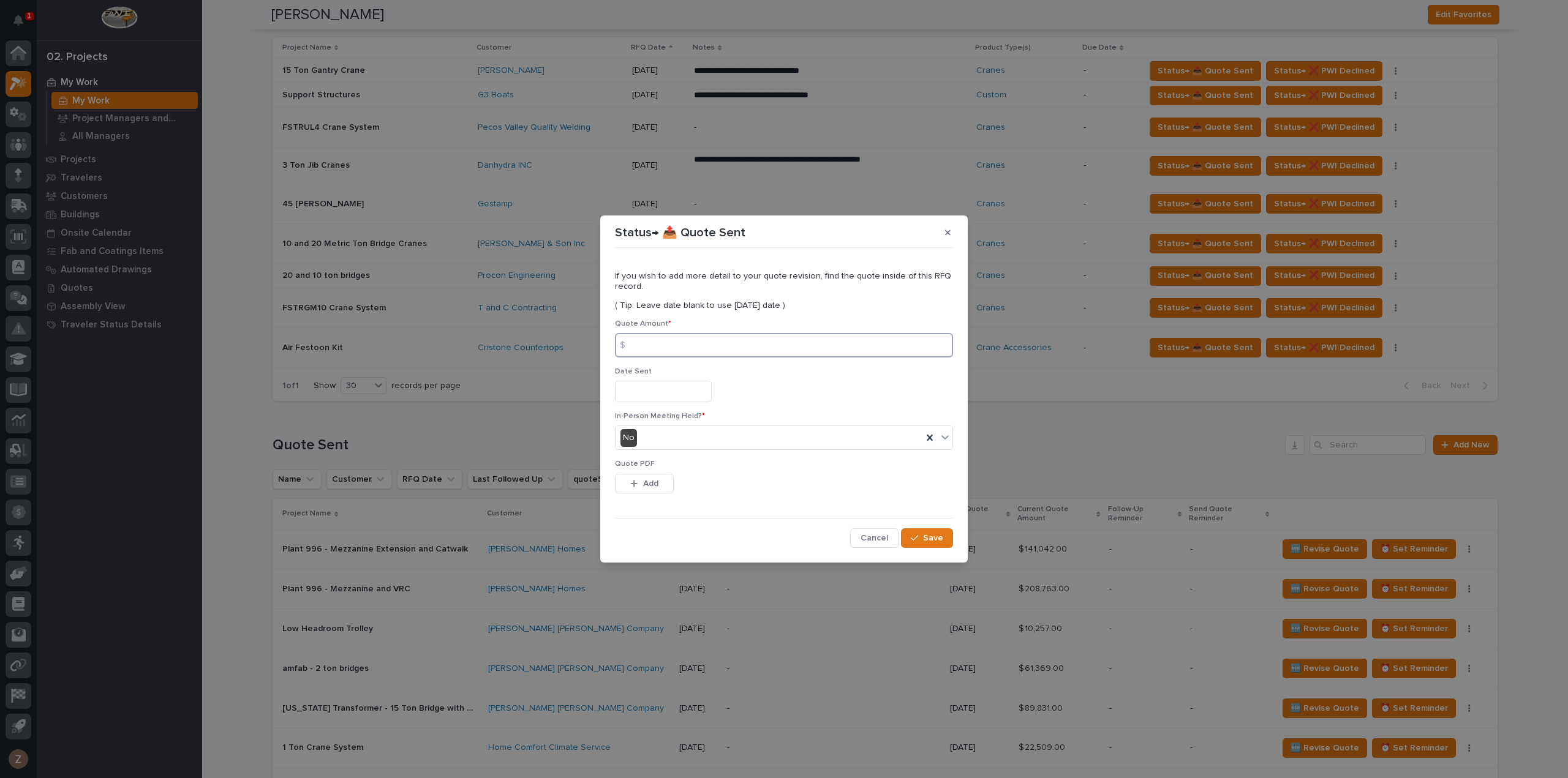
click at [679, 342] on input at bounding box center [784, 345] width 338 height 24
type input "3423"
click at [669, 405] on div "Date Sent" at bounding box center [784, 389] width 338 height 45
click at [667, 395] on input "text" at bounding box center [663, 391] width 96 height 21
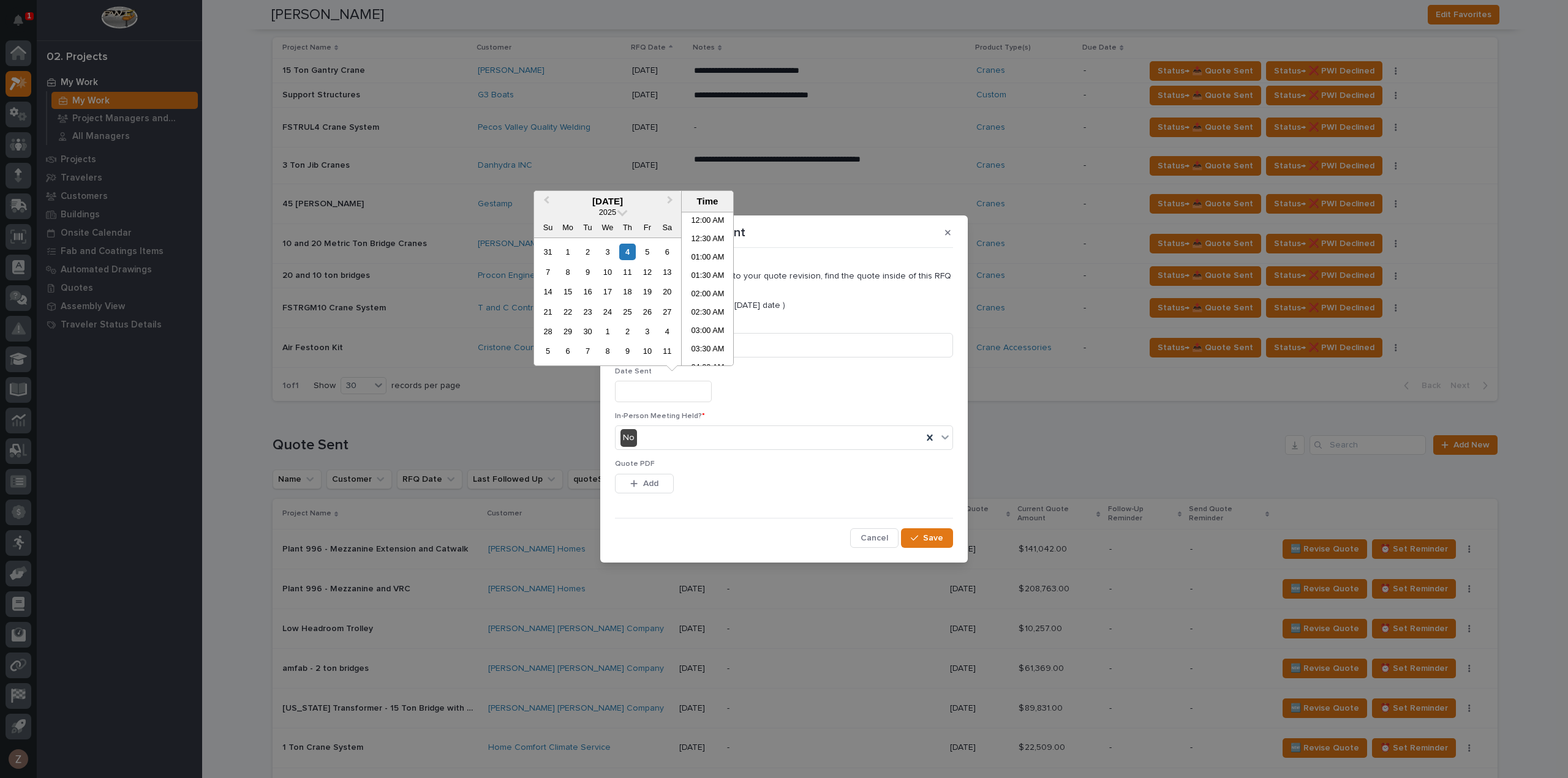
scroll to position [355, 0]
click at [695, 229] on li "10:00 AM" at bounding box center [708, 234] width 52 height 19
type input "**********"
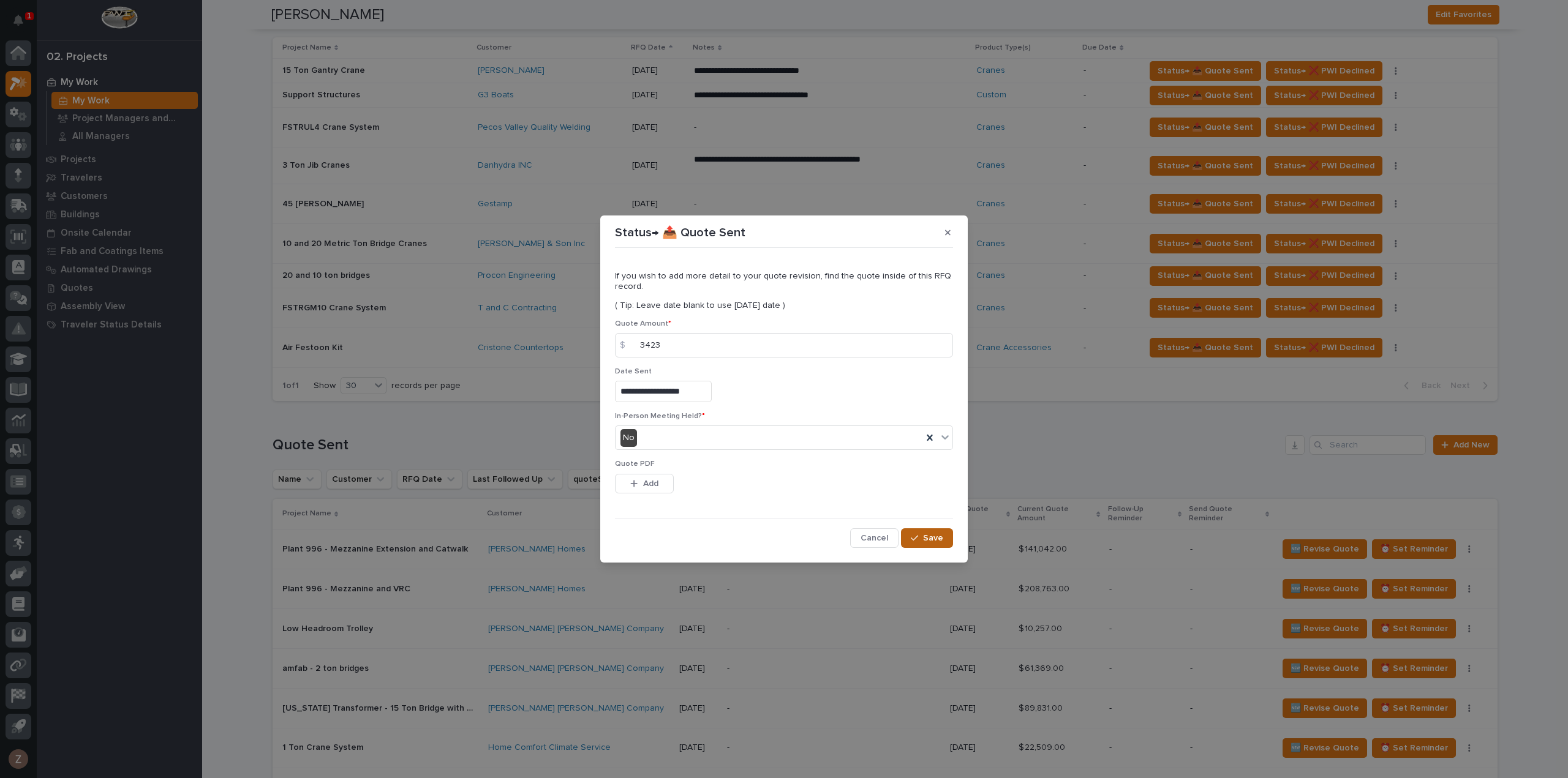
click at [915, 533] on button "Save" at bounding box center [926, 538] width 52 height 19
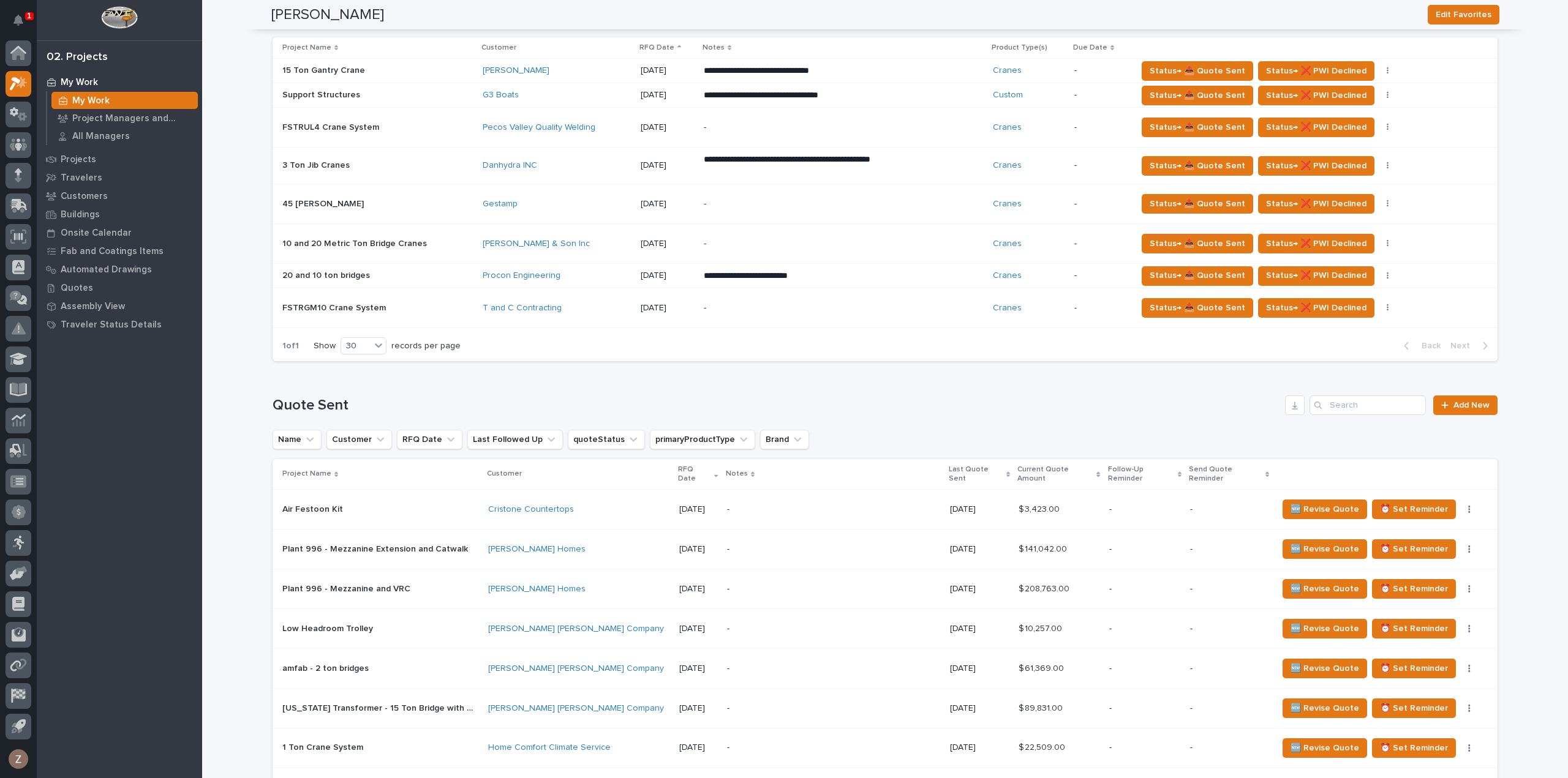
click at [924, 504] on p "-" at bounding box center [834, 509] width 213 height 10
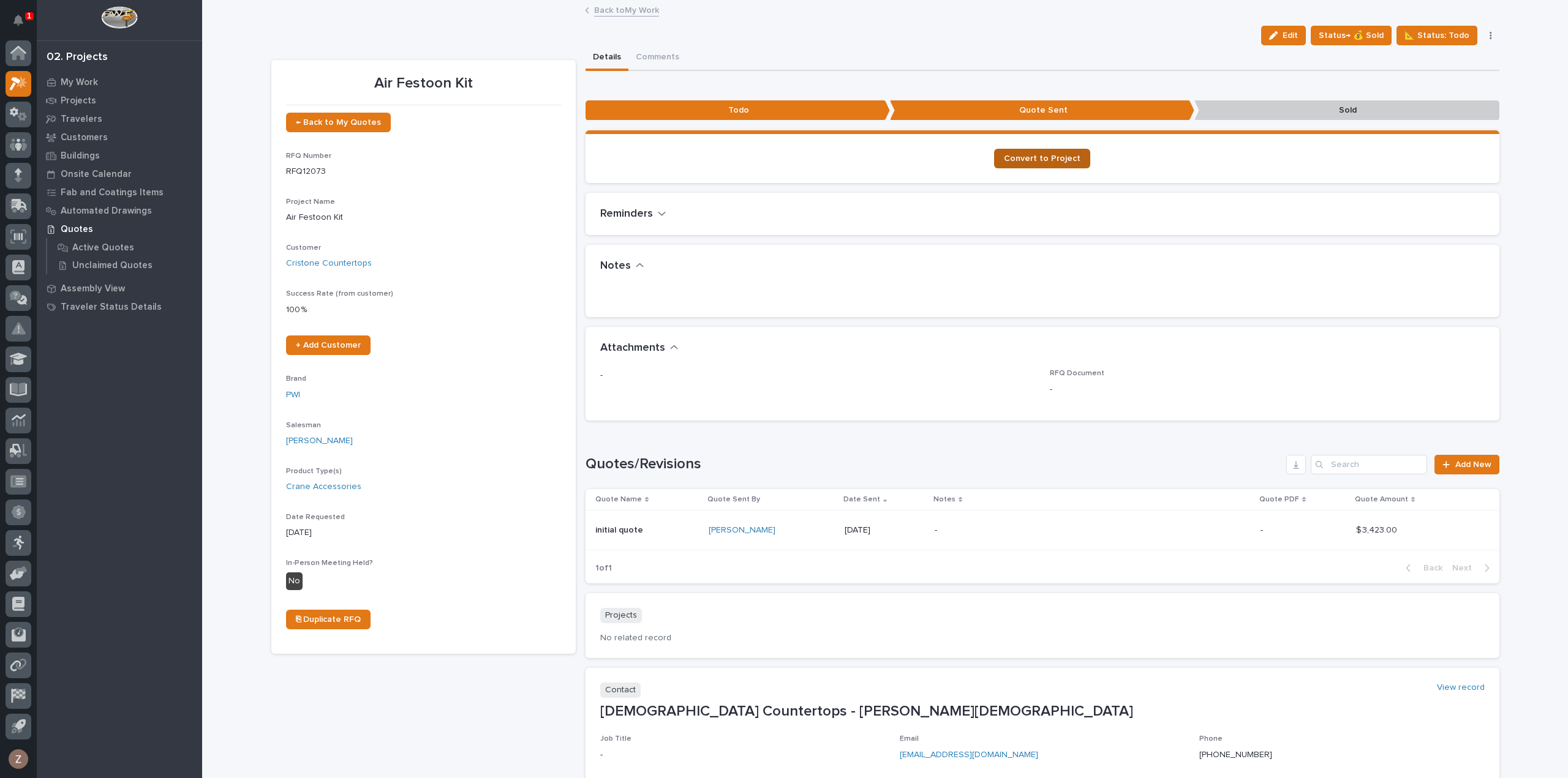
click at [1037, 159] on span "Convert to Project" at bounding box center [1041, 158] width 77 height 8
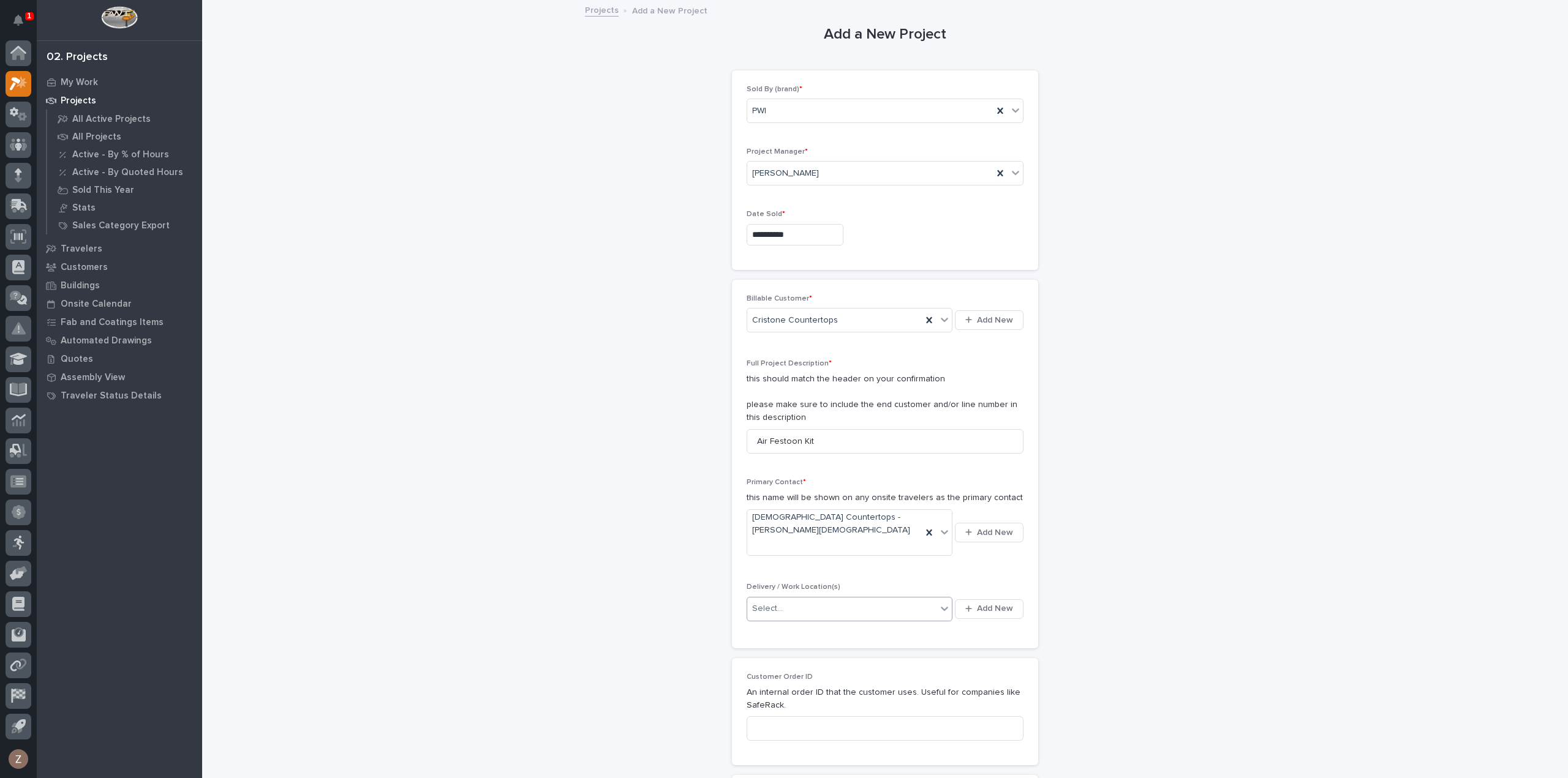
click at [843, 599] on div "Select..." at bounding box center [842, 609] width 189 height 20
type input "********"
click at [839, 609] on div "Cristone Countertops" at bounding box center [845, 607] width 206 height 21
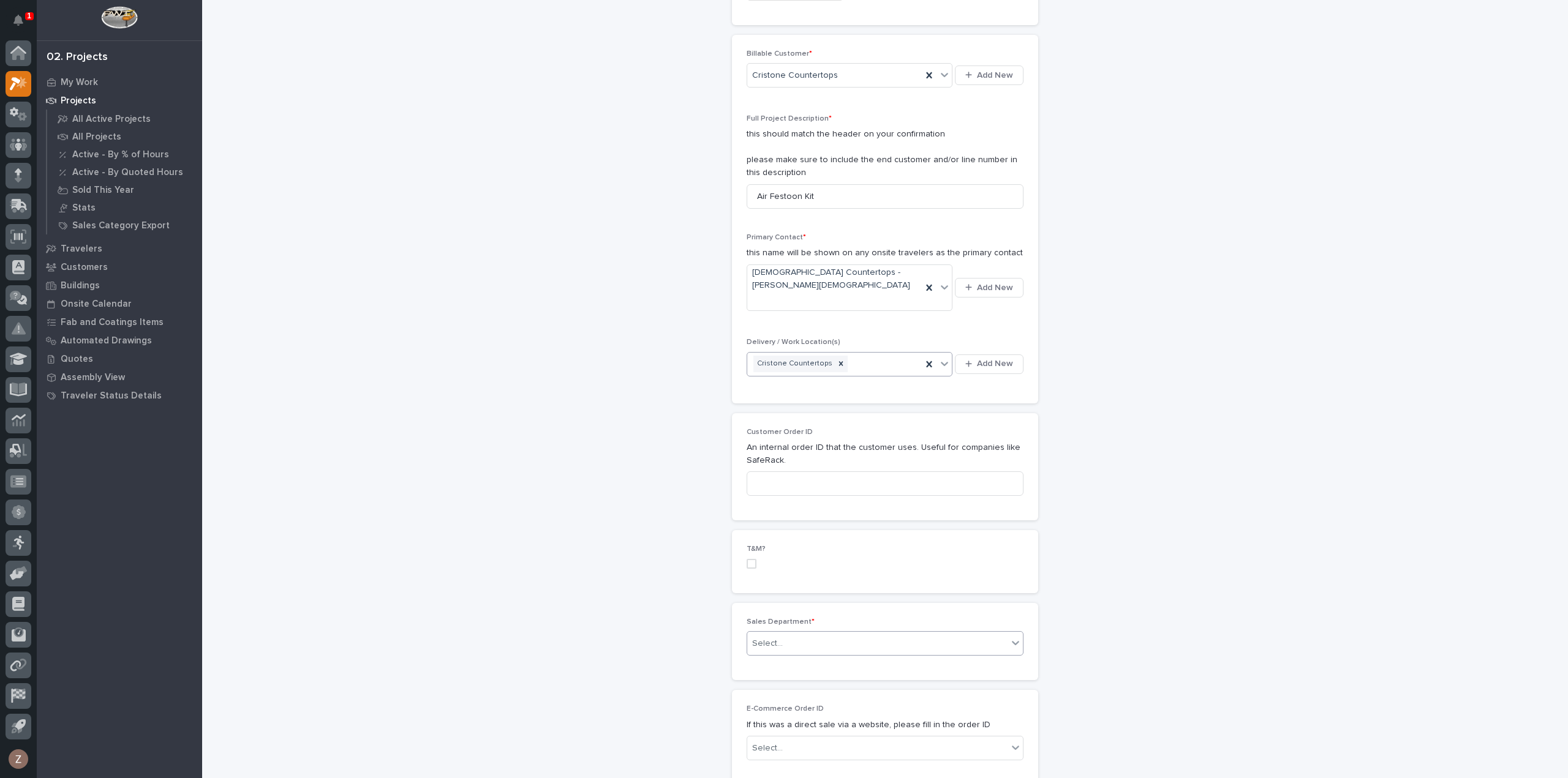
click at [827, 634] on div "Select..." at bounding box center [877, 644] width 261 height 20
click at [809, 641] on div "National Sales" at bounding box center [879, 642] width 275 height 21
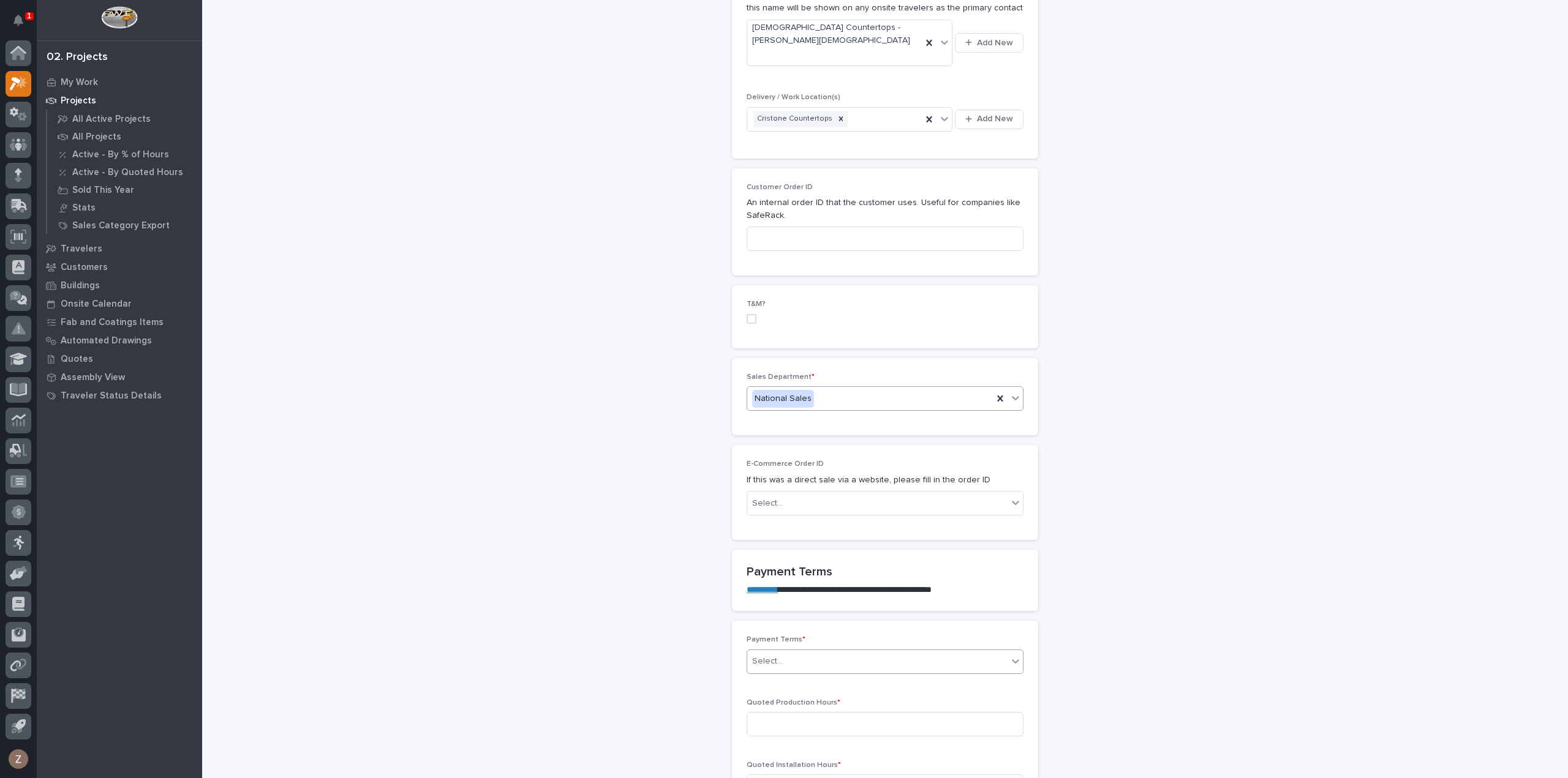
click at [797, 652] on div "Select..." at bounding box center [877, 662] width 261 height 20
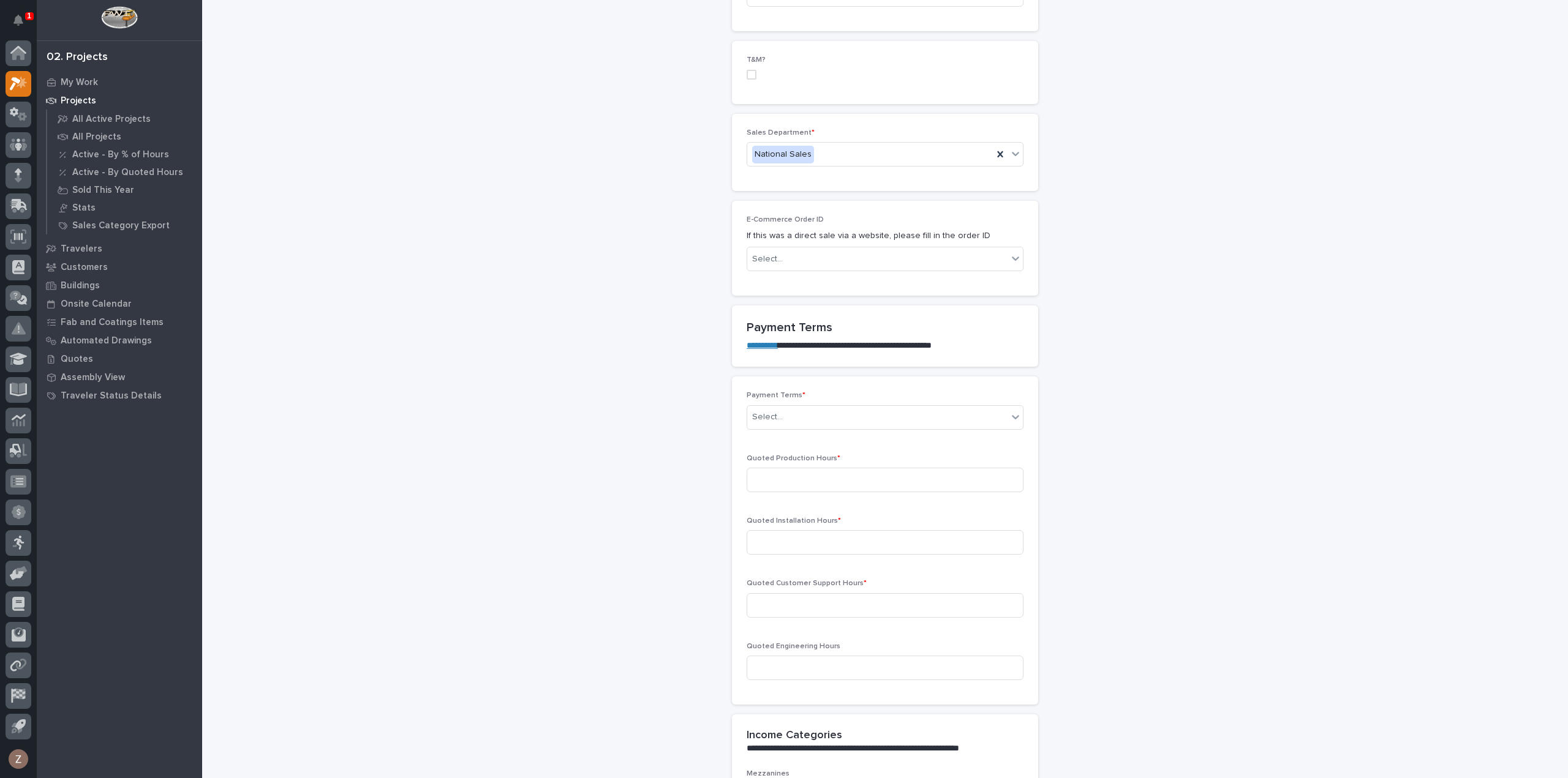
scroll to position [734, 0]
click at [823, 407] on div "Select..." at bounding box center [877, 417] width 261 height 20
click at [757, 515] on div "Other" at bounding box center [879, 521] width 275 height 21
click at [804, 467] on input at bounding box center [885, 479] width 277 height 24
type input "2"
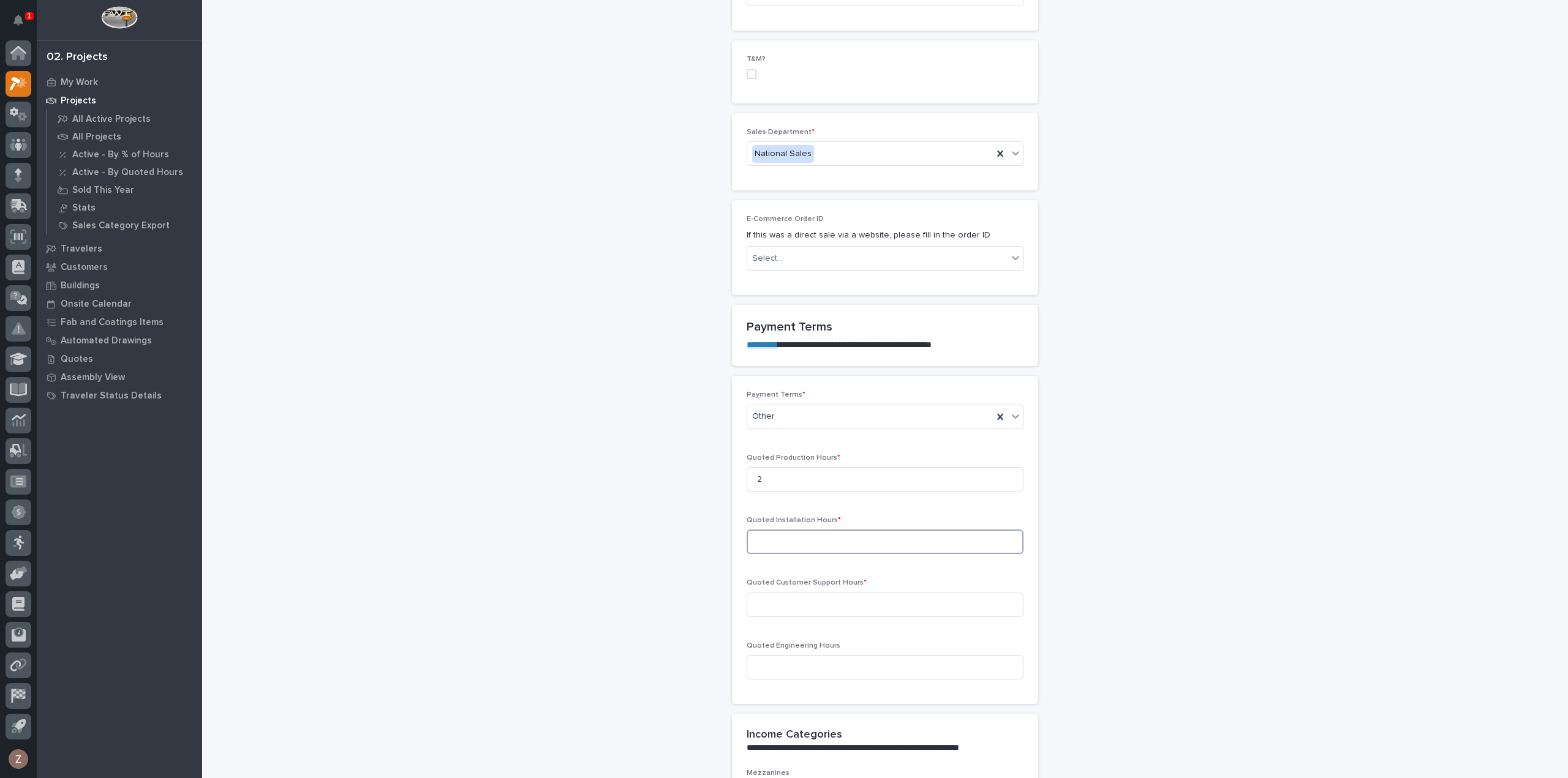
click at [809, 529] on input at bounding box center [885, 542] width 277 height 24
type input "0"
click at [803, 593] on input at bounding box center [885, 605] width 277 height 24
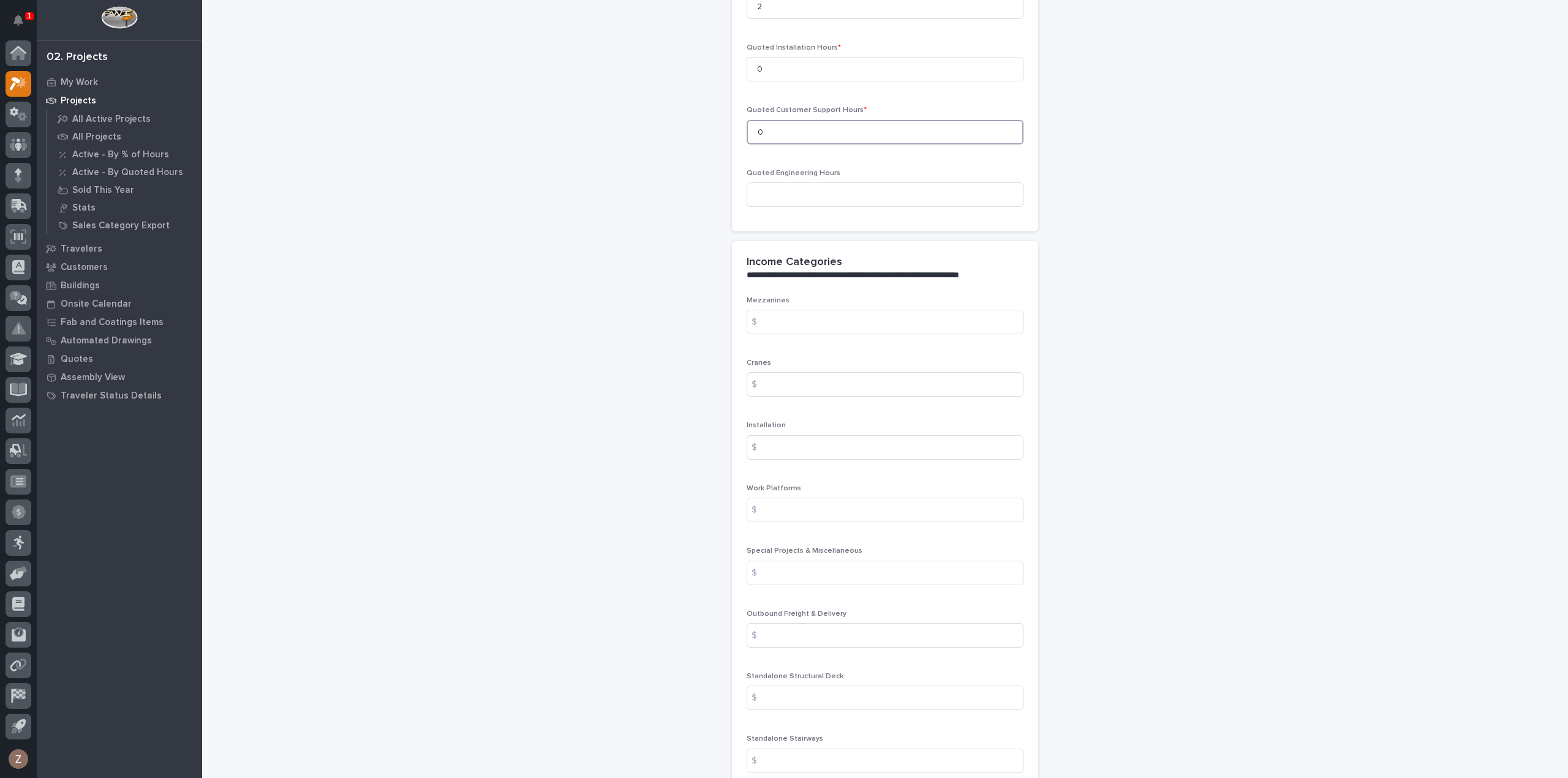
scroll to position [1286, 0]
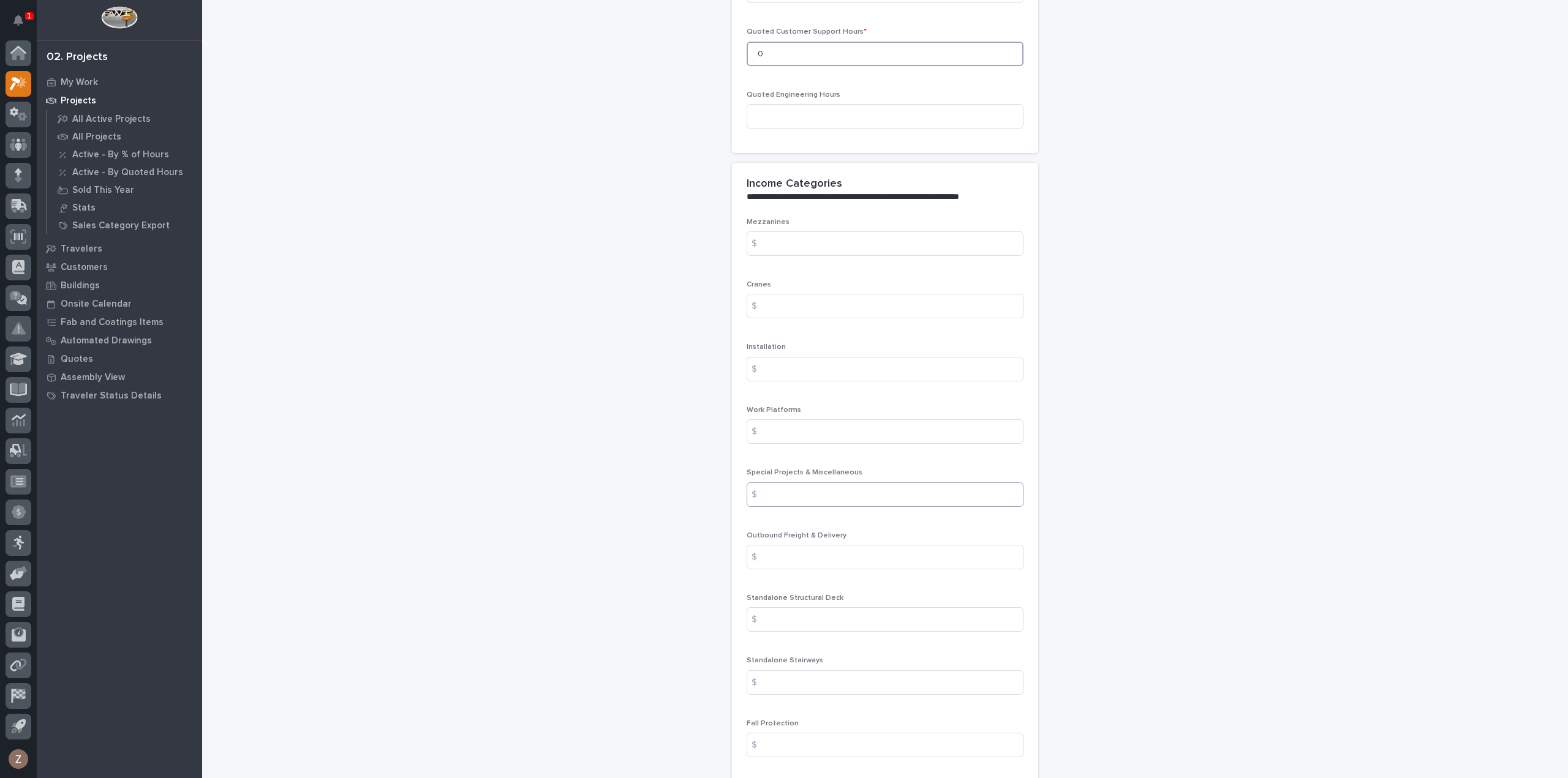
type input "0"
click at [807, 482] on input at bounding box center [885, 494] width 277 height 24
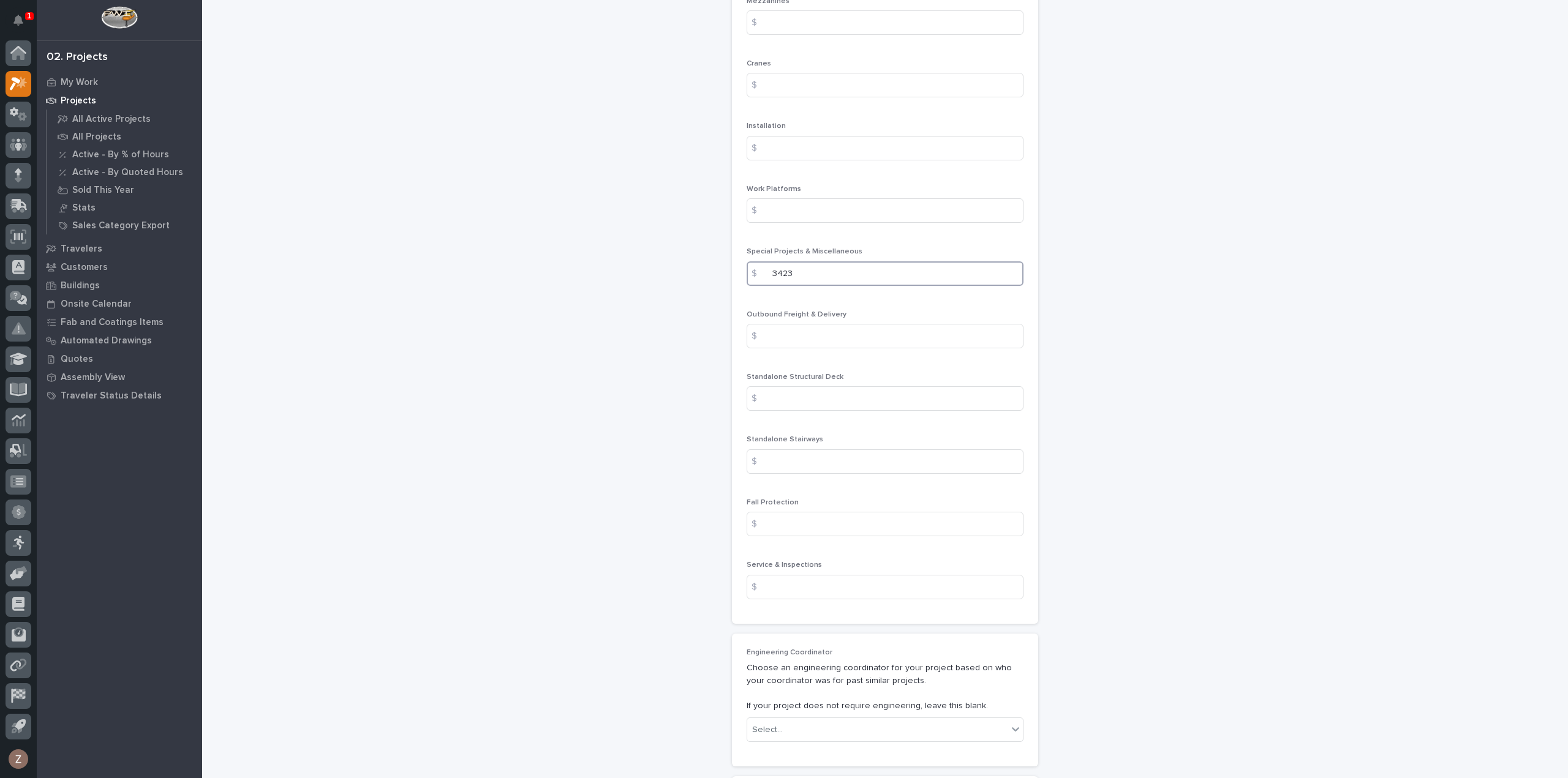
scroll to position [1653, 0]
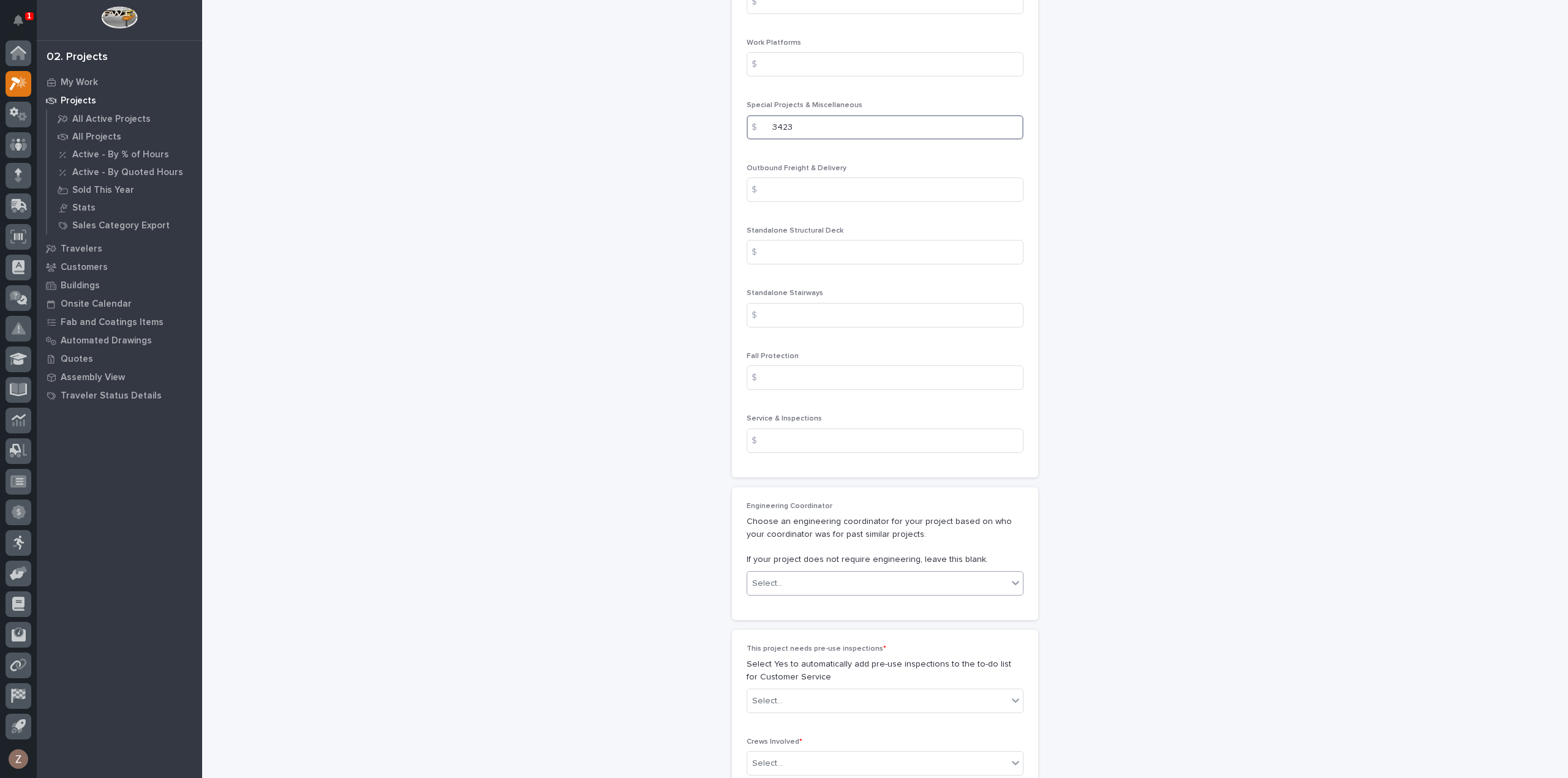
type input "3423"
click at [838, 571] on div "Select..." at bounding box center [885, 583] width 277 height 24
click at [854, 692] on div "Select..." at bounding box center [877, 702] width 261 height 20
click at [831, 718] on div "No" at bounding box center [879, 719] width 275 height 21
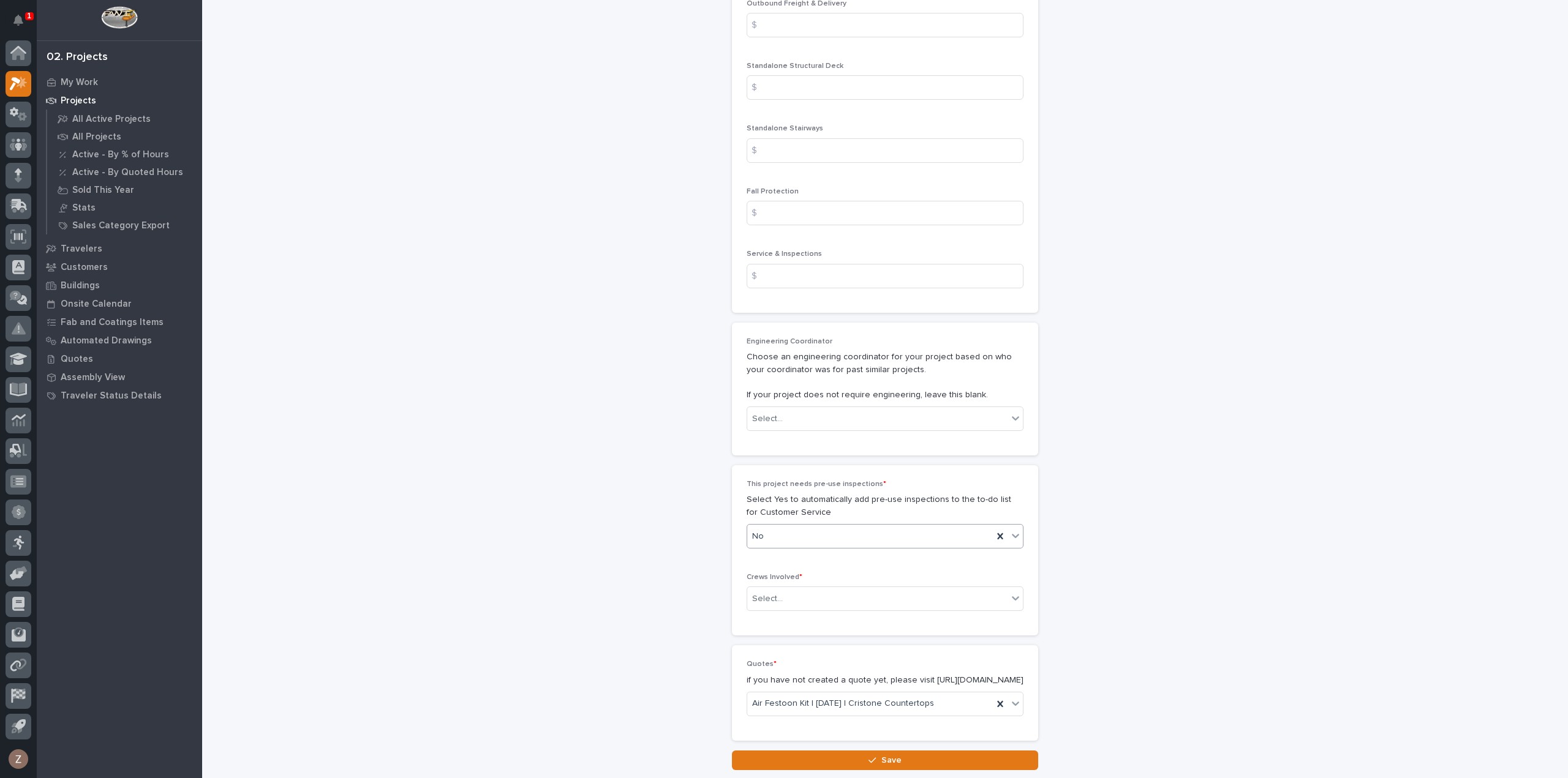
scroll to position [1891, 0]
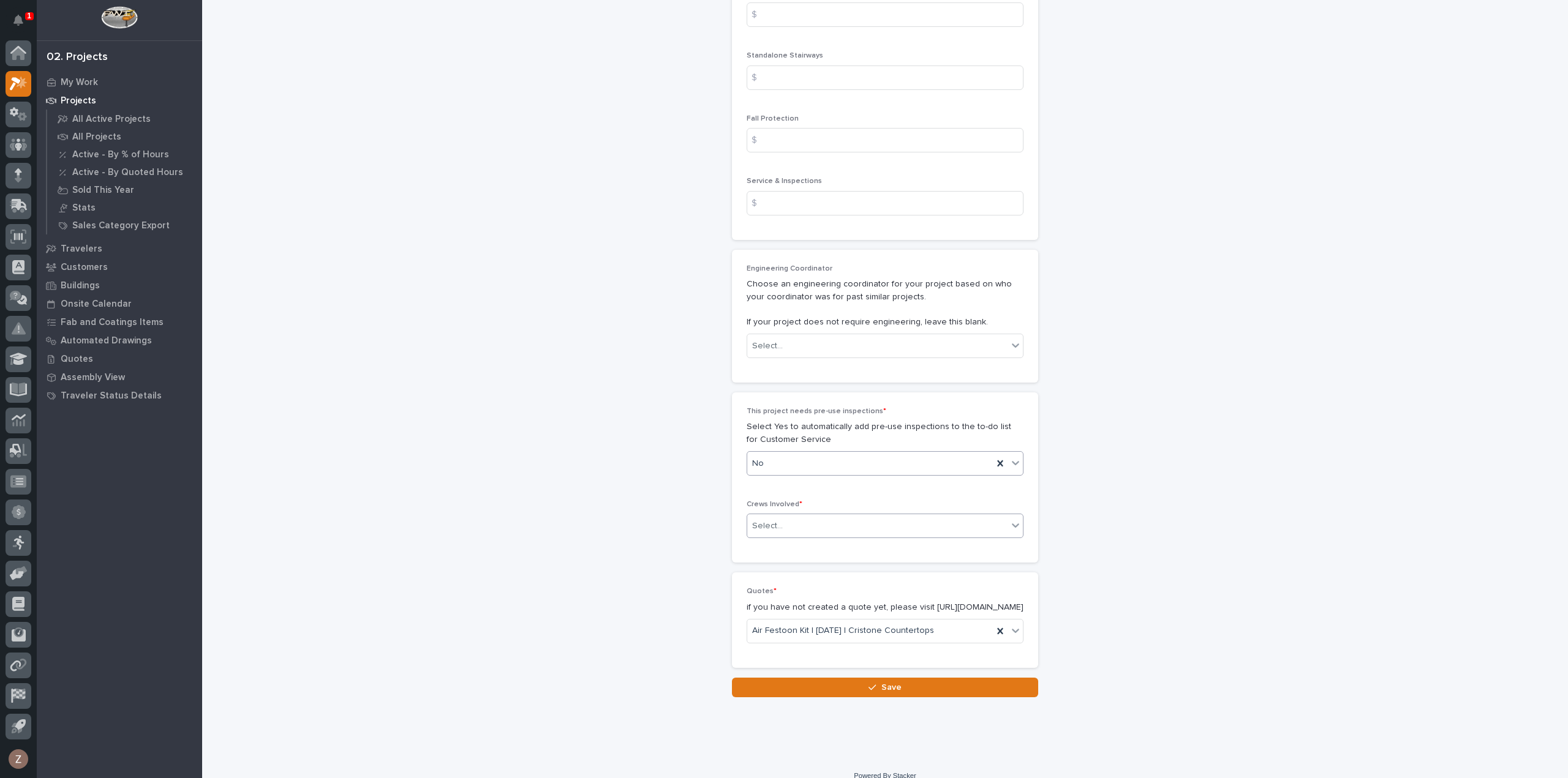
click at [825, 517] on div "Select..." at bounding box center [877, 527] width 261 height 20
click at [805, 522] on div "Production" at bounding box center [879, 522] width 275 height 21
click at [870, 683] on icon "button" at bounding box center [872, 687] width 7 height 8
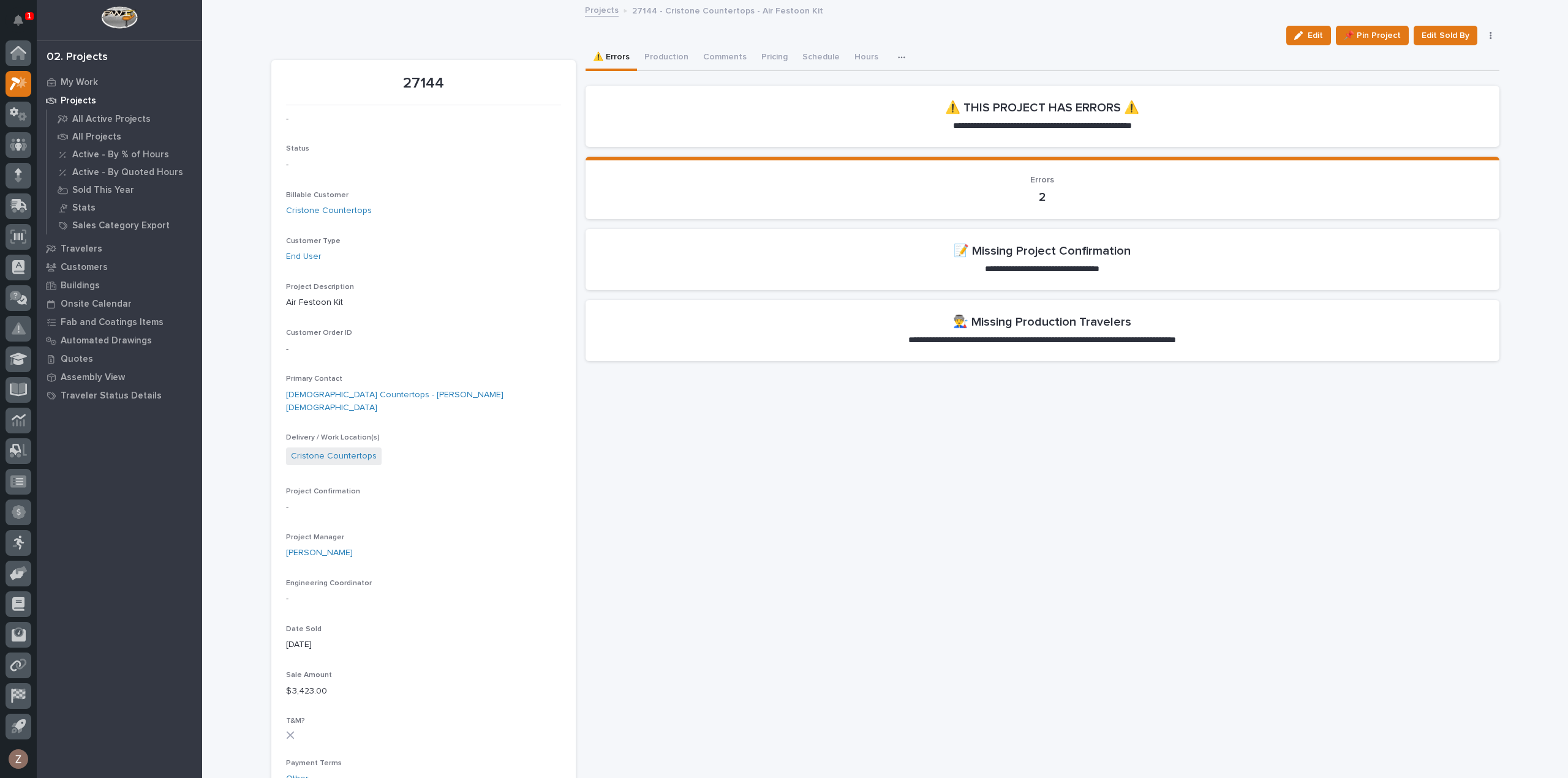
drag, startPoint x: 1315, startPoint y: 35, endPoint x: 1102, endPoint y: 116, distance: 227.9
click at [1315, 35] on span "Edit" at bounding box center [1315, 35] width 16 height 11
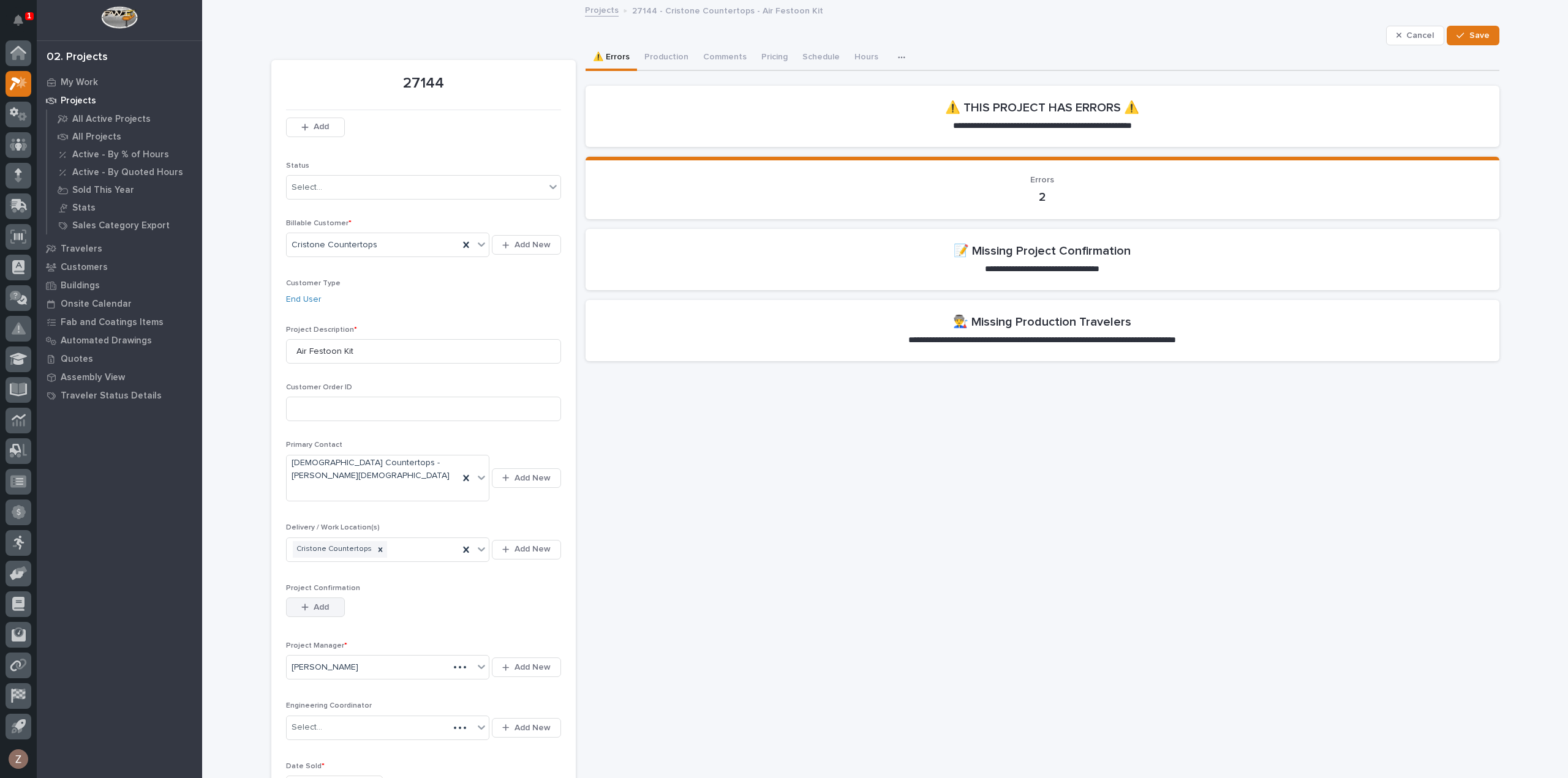
click at [301, 598] on button "Add" at bounding box center [314, 607] width 58 height 19
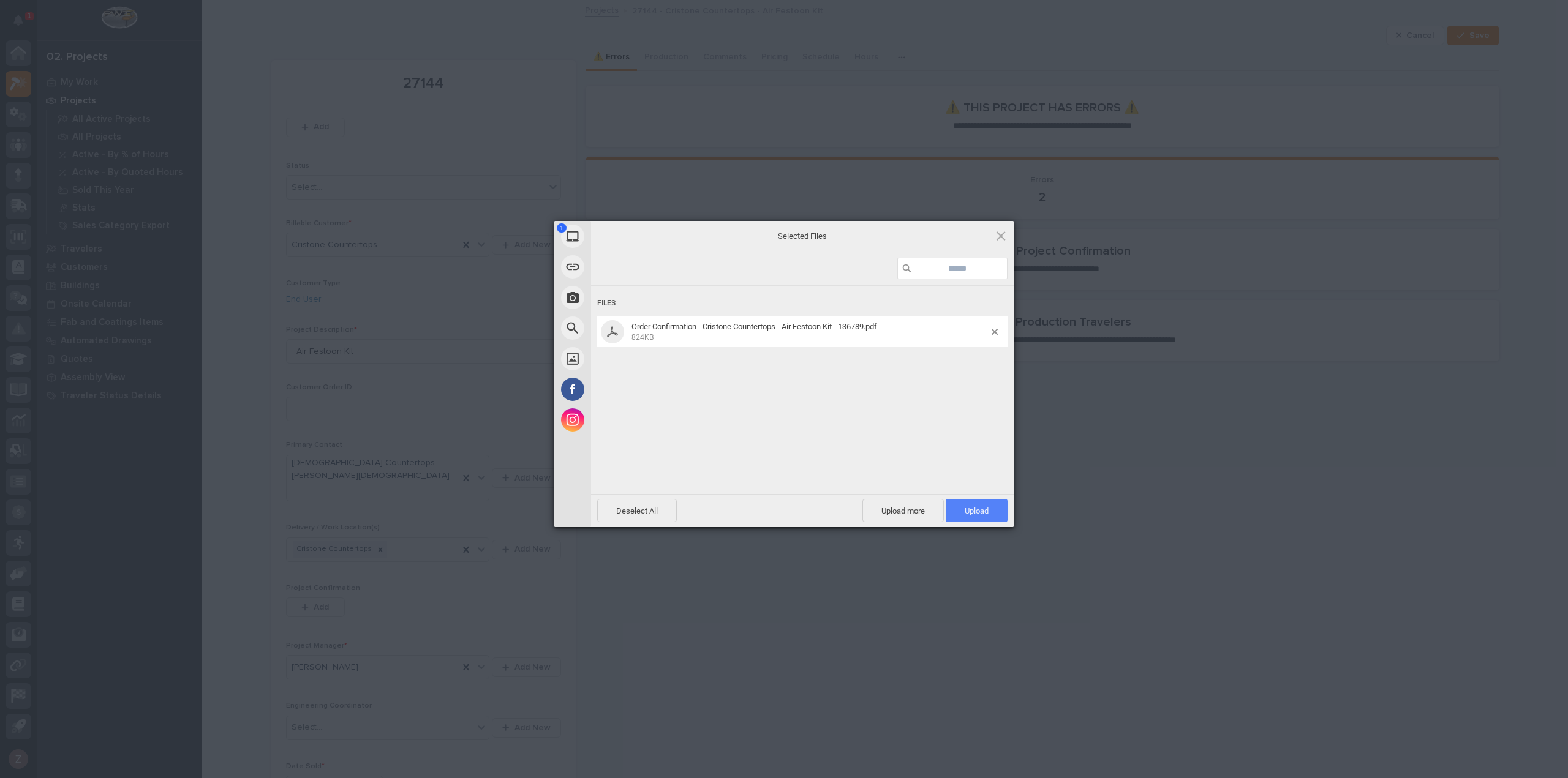
click at [968, 518] on span "Upload 1" at bounding box center [976, 510] width 62 height 23
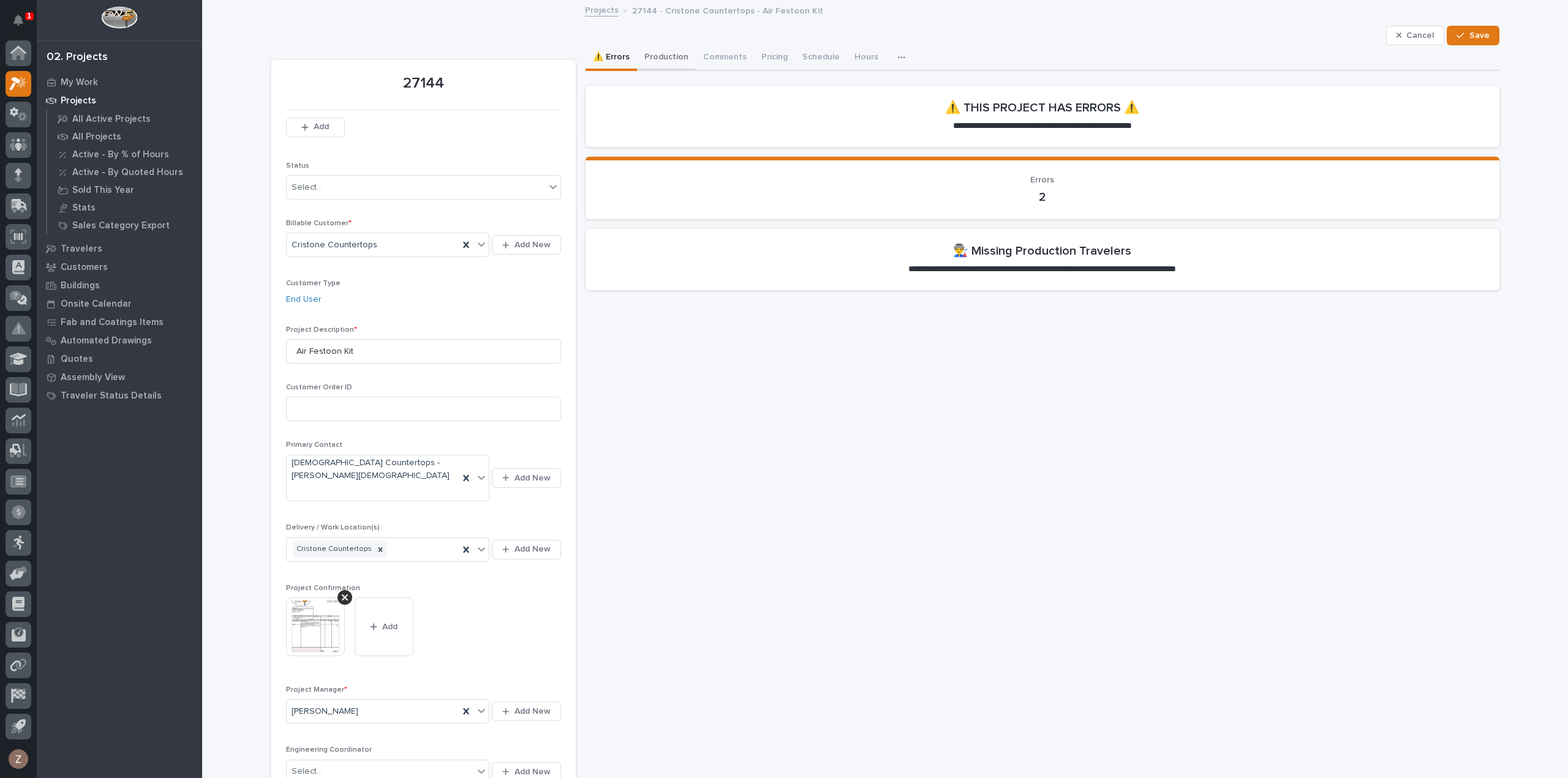
click at [663, 58] on button "Production" at bounding box center [666, 58] width 58 height 26
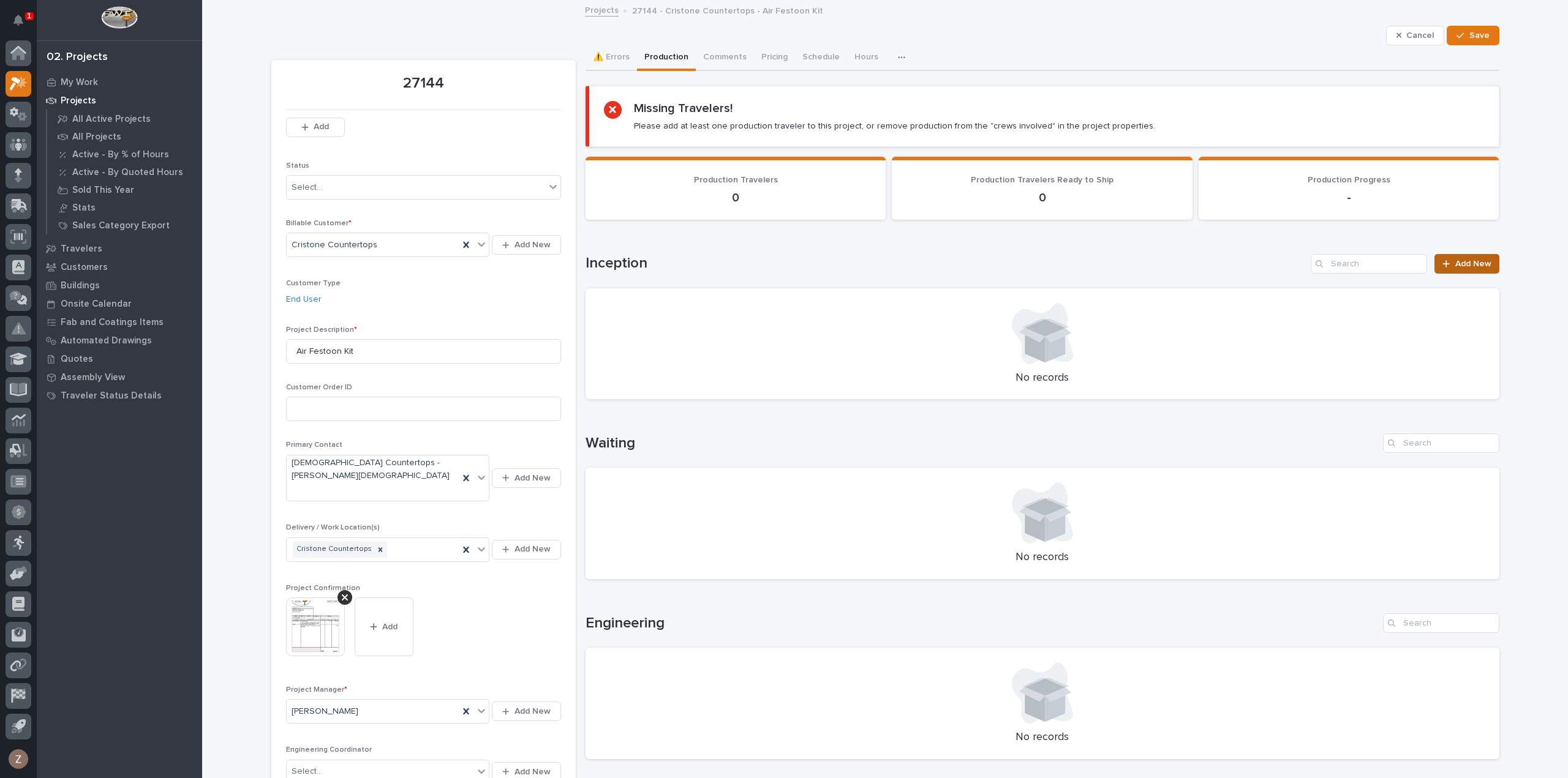
click at [1472, 267] on span "Add New" at bounding box center [1472, 263] width 36 height 8
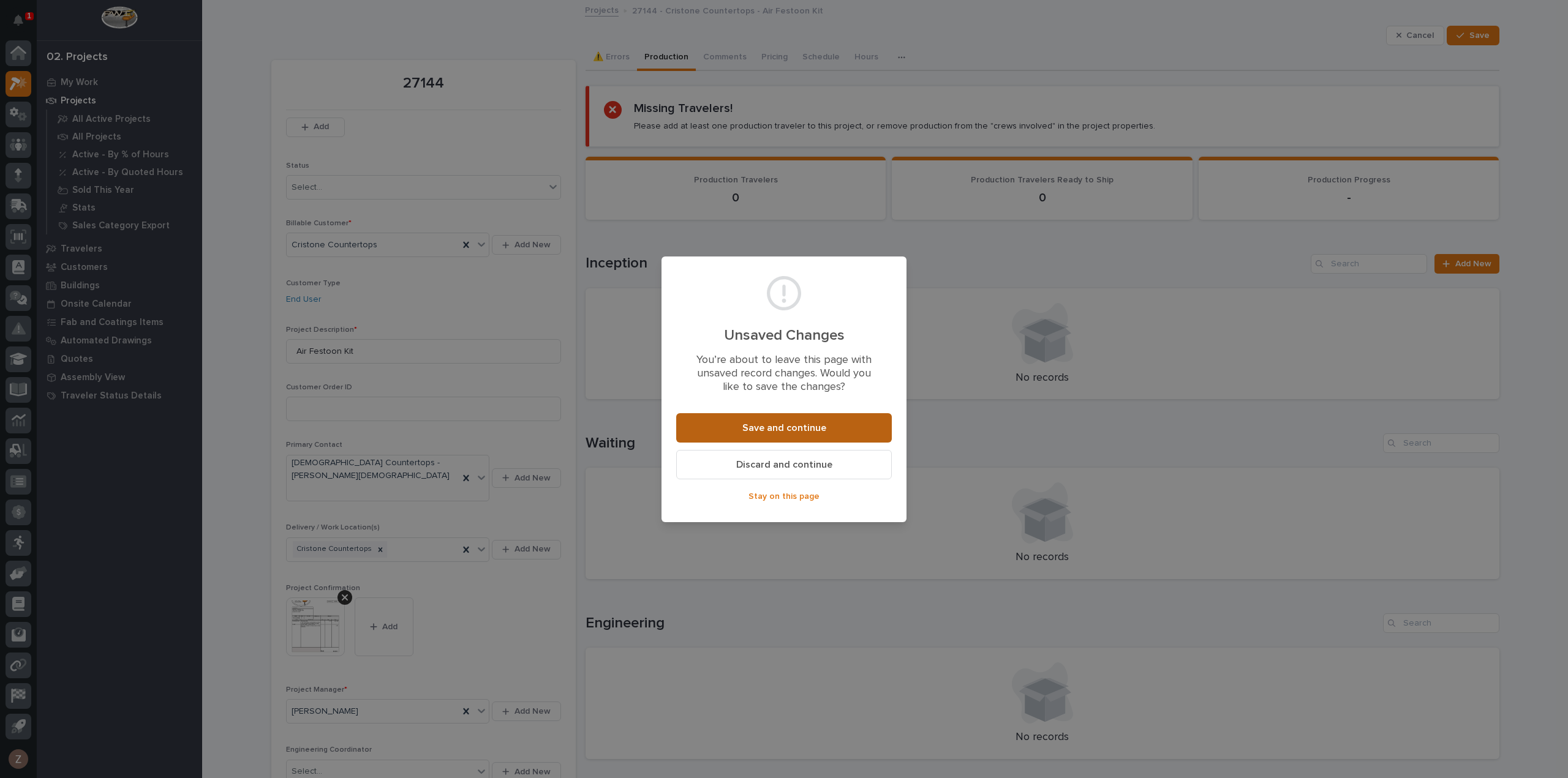
click at [797, 428] on span "Save and continue" at bounding box center [784, 428] width 83 height 13
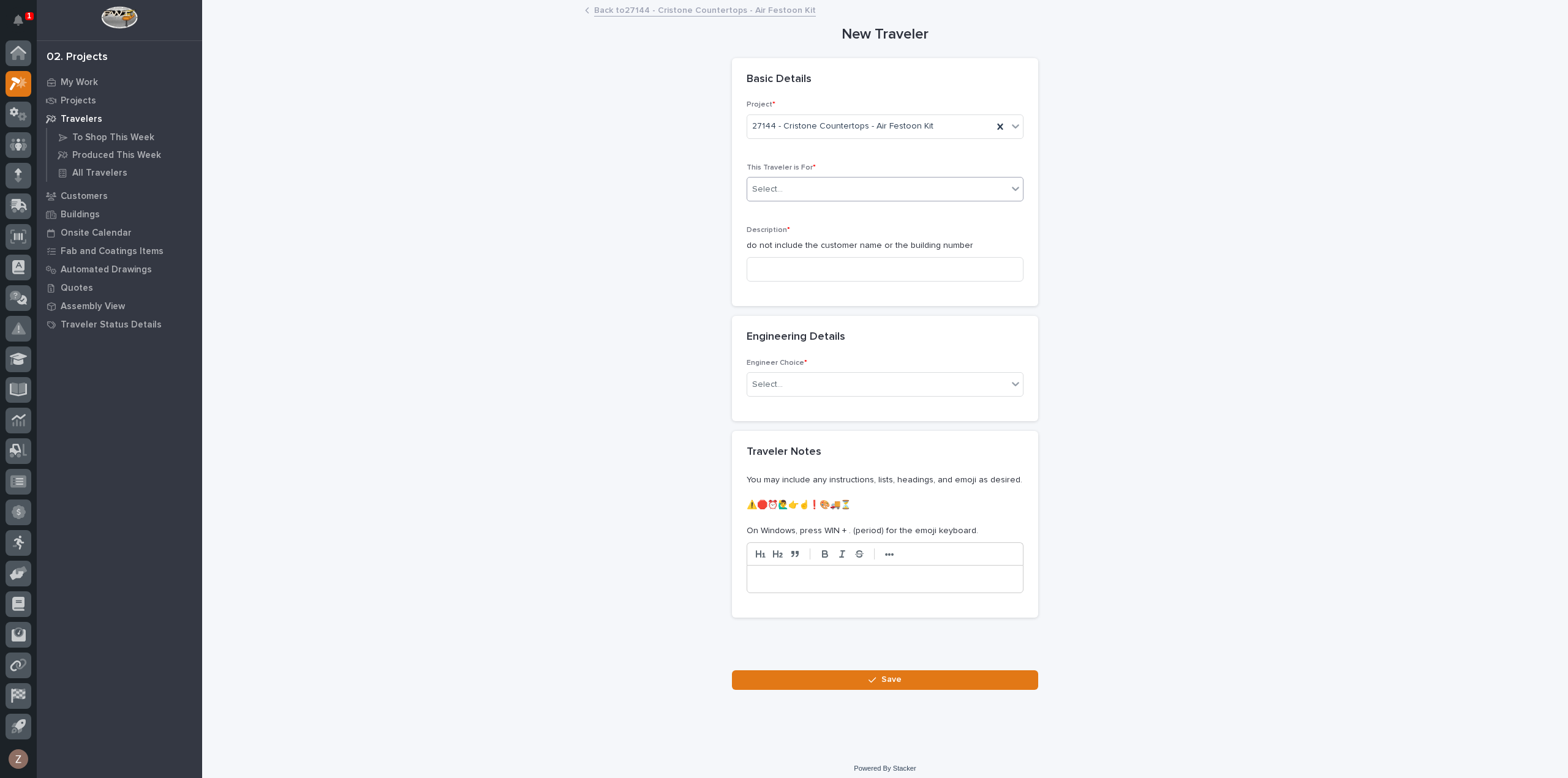
click at [839, 192] on div "Select..." at bounding box center [877, 189] width 261 height 20
click at [795, 209] on div "Production" at bounding box center [879, 211] width 275 height 21
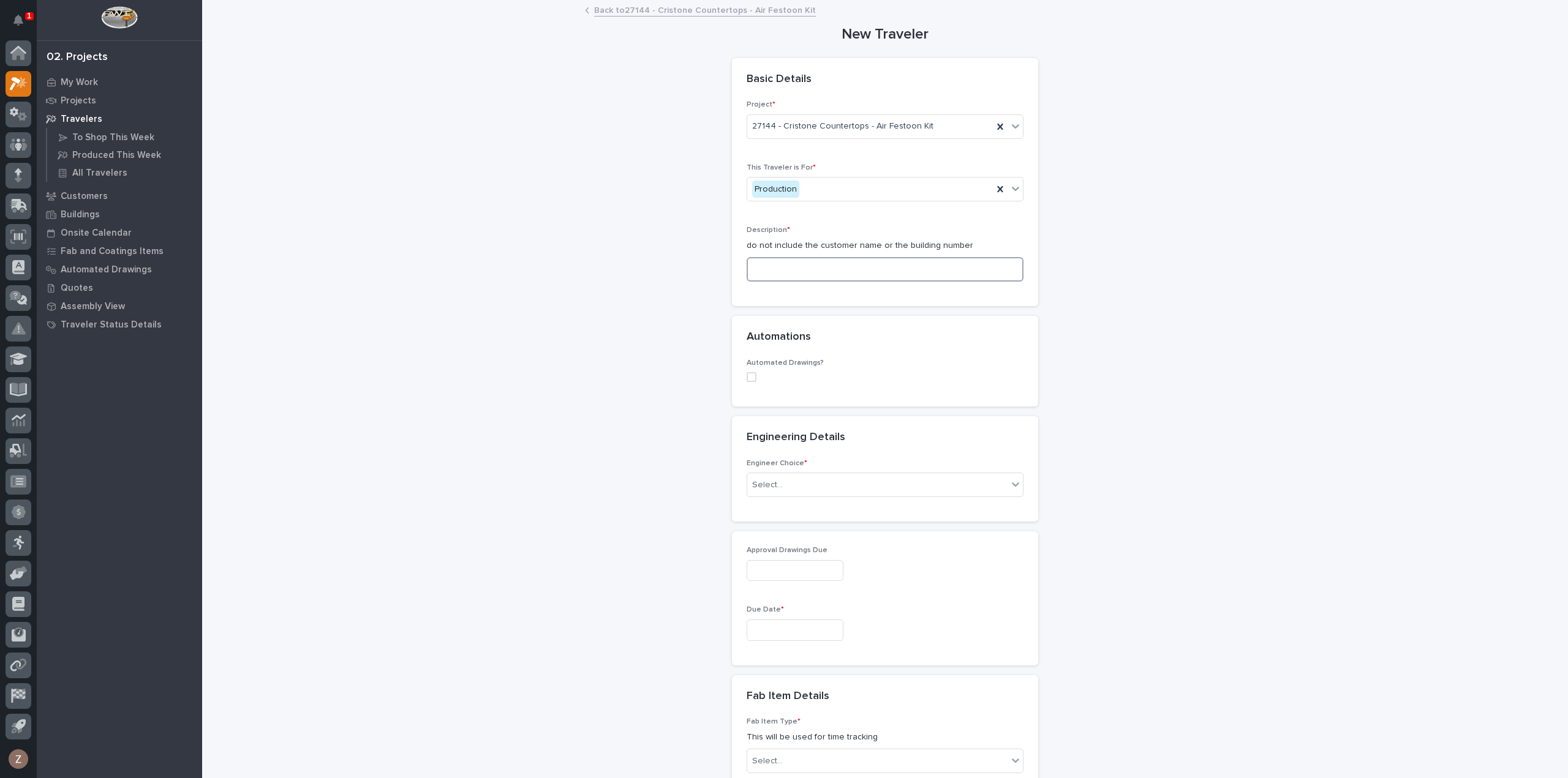
click at [789, 274] on input at bounding box center [885, 269] width 277 height 24
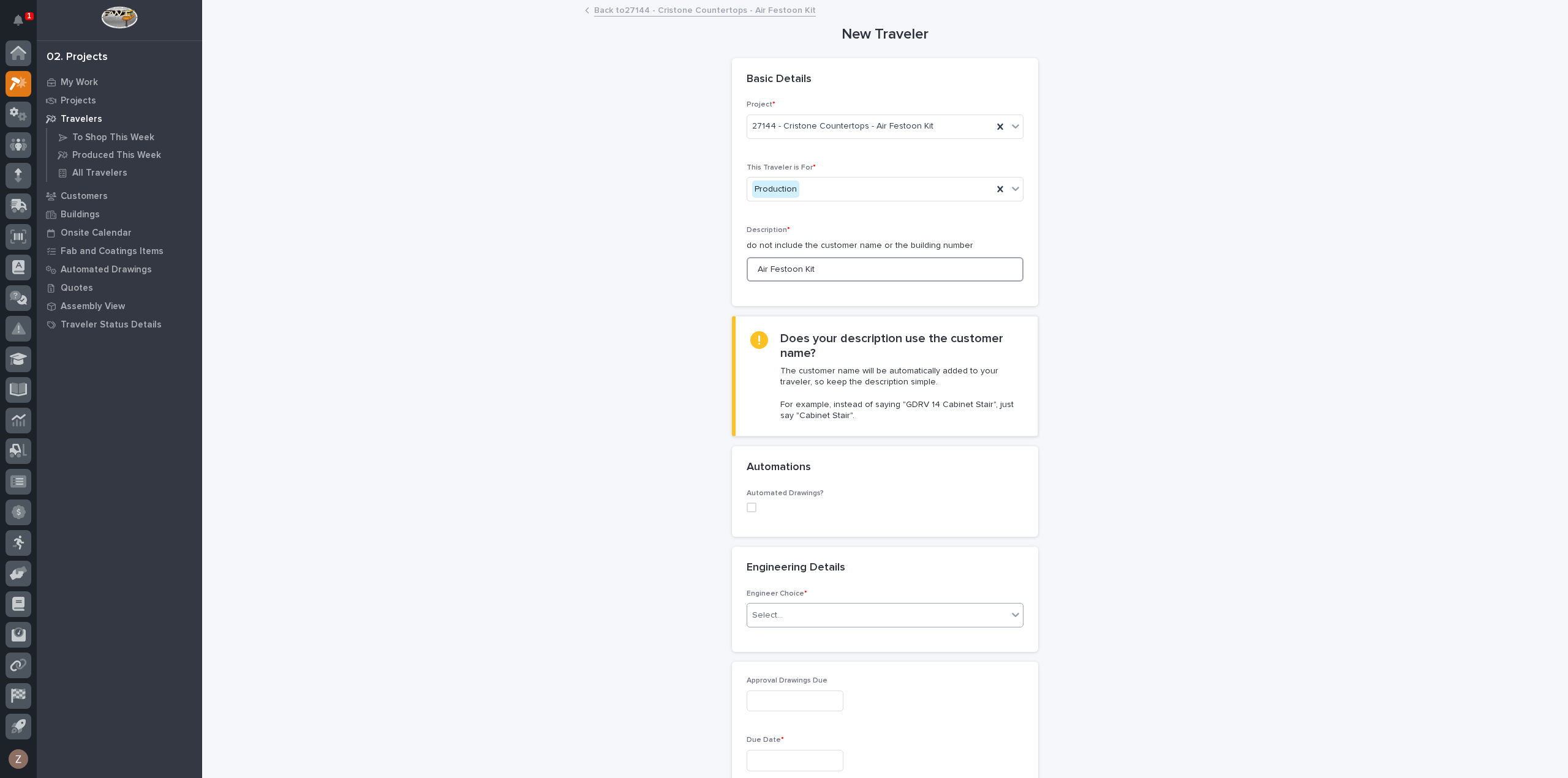
type input "Air Festoon Kit"
click at [809, 606] on div "Select..." at bounding box center [877, 616] width 261 height 20
click at [810, 674] on div "I know who will draw this" at bounding box center [879, 680] width 275 height 21
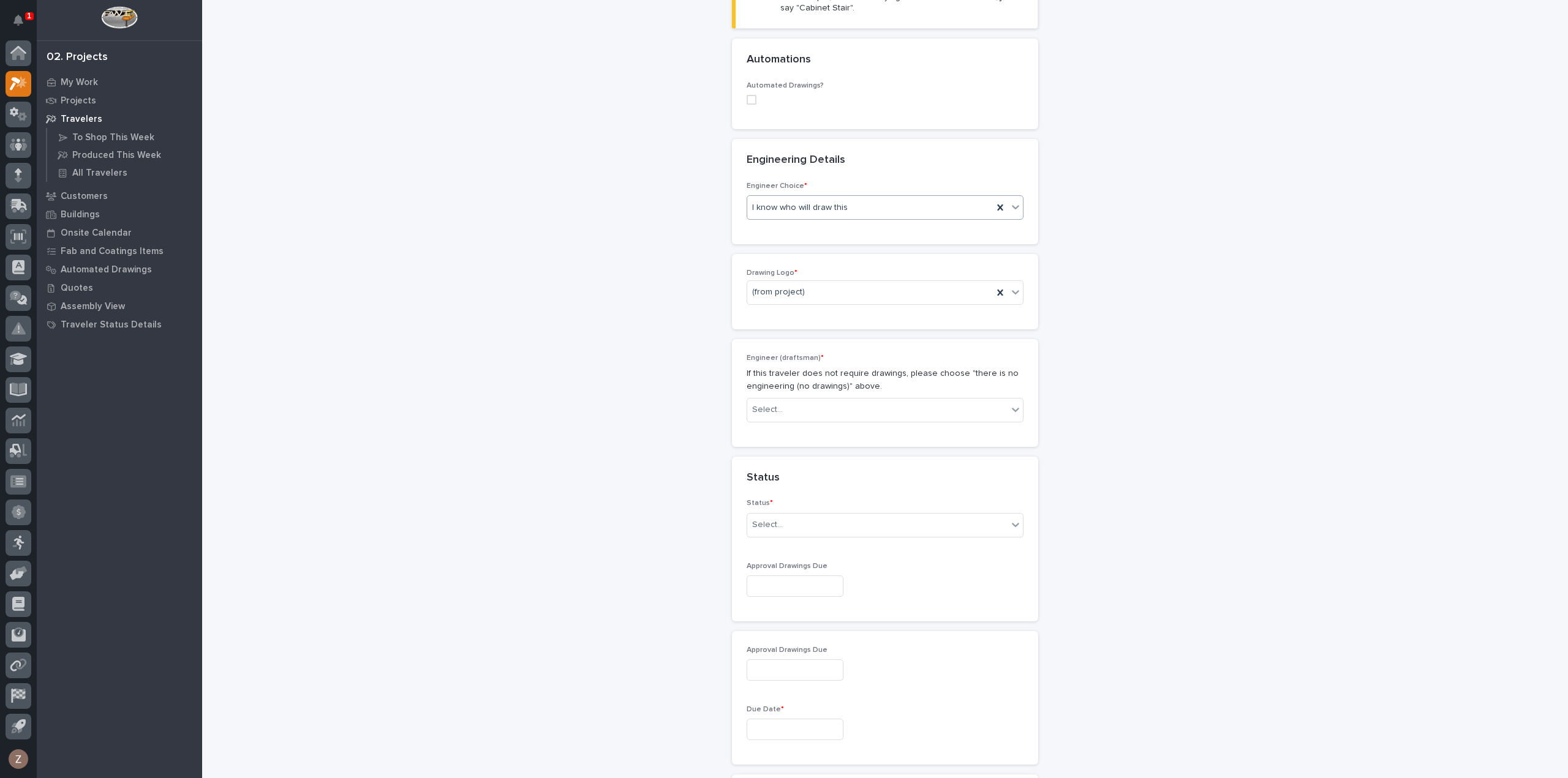
scroll to position [428, 0]
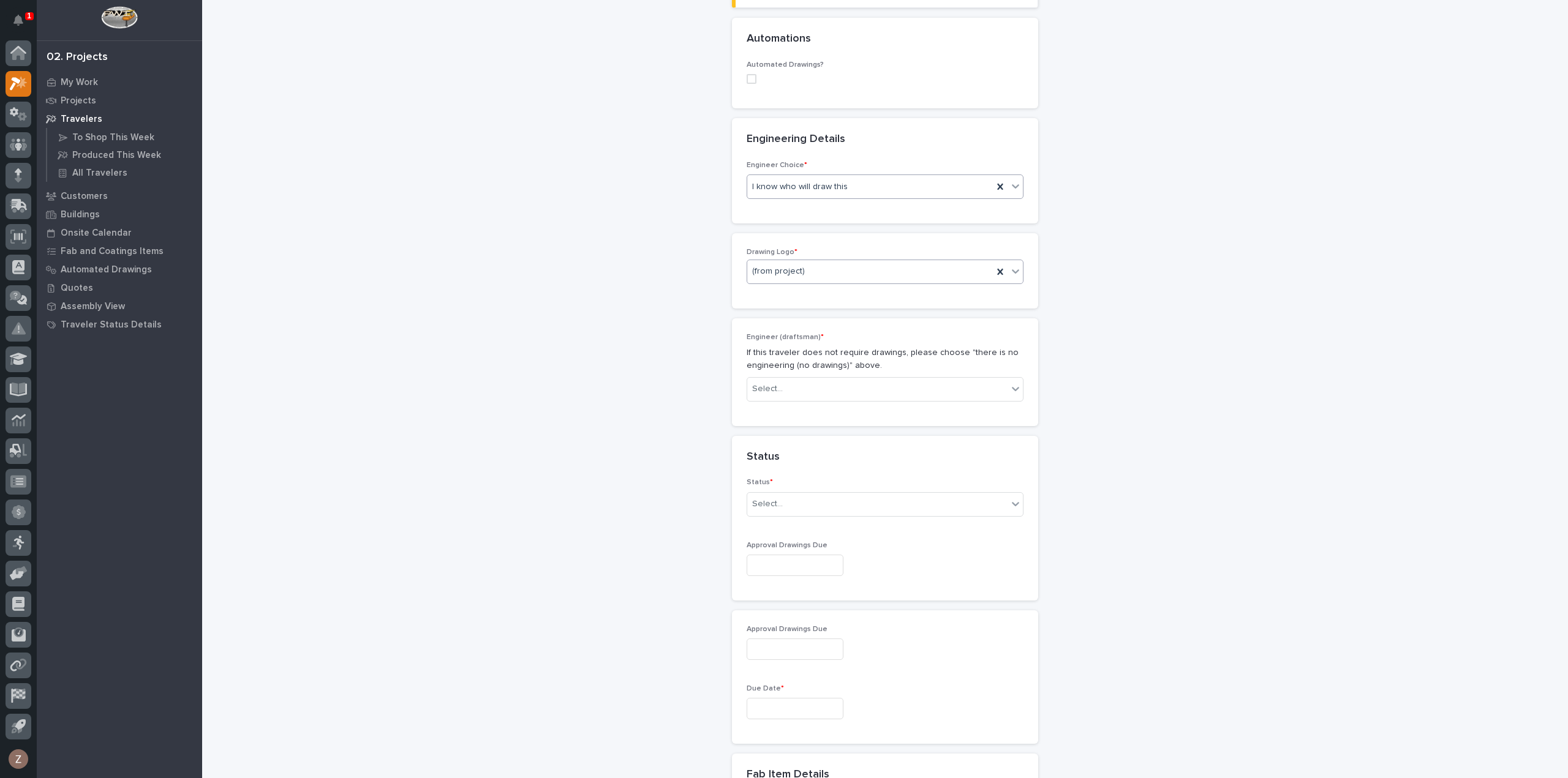
click at [819, 265] on div "(from project)" at bounding box center [870, 272] width 246 height 20
click at [789, 331] on div "PWI" at bounding box center [879, 336] width 275 height 21
click at [791, 388] on div "Select..." at bounding box center [877, 389] width 261 height 20
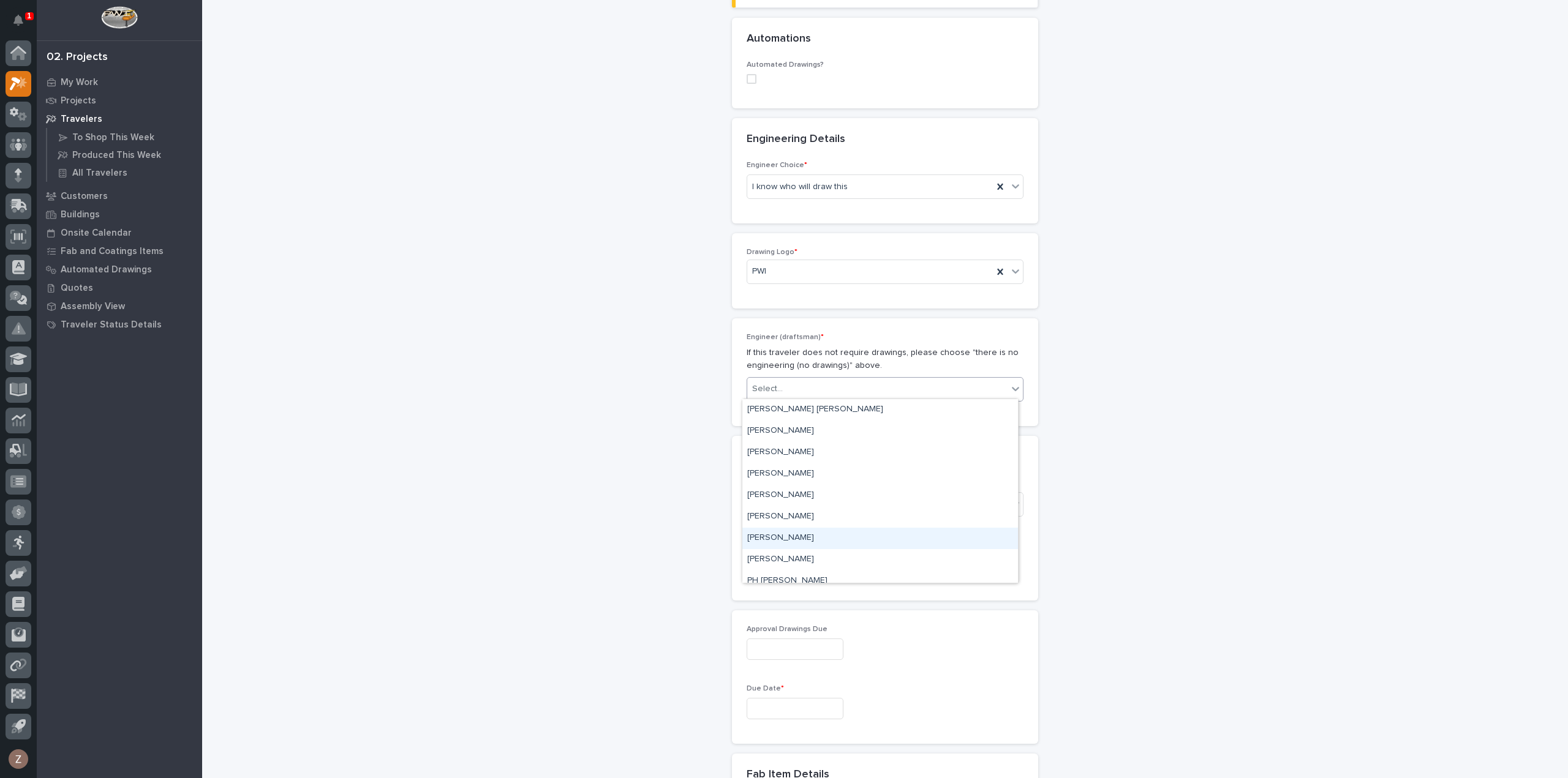
click at [805, 539] on div "Nathan Gross" at bounding box center [879, 538] width 275 height 21
click at [772, 494] on div "Select..." at bounding box center [877, 504] width 261 height 20
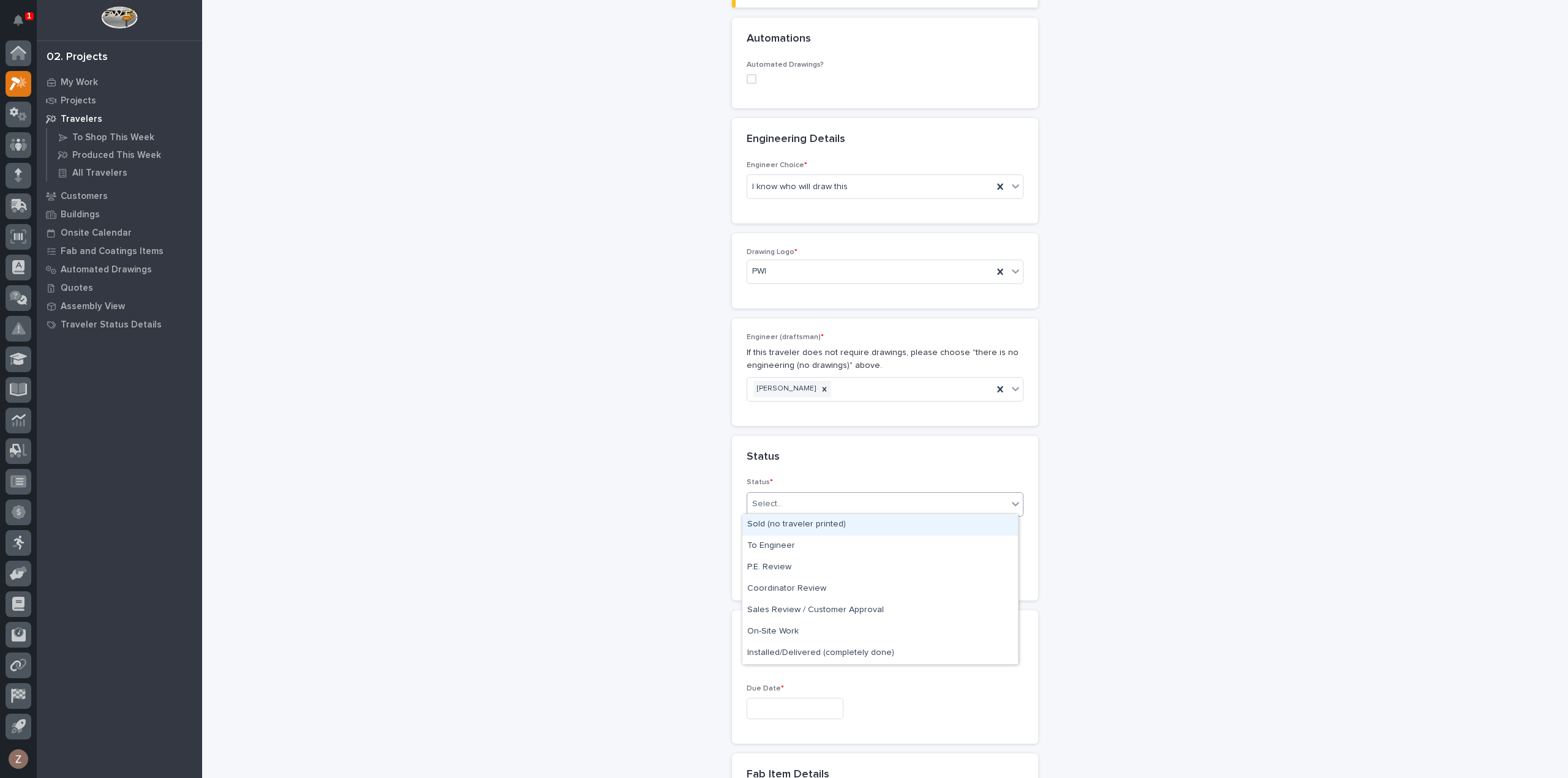
click at [778, 520] on div "Sold (no traveler printed)" at bounding box center [879, 525] width 275 height 21
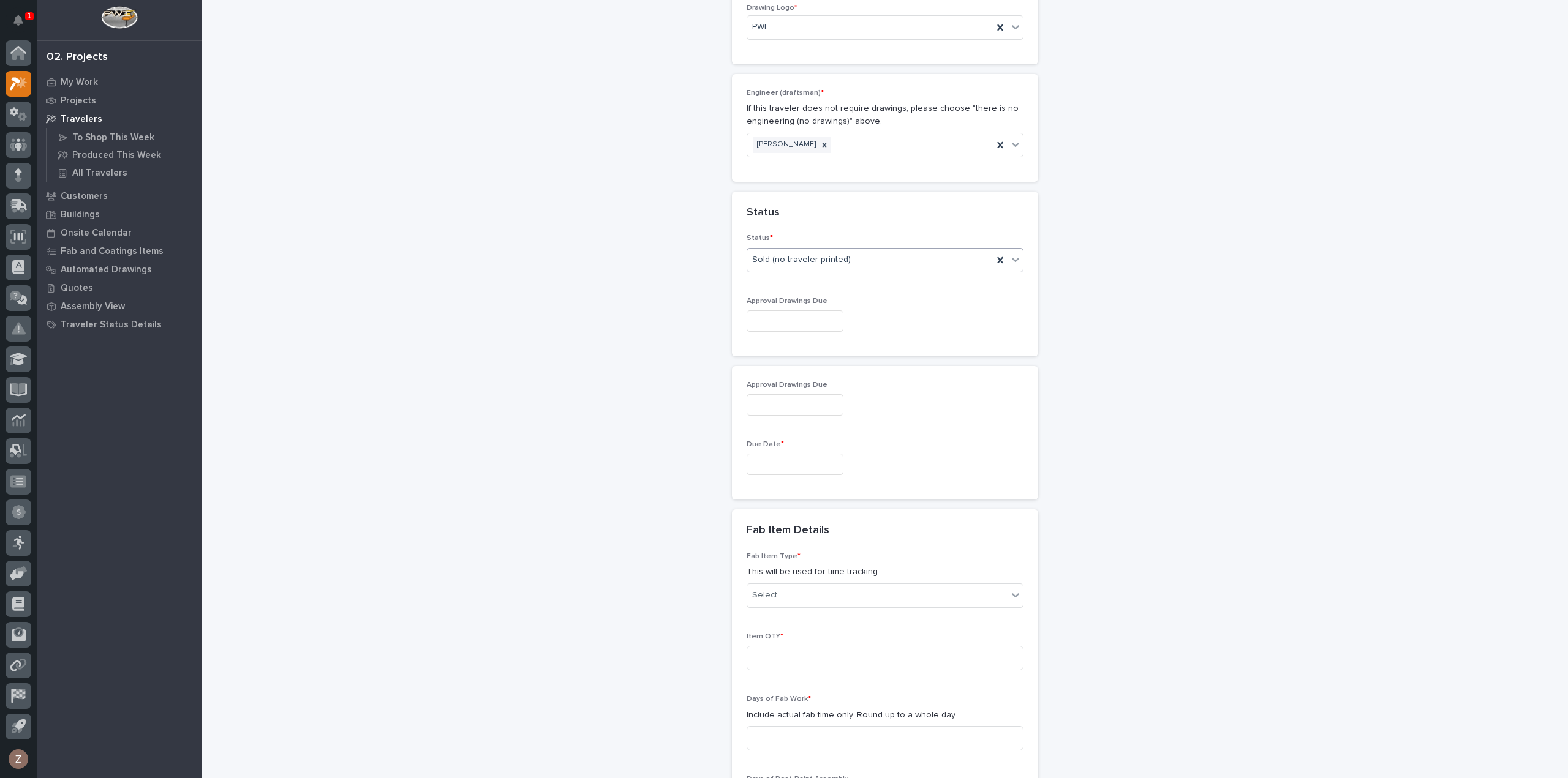
scroll to position [673, 0]
click at [774, 460] on input "text" at bounding box center [795, 464] width 96 height 21
click at [807, 340] on div "11" at bounding box center [807, 340] width 17 height 17
type input "**********"
click at [794, 586] on div "Select..." at bounding box center [877, 595] width 261 height 20
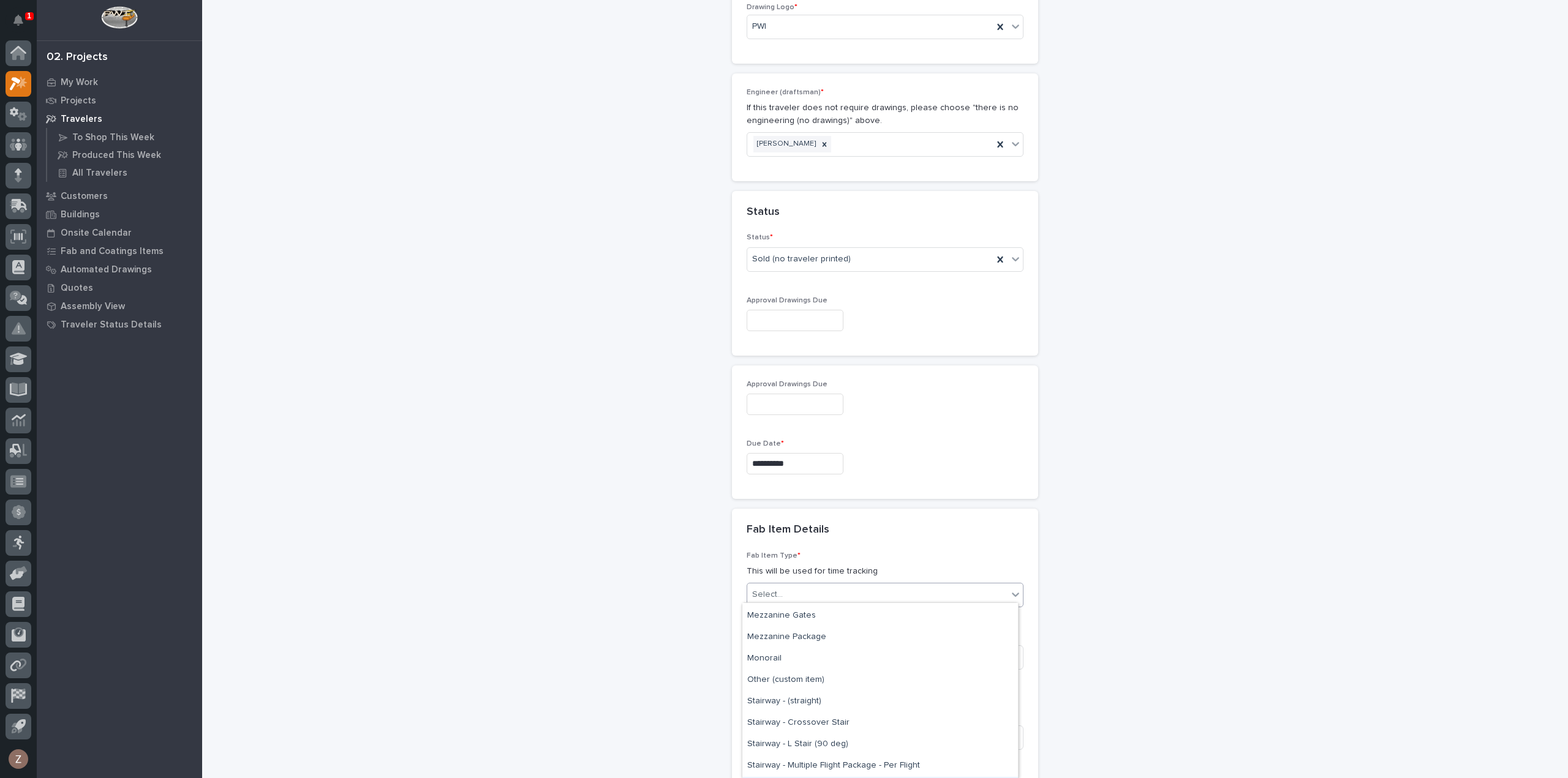
scroll to position [605, 0]
click at [812, 694] on div "Other (custom item)" at bounding box center [879, 695] width 275 height 21
click at [814, 652] on input at bounding box center [885, 657] width 277 height 24
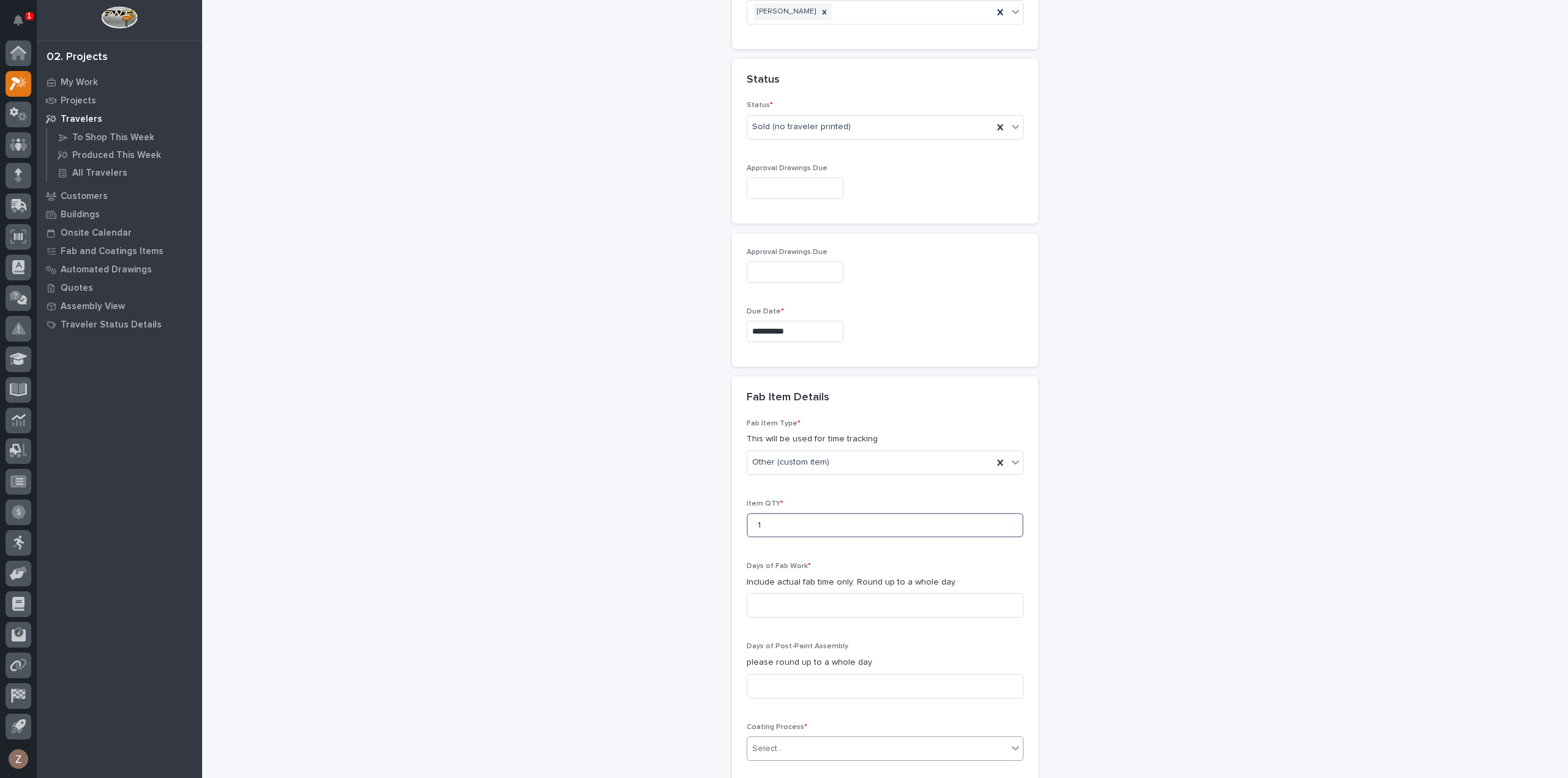
scroll to position [919, 0]
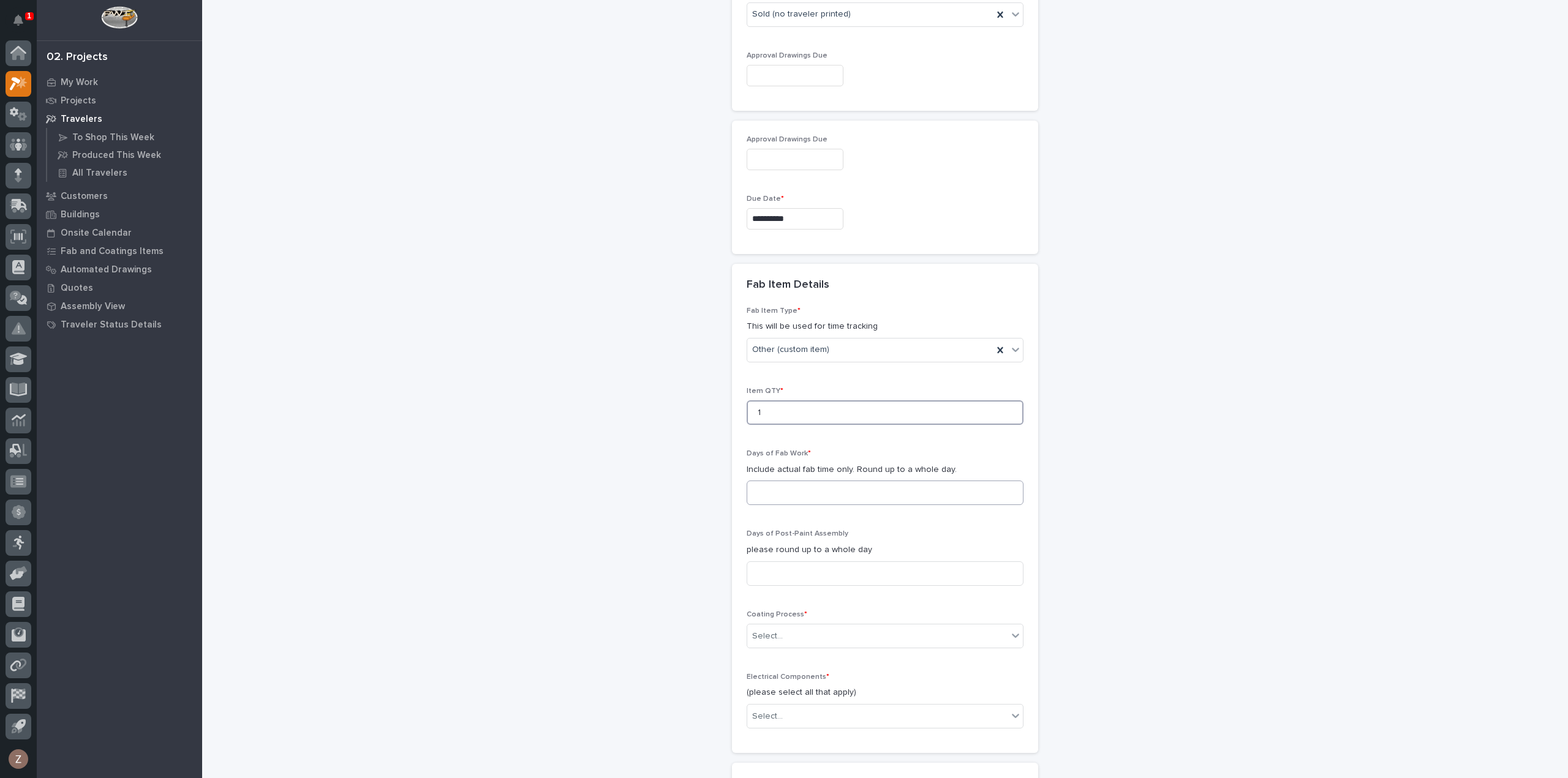
type input "1"
click at [769, 486] on input at bounding box center [885, 492] width 277 height 24
type input "2"
click at [808, 571] on input at bounding box center [885, 574] width 277 height 24
click at [813, 628] on div "Select..." at bounding box center [877, 637] width 261 height 20
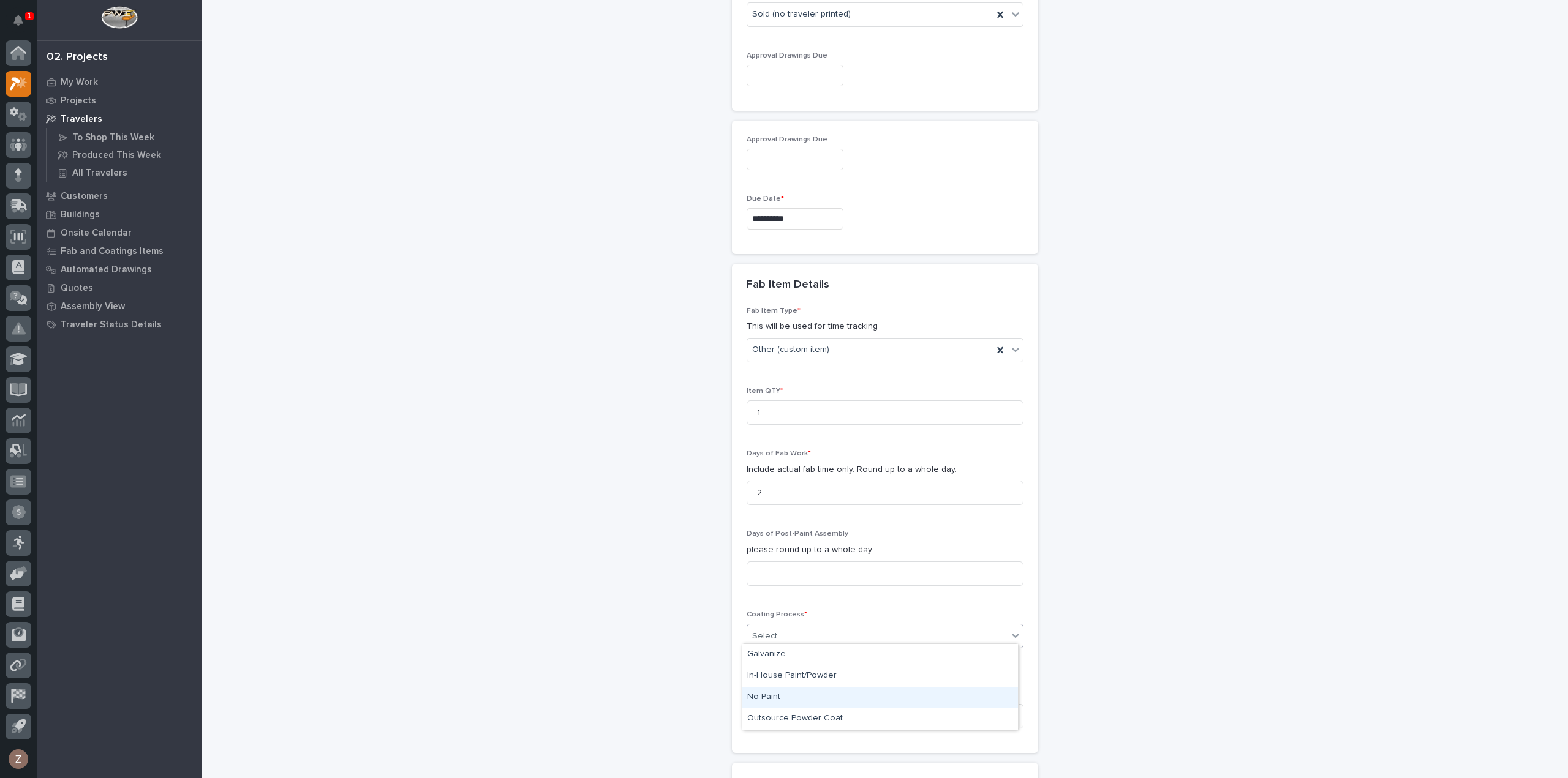
click at [807, 704] on div "No Paint" at bounding box center [879, 697] width 275 height 21
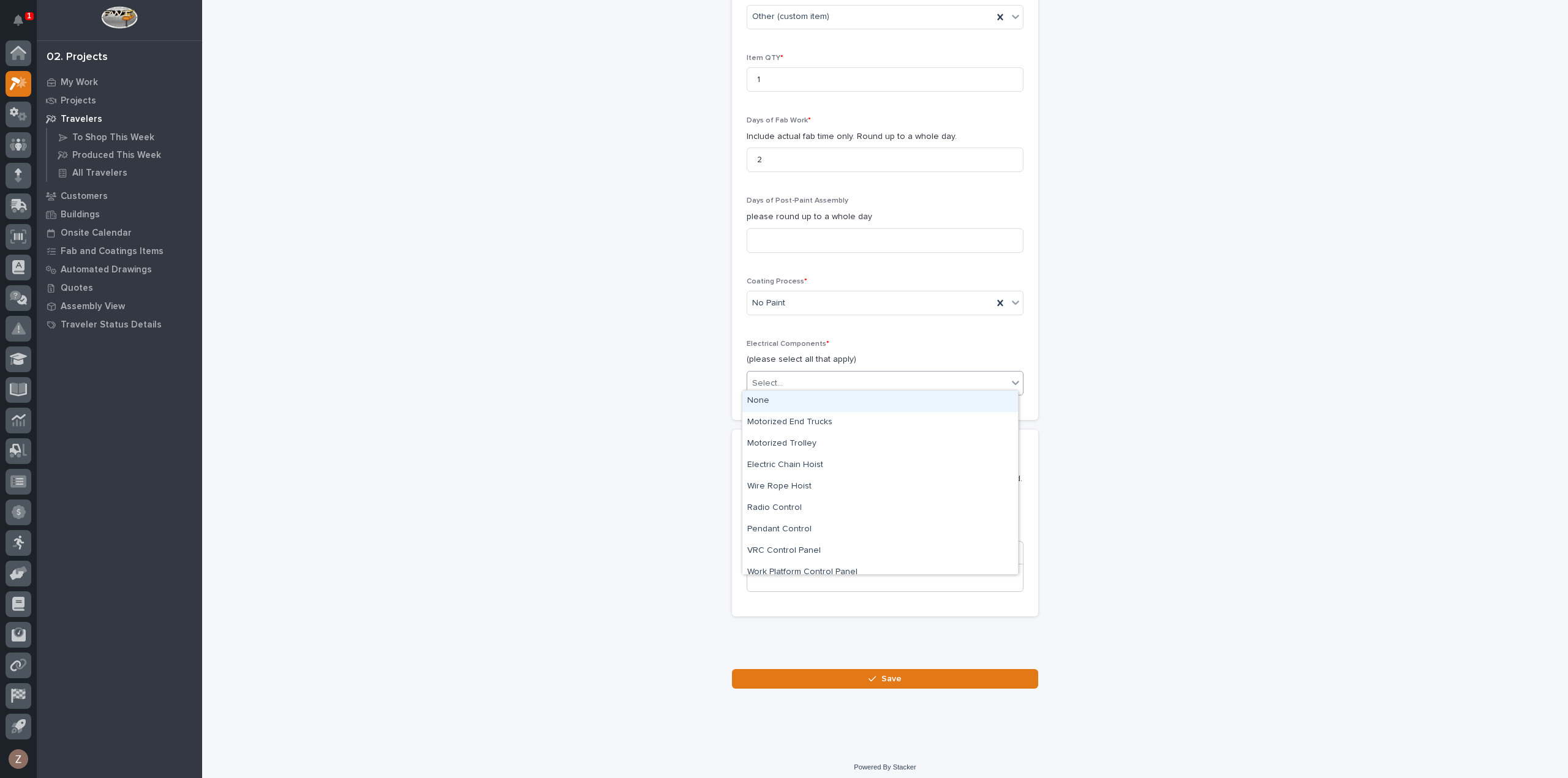
click at [790, 379] on div "Select..." at bounding box center [877, 384] width 261 height 20
click at [777, 402] on div "None" at bounding box center [879, 401] width 275 height 21
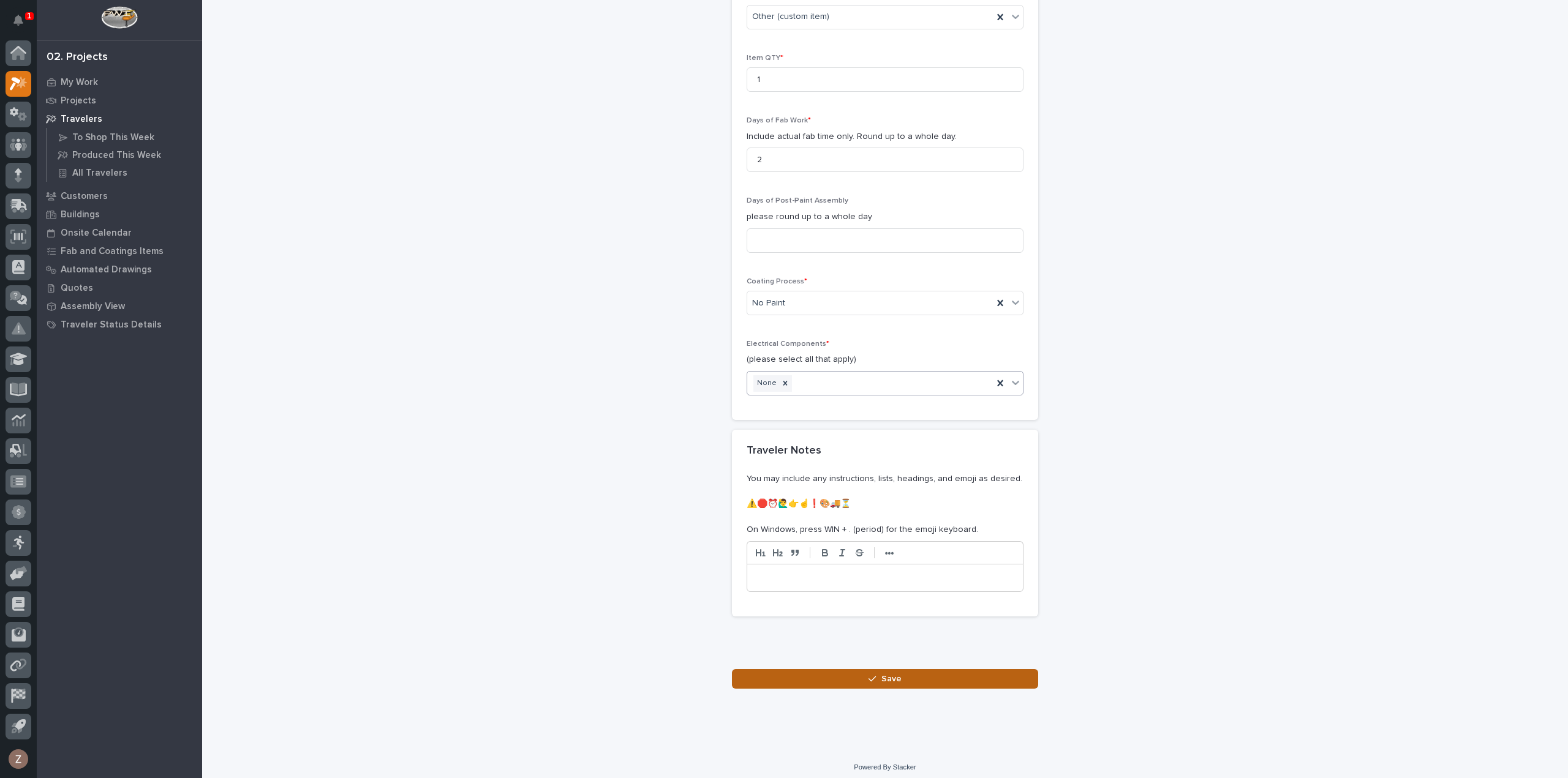
click at [874, 675] on div "button" at bounding box center [873, 679] width 12 height 8
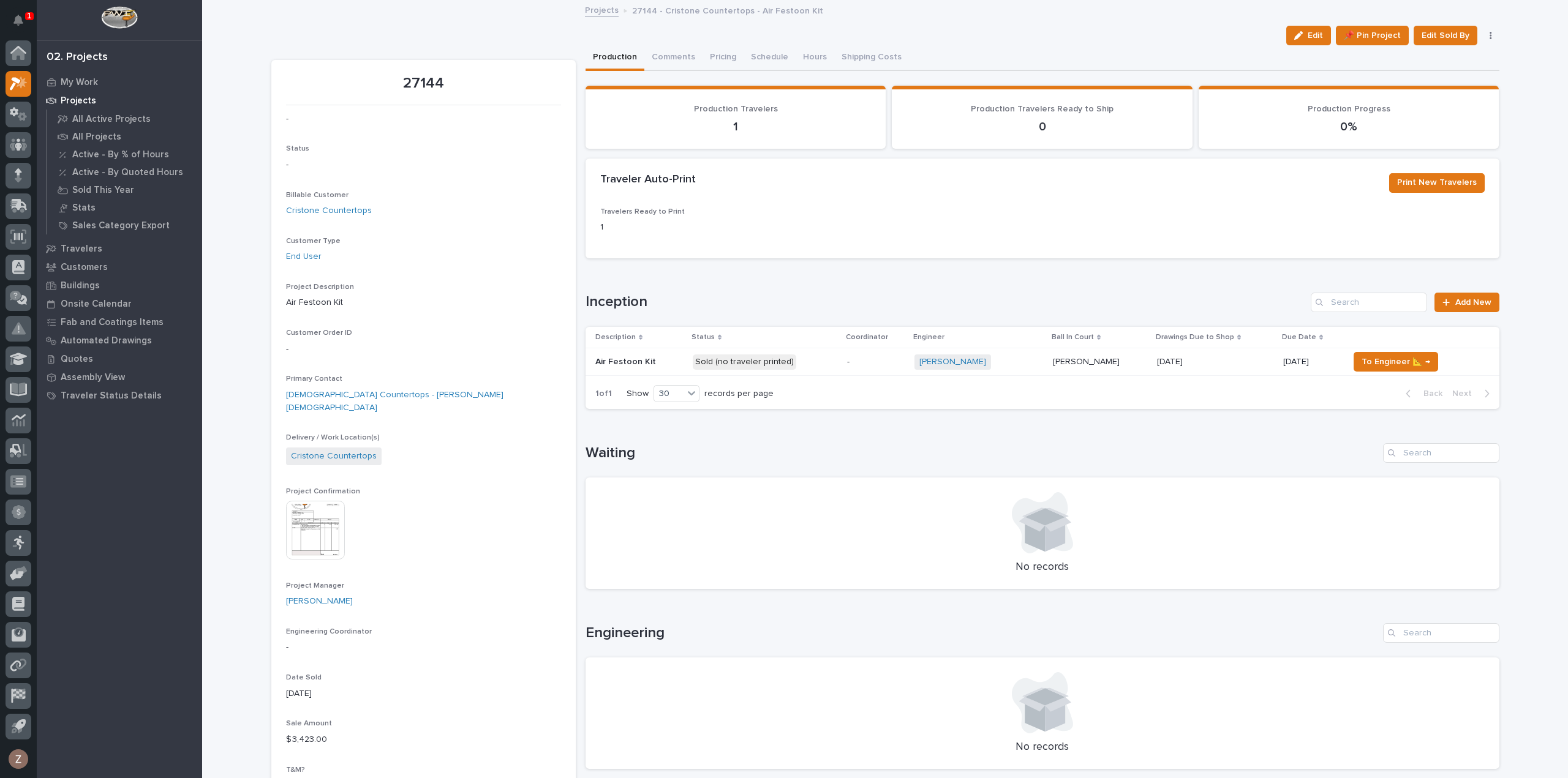
click at [858, 355] on div "-" at bounding box center [875, 361] width 57 height 13
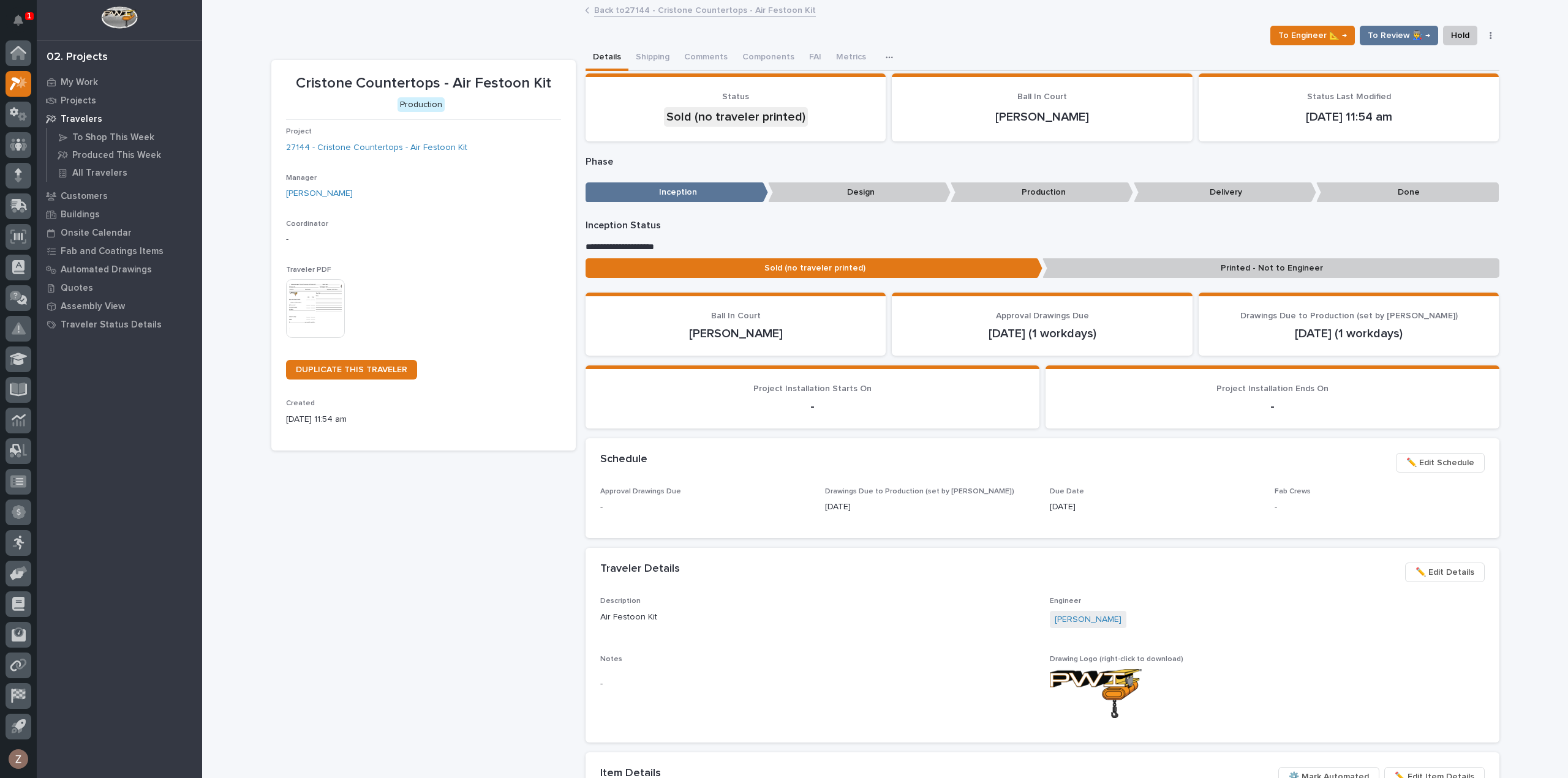
click at [316, 298] on img at bounding box center [314, 308] width 58 height 58
